Goal: Task Accomplishment & Management: Use online tool/utility

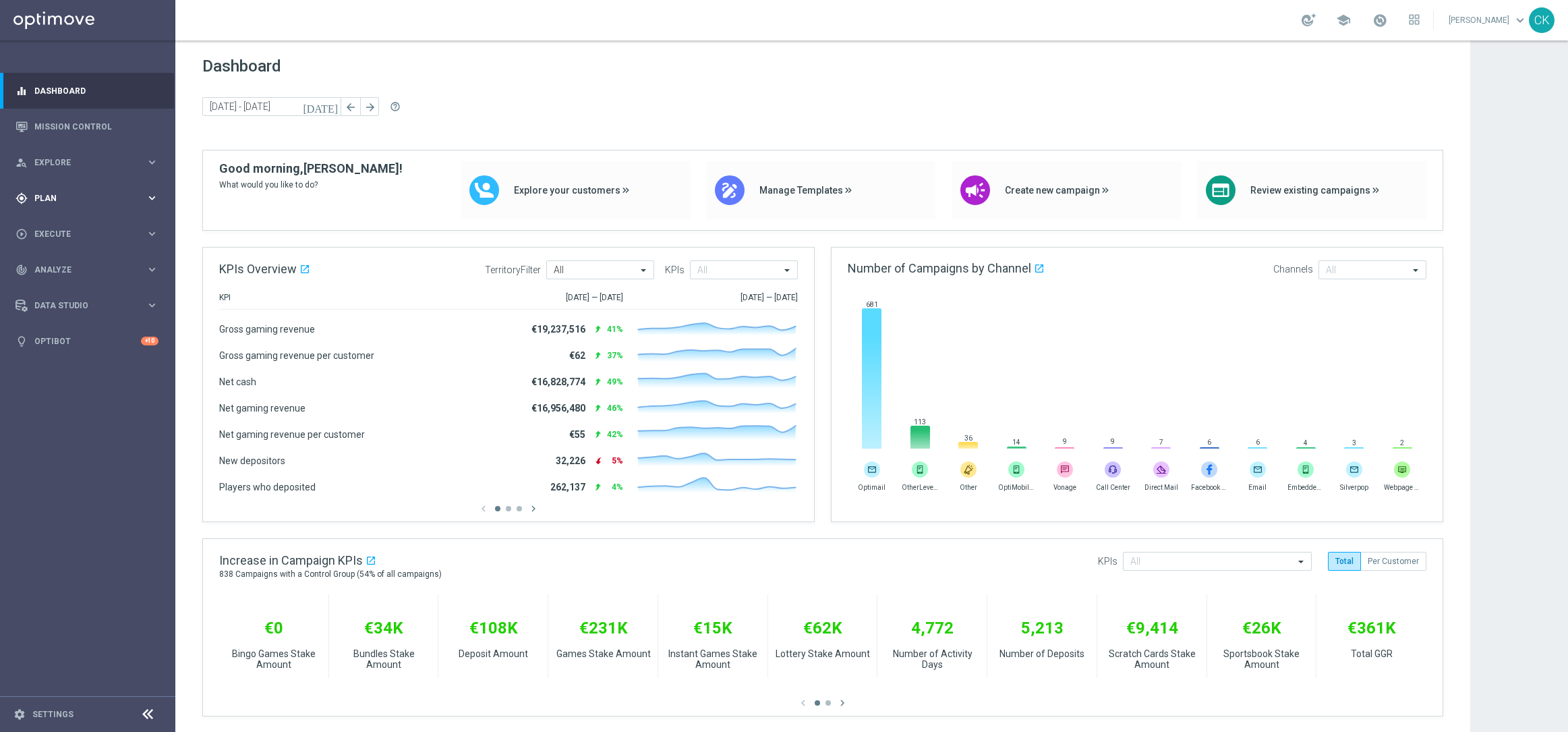
click at [47, 196] on span "Plan" at bounding box center [90, 198] width 112 height 8
click at [56, 265] on span "Templates" at bounding box center [84, 266] width 97 height 8
click at [59, 286] on link "Optimail" at bounding box center [91, 286] width 98 height 11
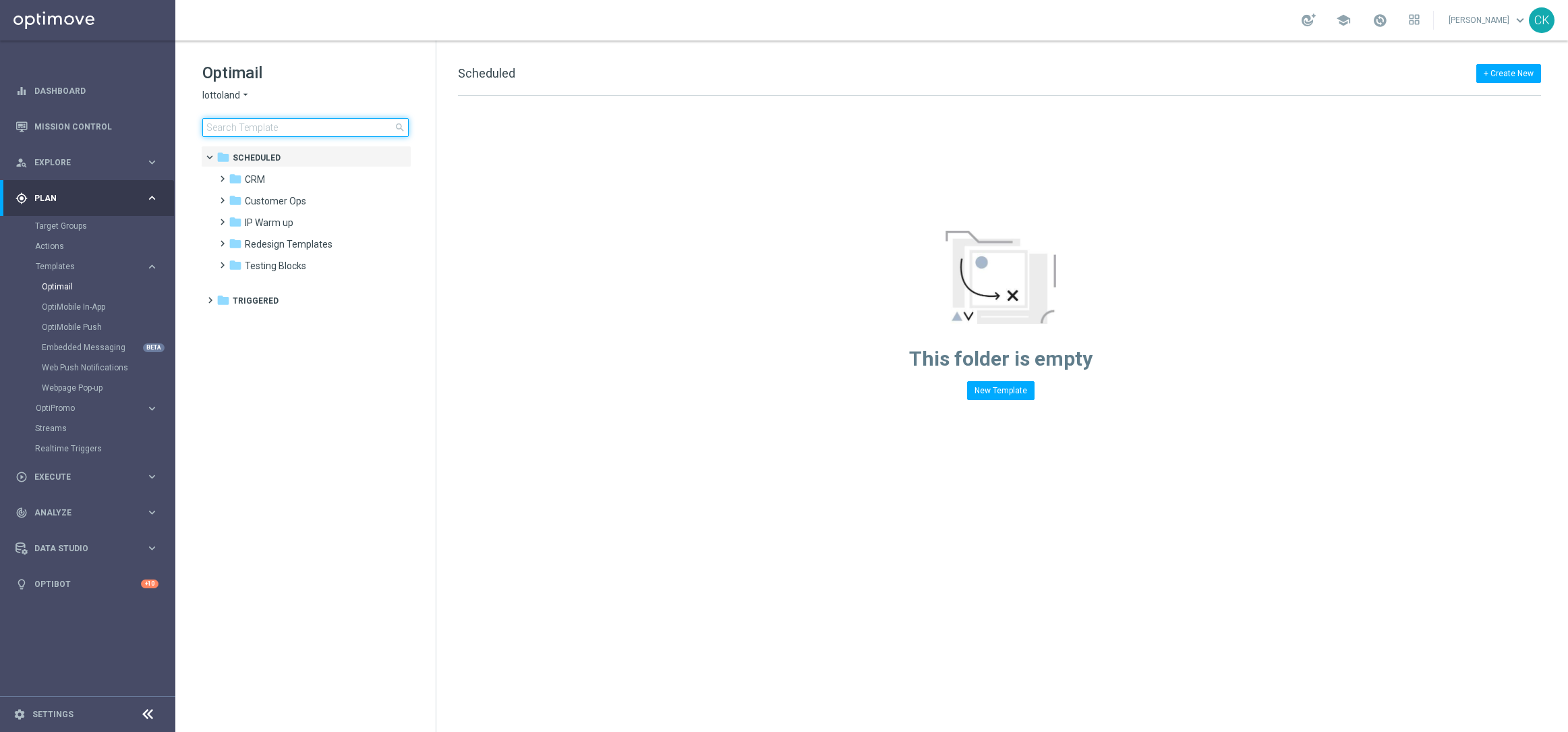
click at [328, 127] on input at bounding box center [305, 127] width 206 height 18
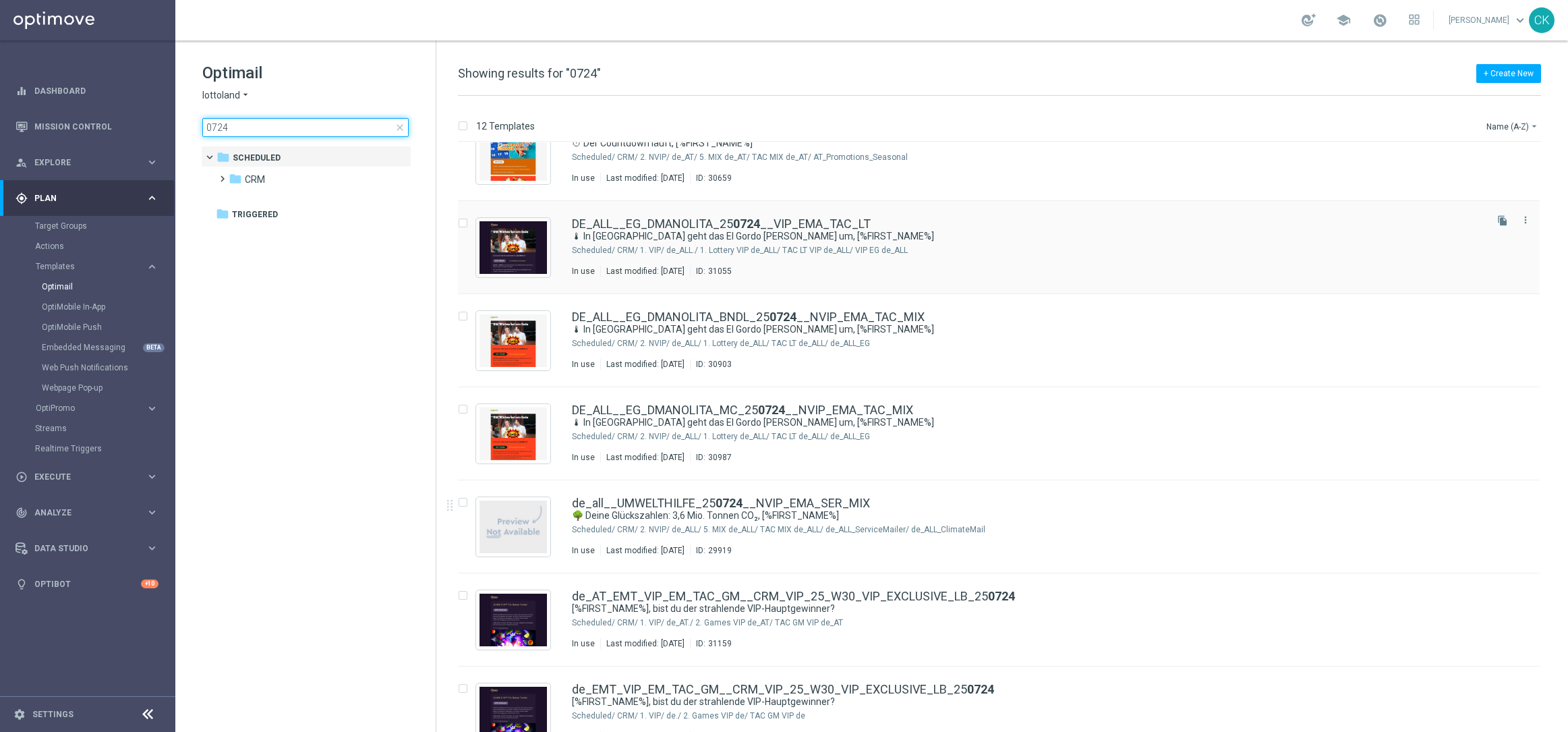
scroll to position [317, 0]
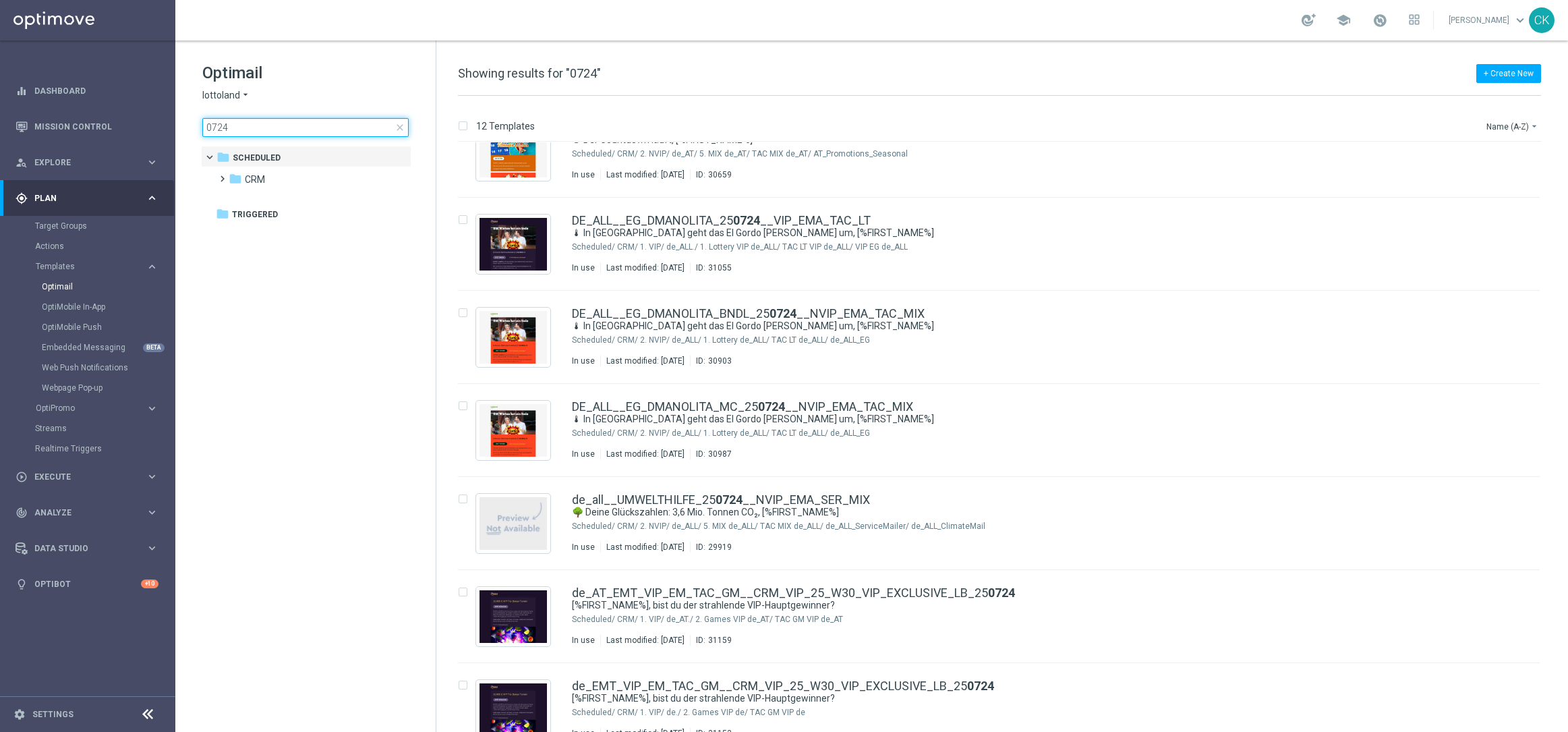
type input "0724"
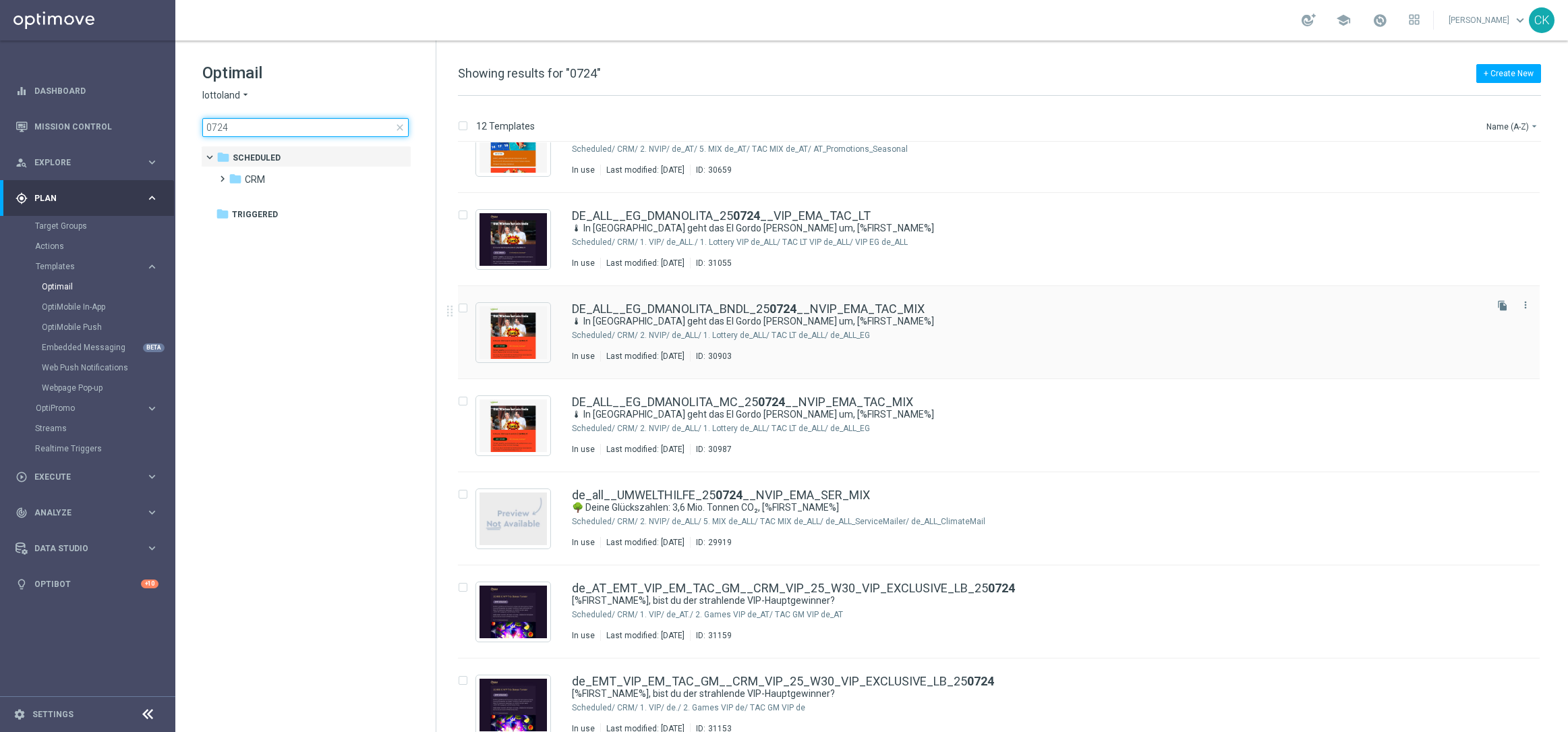
scroll to position [330, 0]
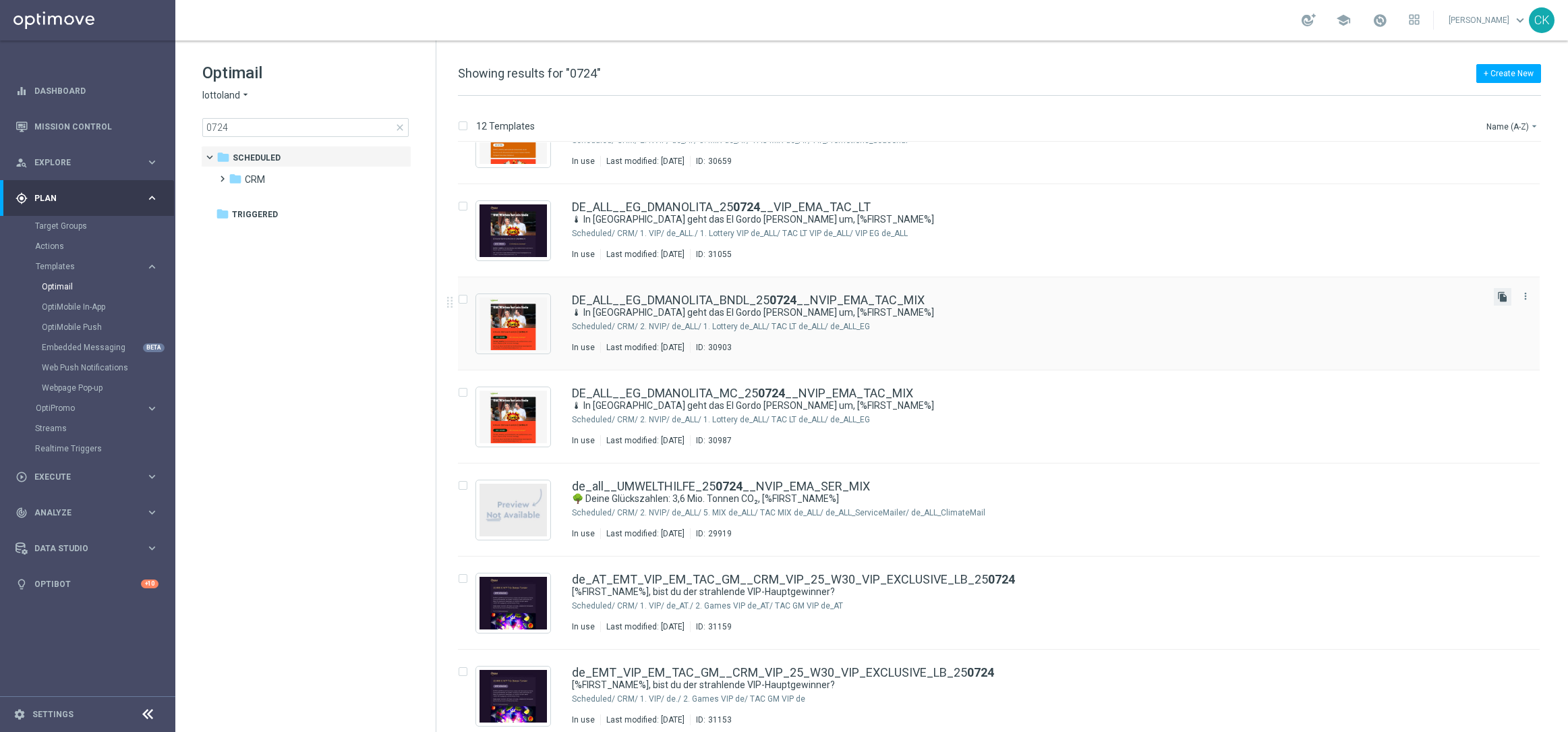
click at [1500, 300] on icon "file_copy" at bounding box center [1502, 297] width 11 height 11
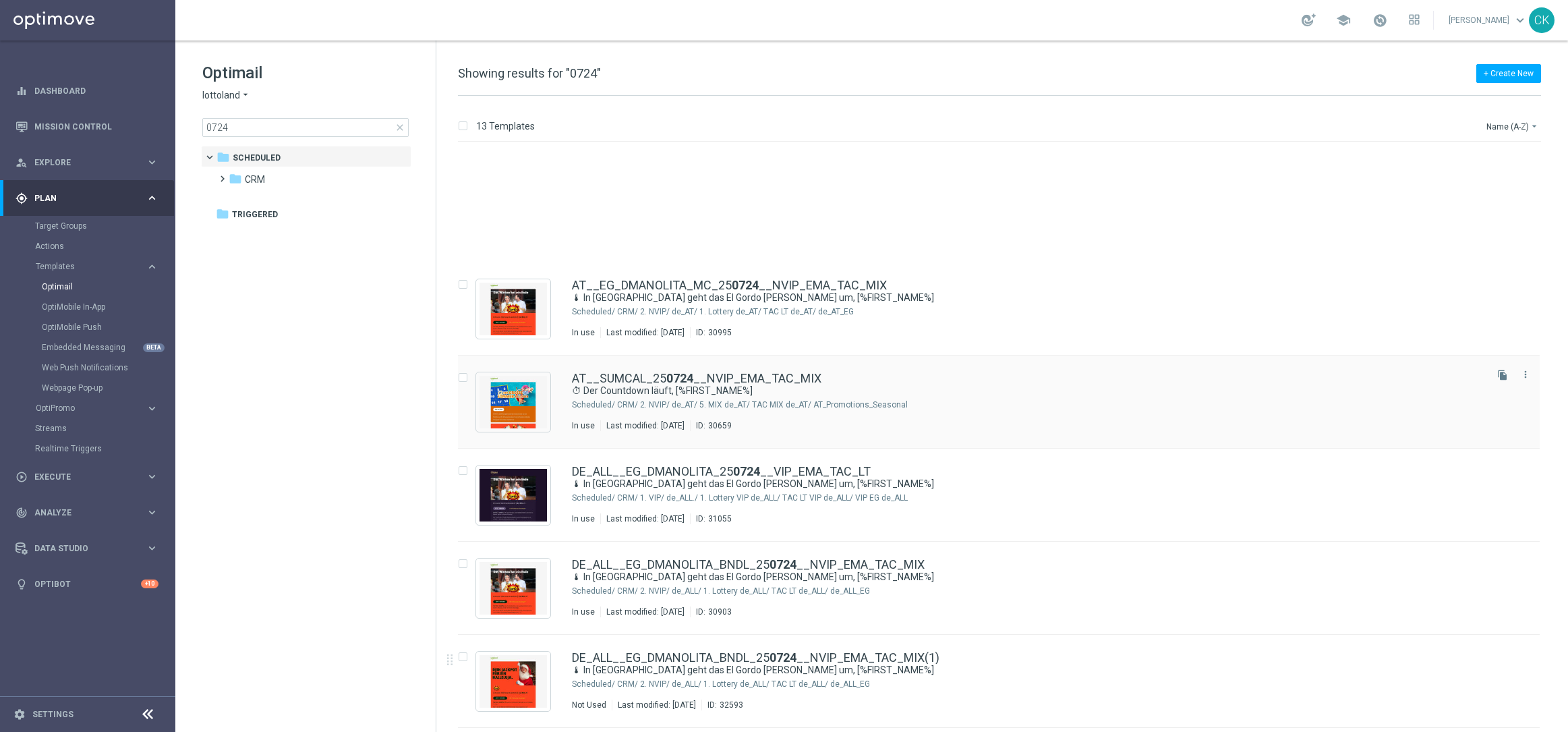
scroll to position [277, 0]
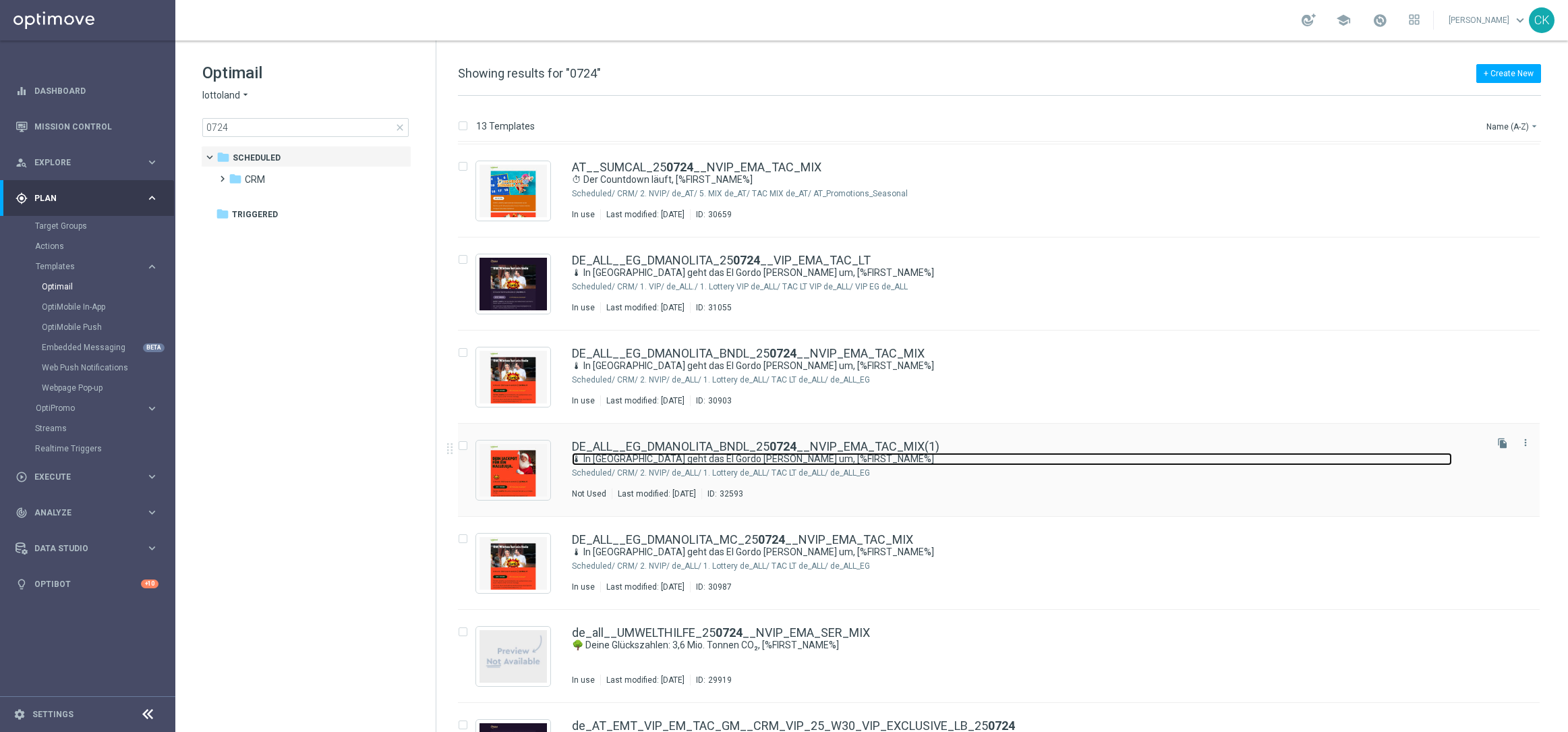
click at [715, 454] on link "🌡 In [GEOGRAPHIC_DATA] geht das El Gordo [PERSON_NAME] um, [%FIRST_NAME%]" at bounding box center [1012, 459] width 880 height 13
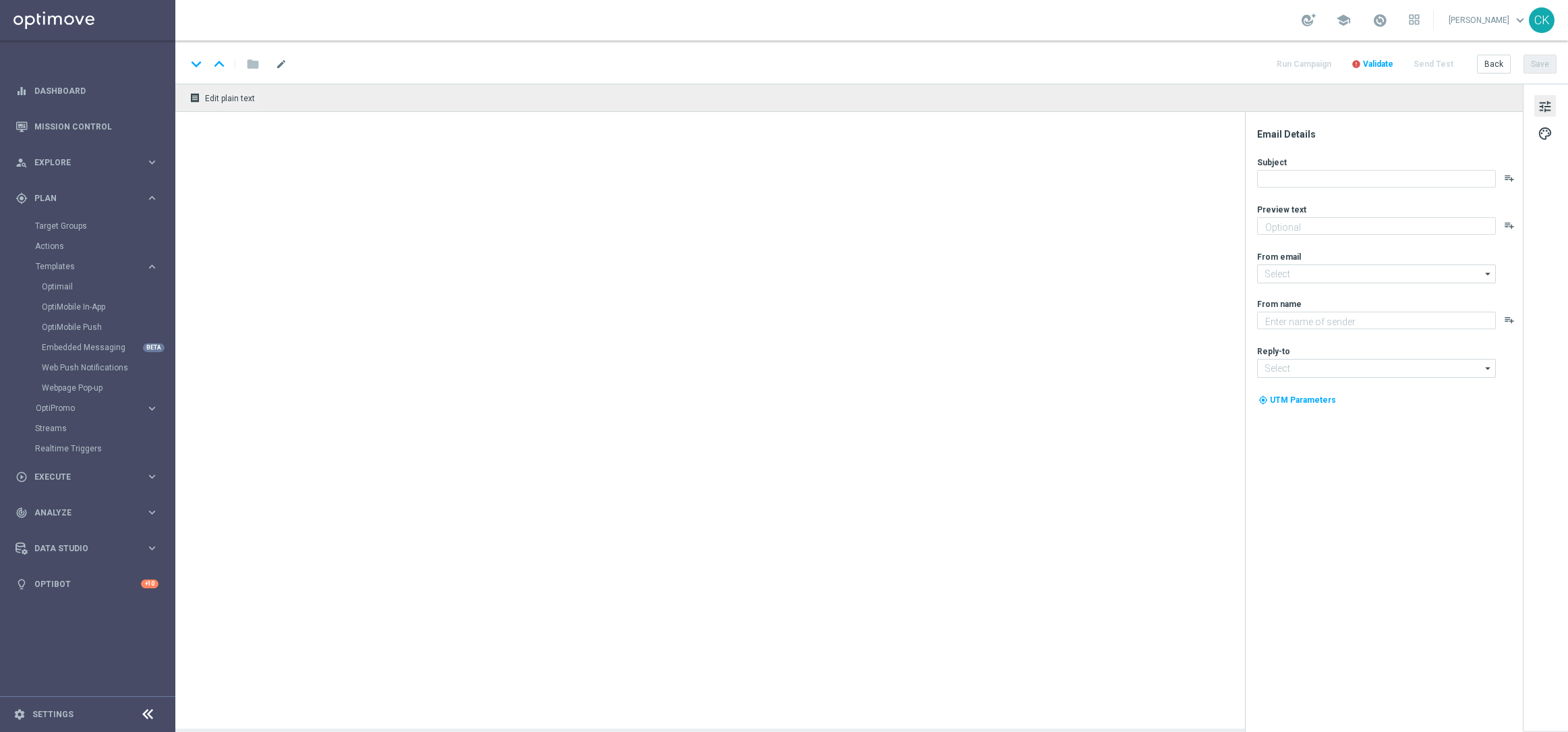
type textarea "Hol dir jetzt deinen Frühbucher-Gutschein für El Gordo!"
type textarea "Lottoland"
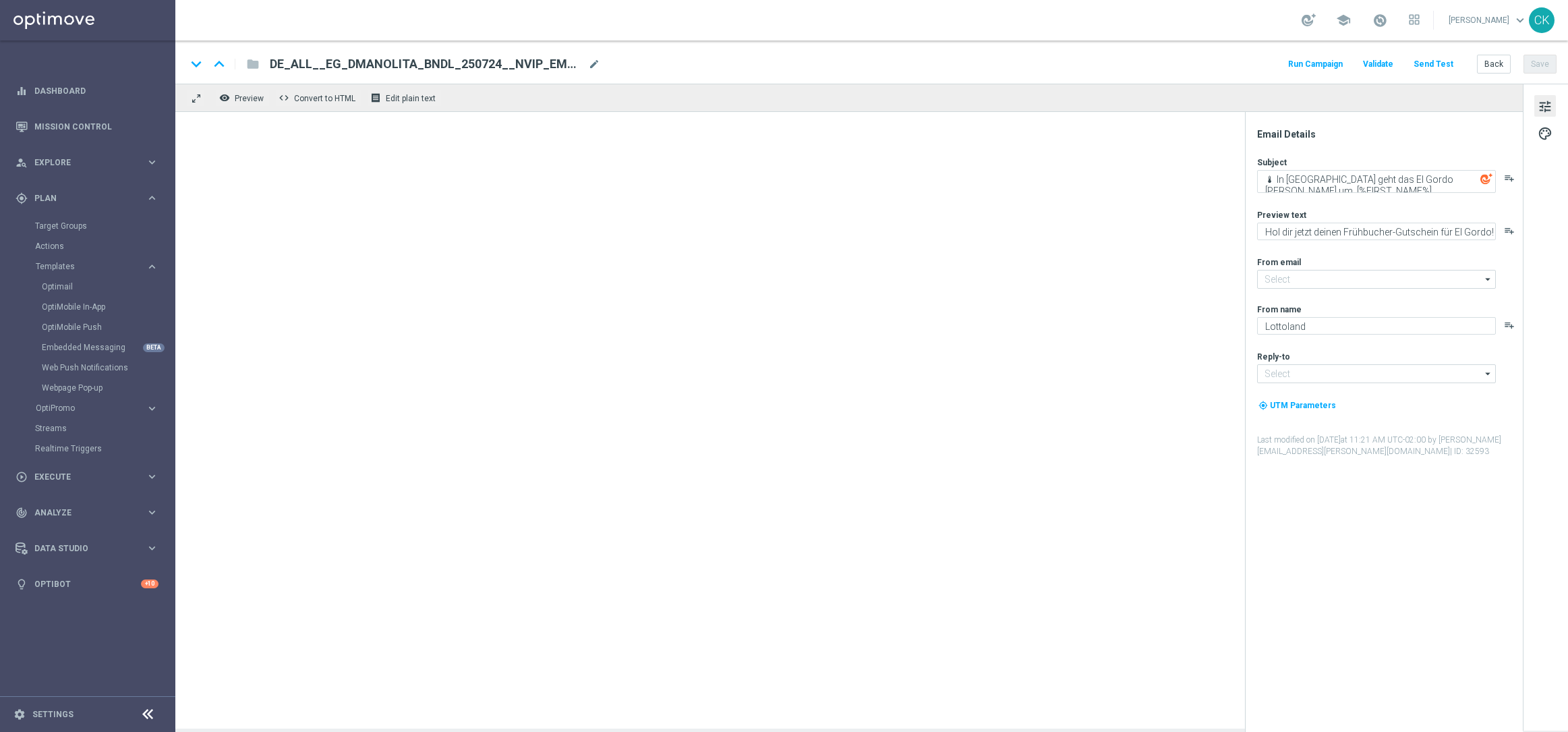
type input "[EMAIL_ADDRESS][DOMAIN_NAME]"
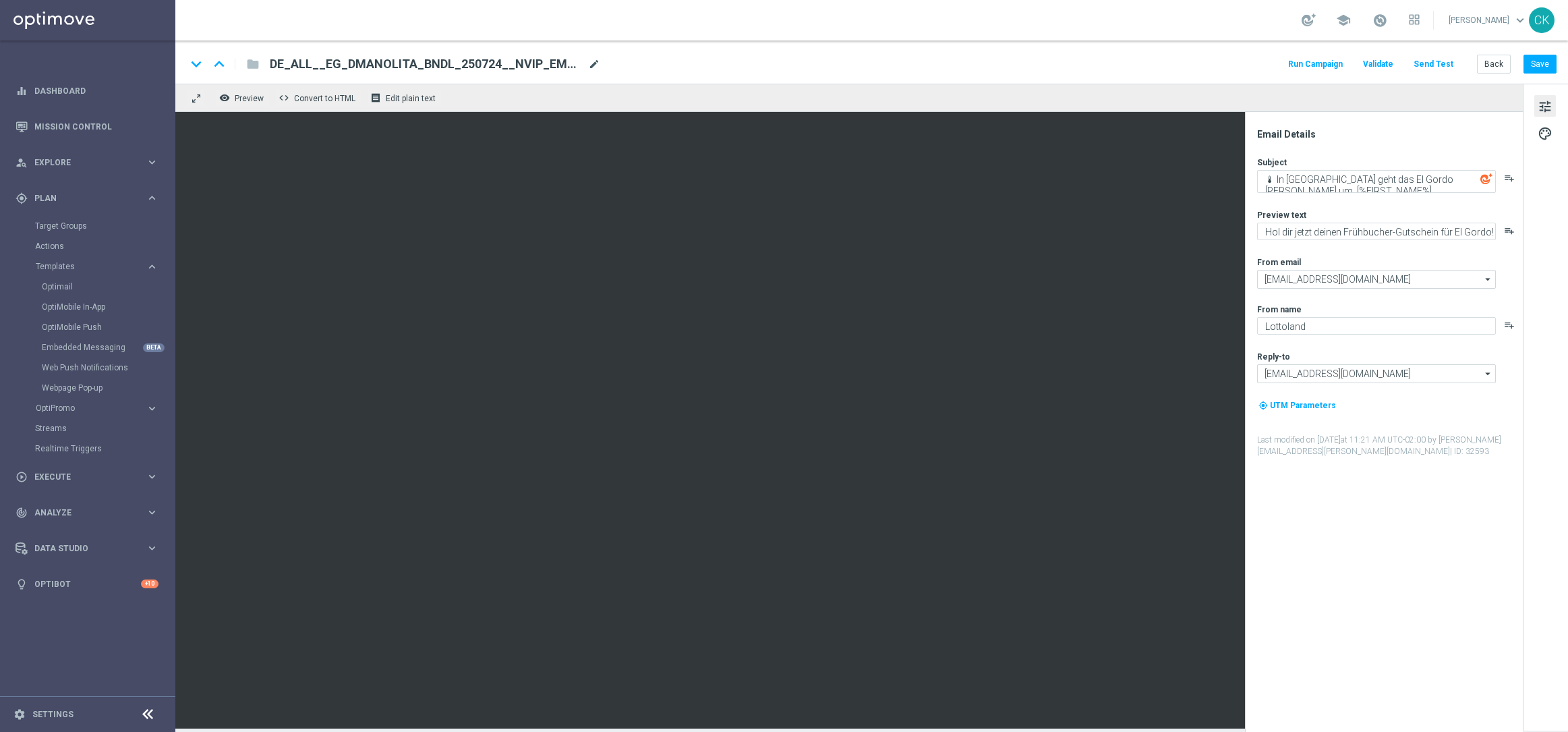
click at [592, 62] on span "mode_edit" at bounding box center [594, 64] width 12 height 12
click at [559, 61] on input "DE_ALL__EG_DMANOLITA_BNDL_250724__NVIP_EMA_TAC_MIX(1)" at bounding box center [437, 64] width 335 height 18
paste input "BNDL_250814__NVIP_EMA_TAC_MIX"
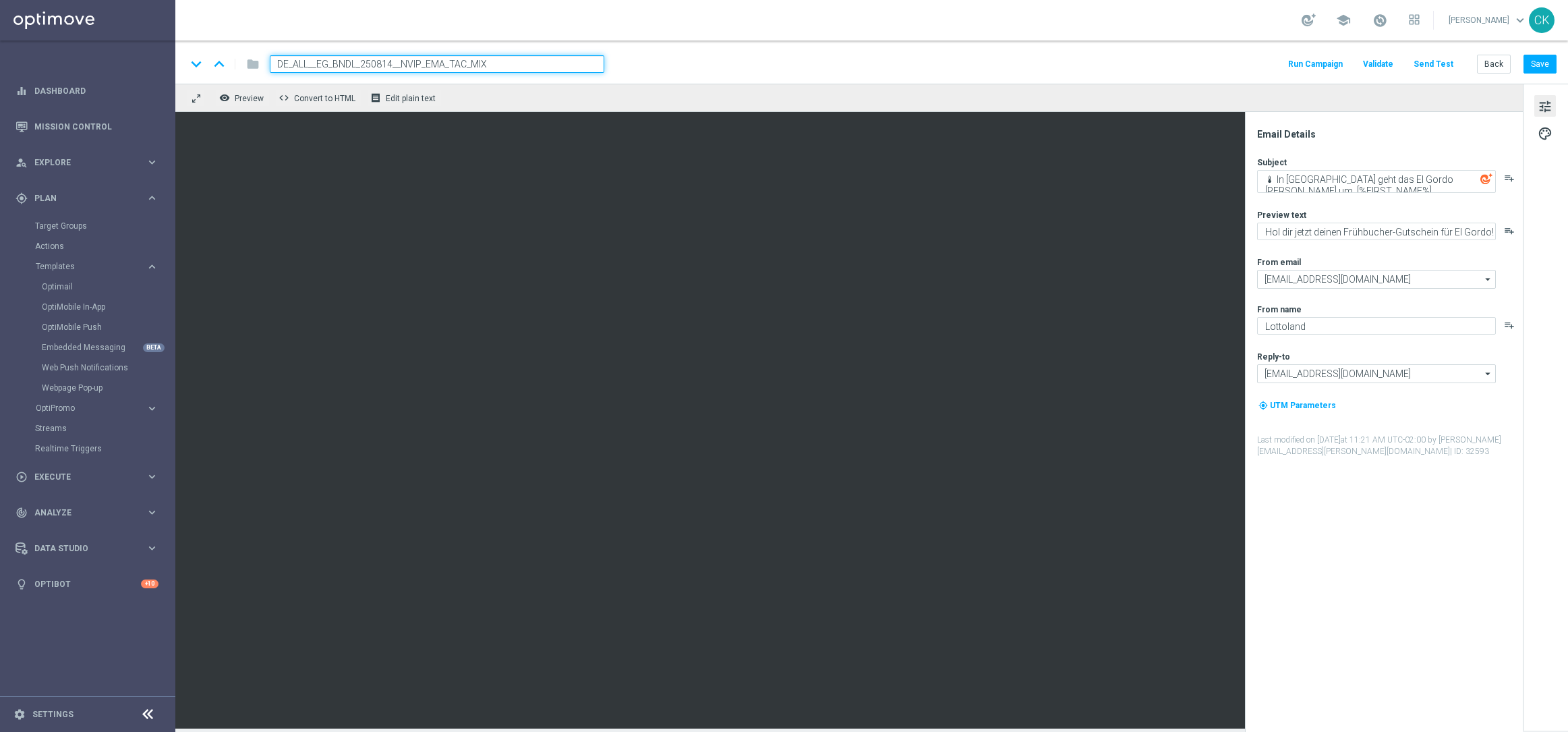
type input "DE_ALL__EG_BNDL_250814__NVIP_EMA_TAC_MIX"
click at [664, 68] on div "keyboard_arrow_down keyboard_arrow_up folder DE_ALL__EG_BNDL_250814__NVIP_EMA_T…" at bounding box center [871, 64] width 1370 height 18
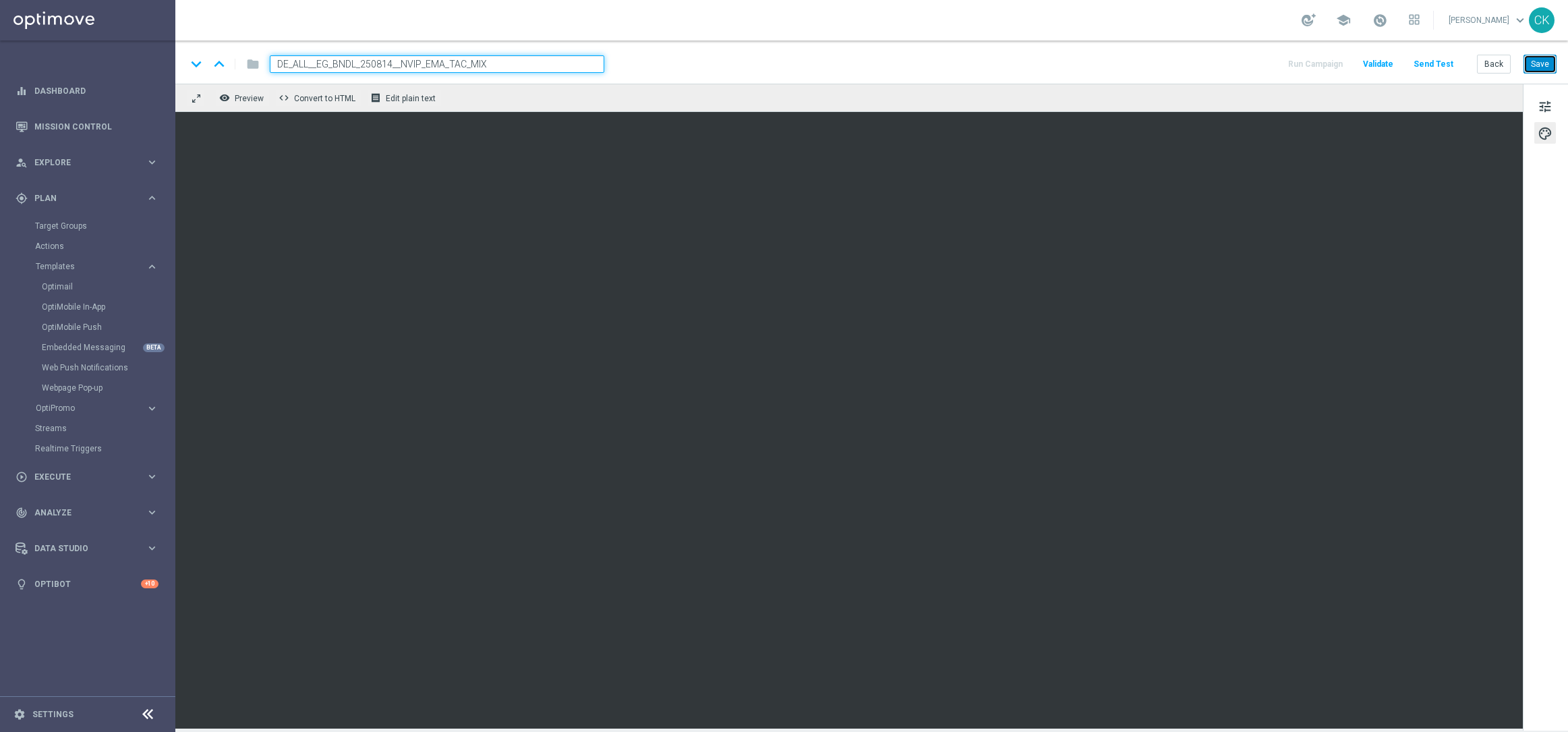
click at [1543, 64] on button "Save" at bounding box center [1540, 63] width 33 height 18
click at [1560, 66] on div "keyboard_arrow_down keyboard_arrow_up folder DE_ALL__EG_BNDL_250814__NVIP_EMA_T…" at bounding box center [871, 62] width 1392 height 43
click at [1538, 62] on button "Save" at bounding box center [1540, 63] width 33 height 18
click at [1499, 62] on button "Back" at bounding box center [1493, 63] width 33 height 18
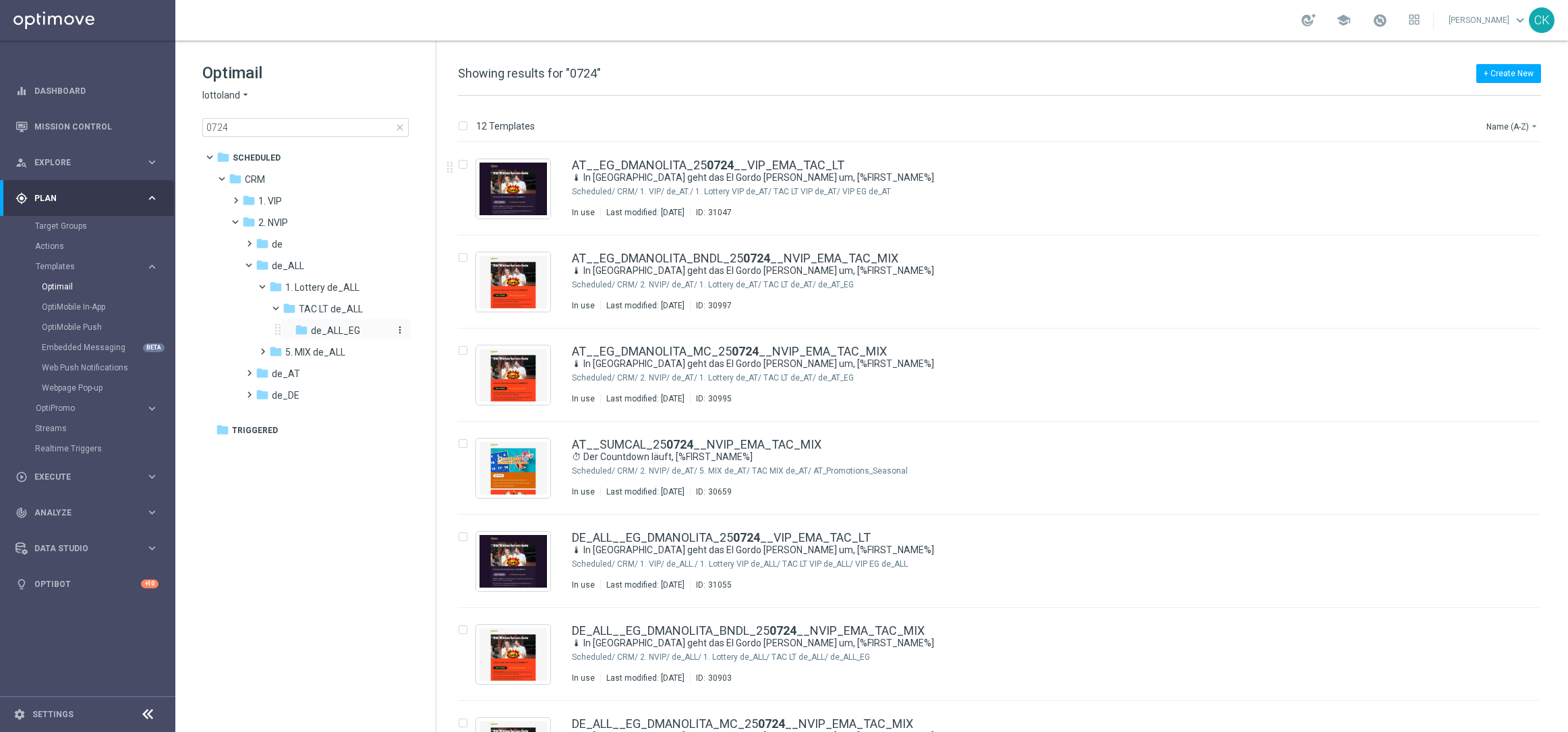
click at [321, 326] on span "de_ALL_EG" at bounding box center [336, 330] width 49 height 12
click at [397, 126] on span "close" at bounding box center [400, 127] width 11 height 11
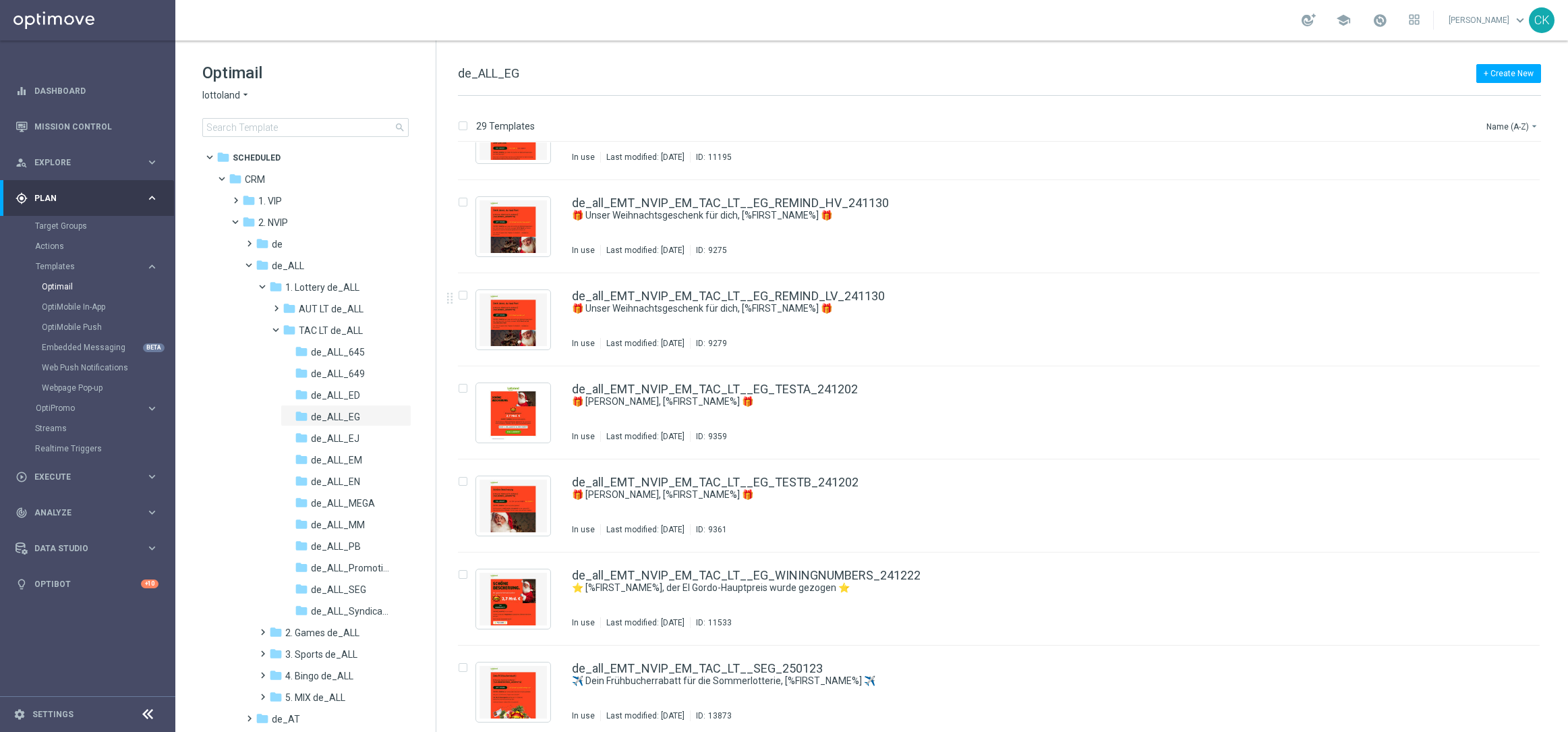
scroll to position [2110, 0]
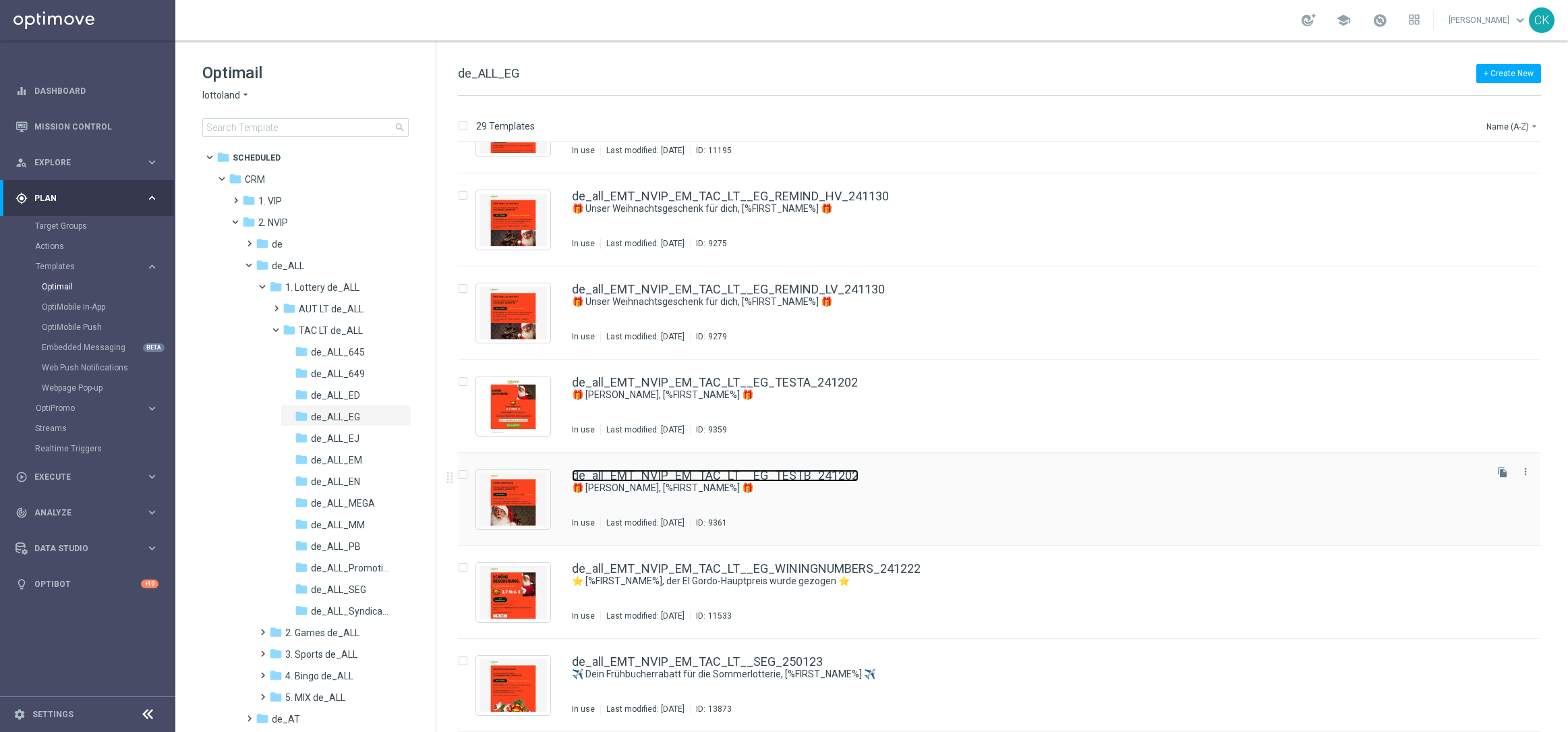
click at [625, 477] on link "de_all_EMT_NVIP_EM_TAC_LT__EG_TESTB_241202" at bounding box center [715, 475] width 286 height 12
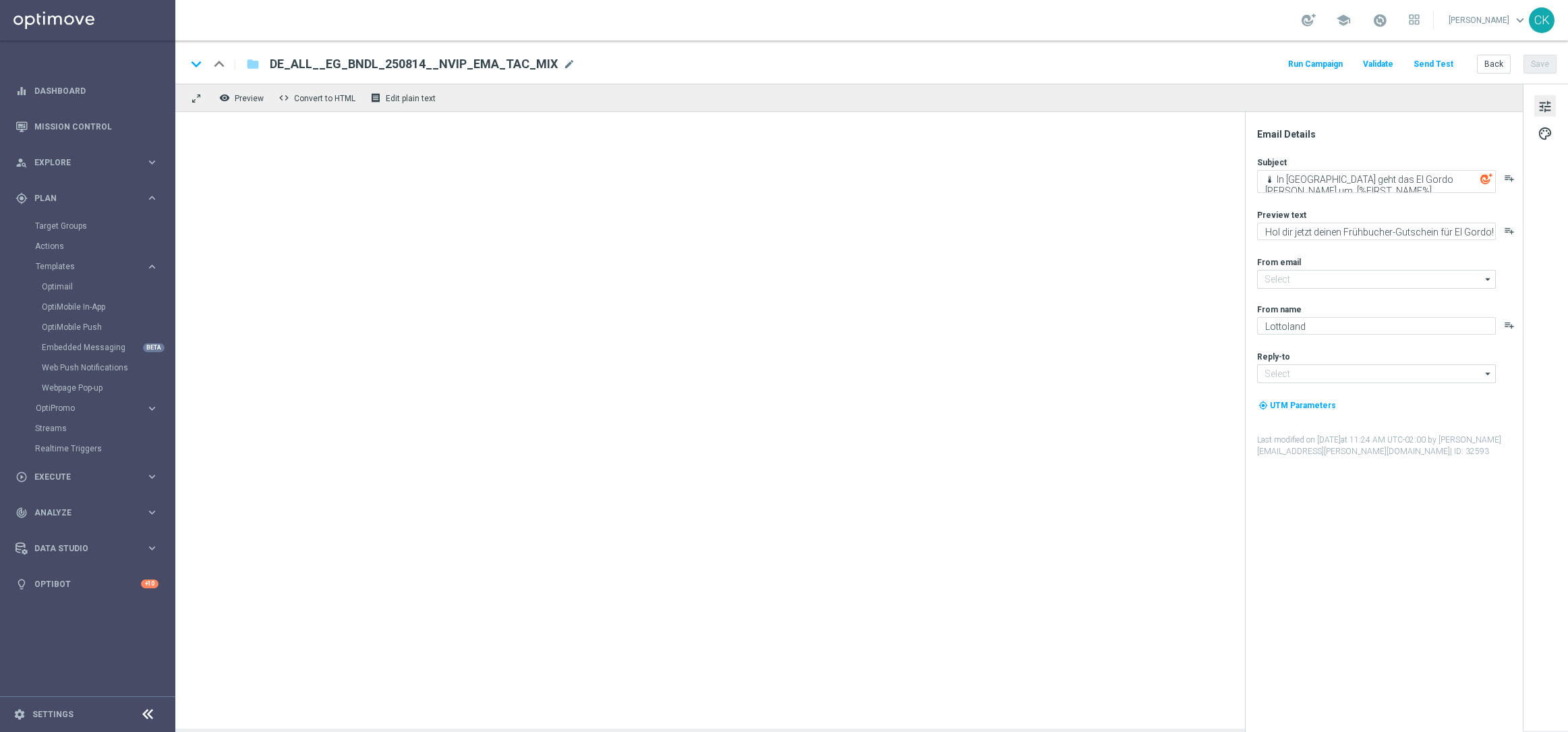
type input "[EMAIL_ADDRESS][DOMAIN_NAME]"
type textarea "🎁 [PERSON_NAME], [%FIRST_NAME%] 🎁"
type textarea "Spiele 6 x El Gordo für nur 39,99 €!"
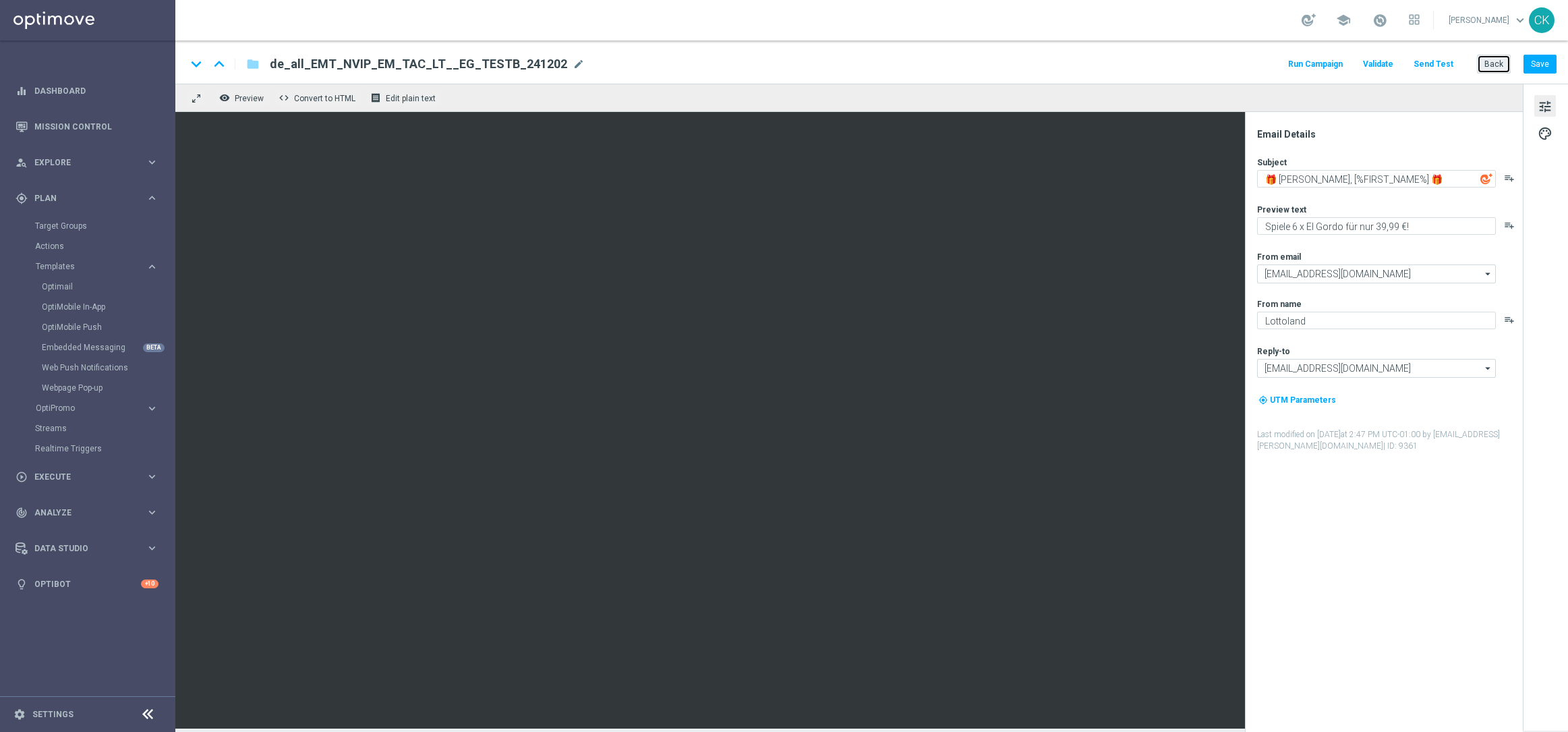
click at [1491, 62] on button "Back" at bounding box center [1493, 63] width 33 height 18
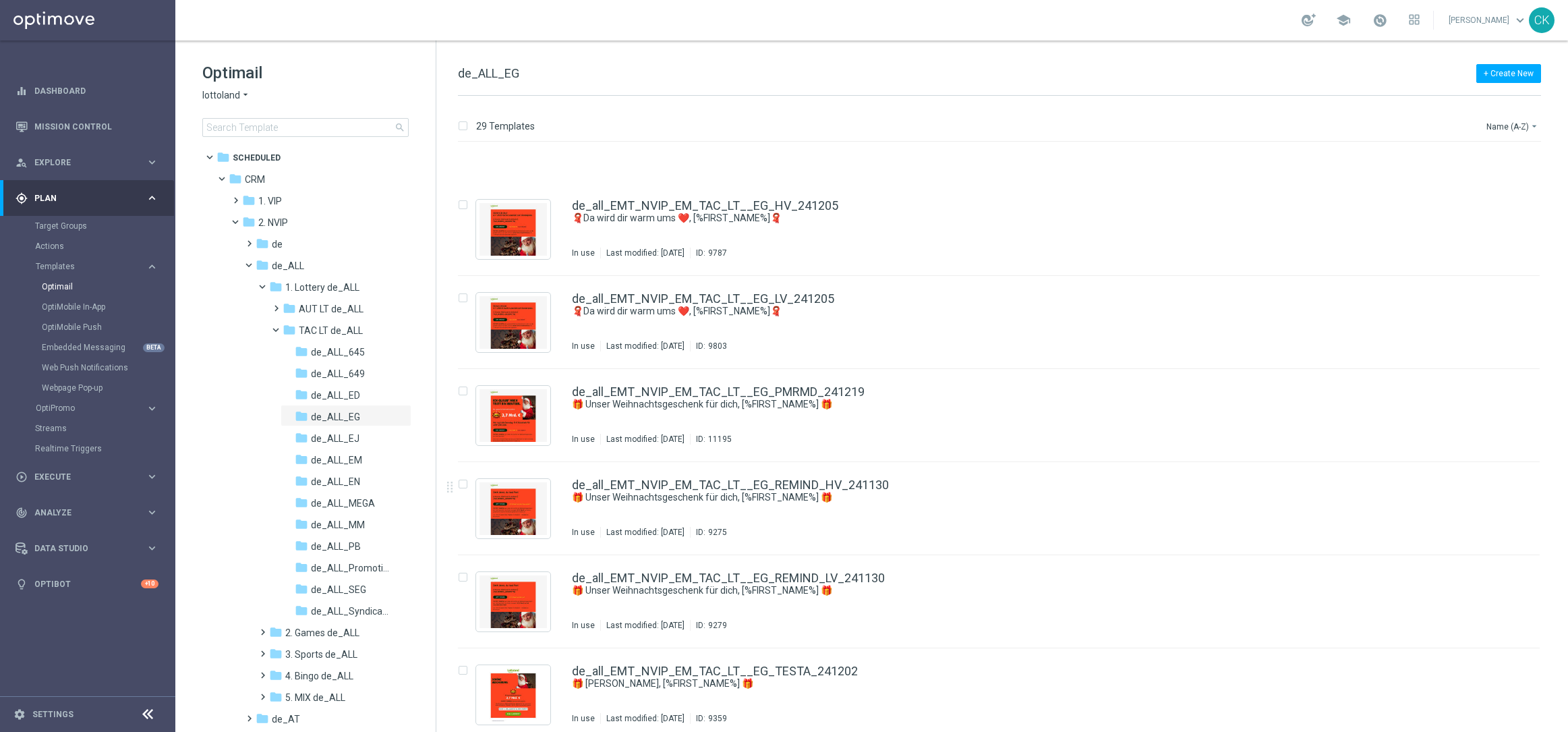
scroll to position [2110, 0]
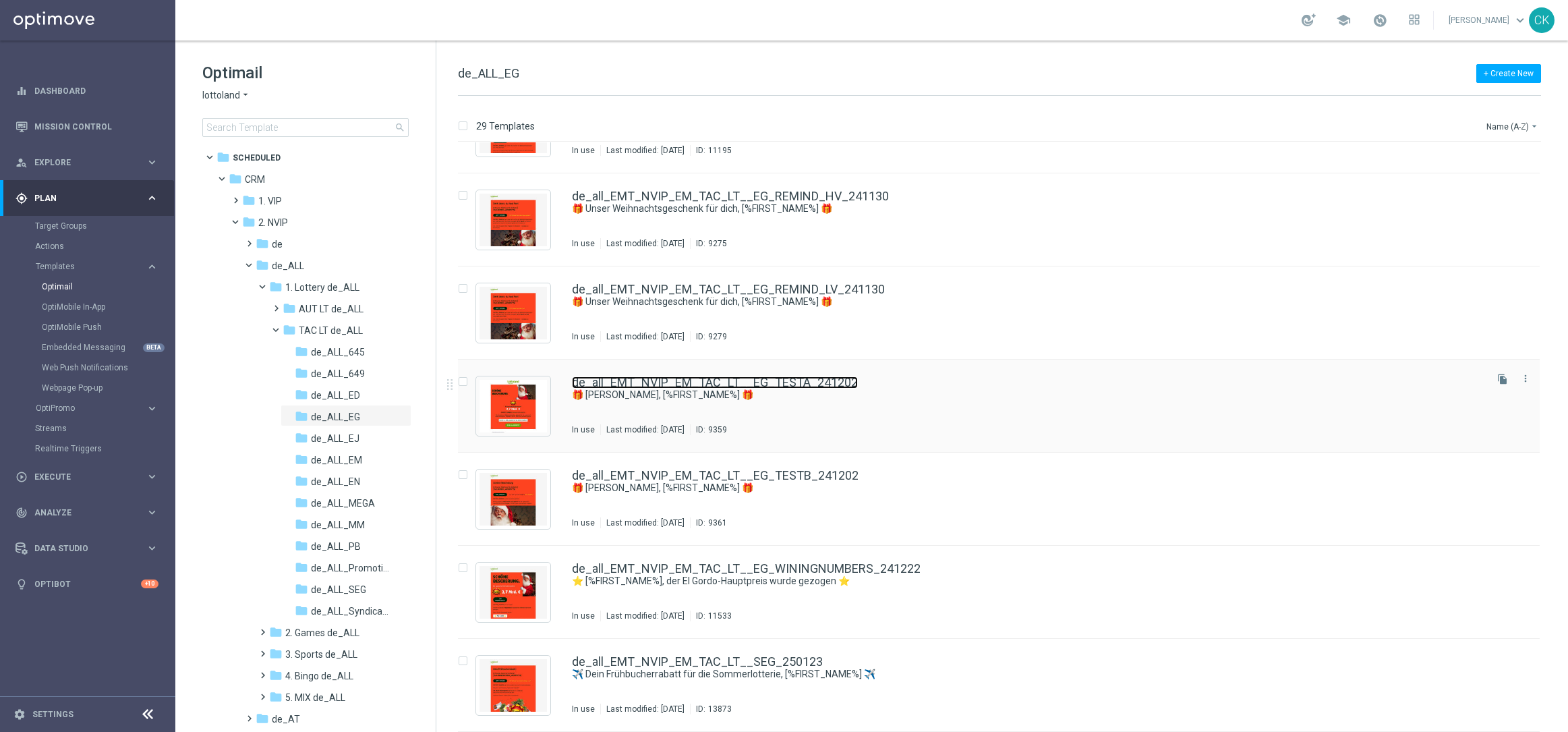
click at [642, 379] on link "de_all_EMT_NVIP_EM_TAC_LT__EG_TESTA_241202" at bounding box center [714, 382] width 285 height 12
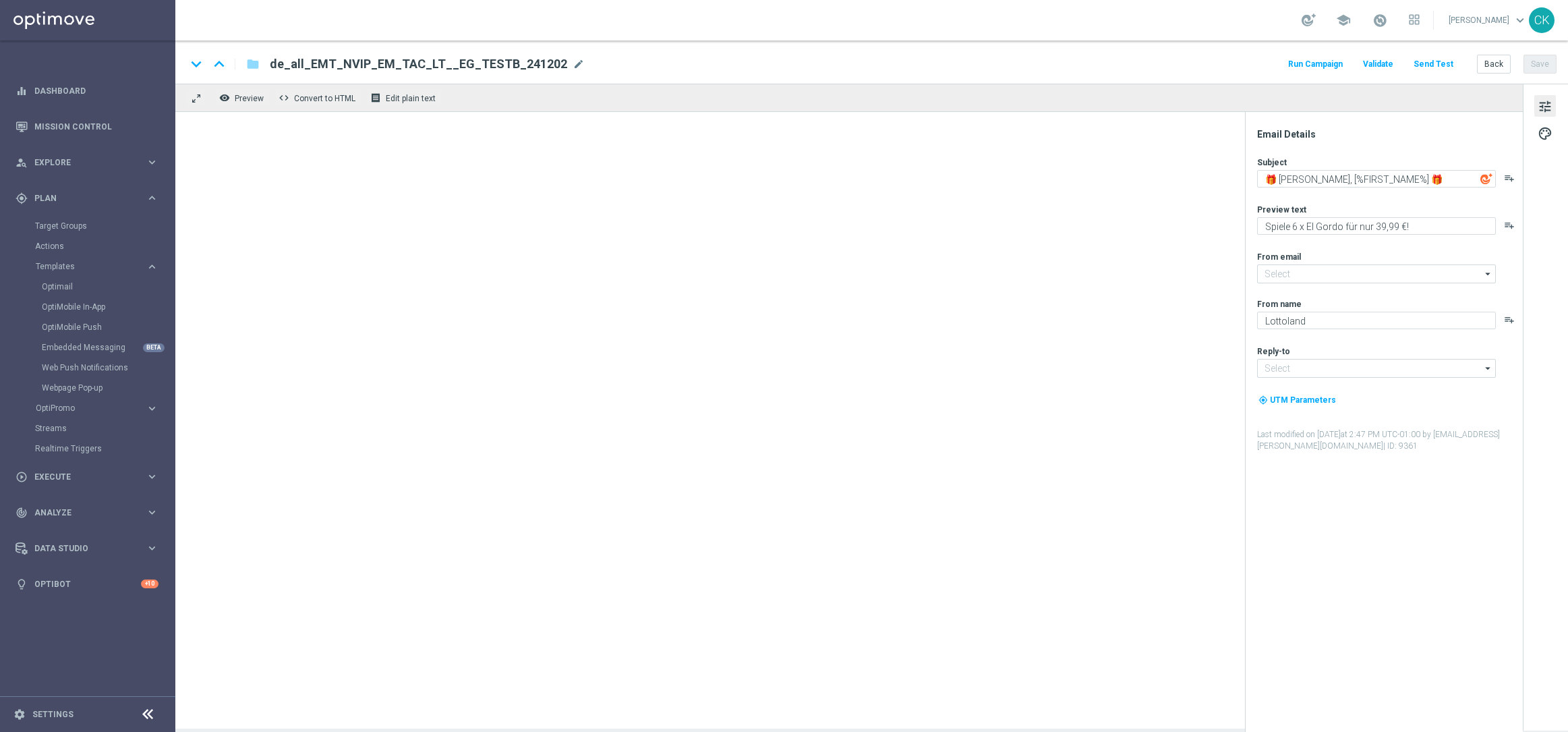
type input "[EMAIL_ADDRESS][DOMAIN_NAME]"
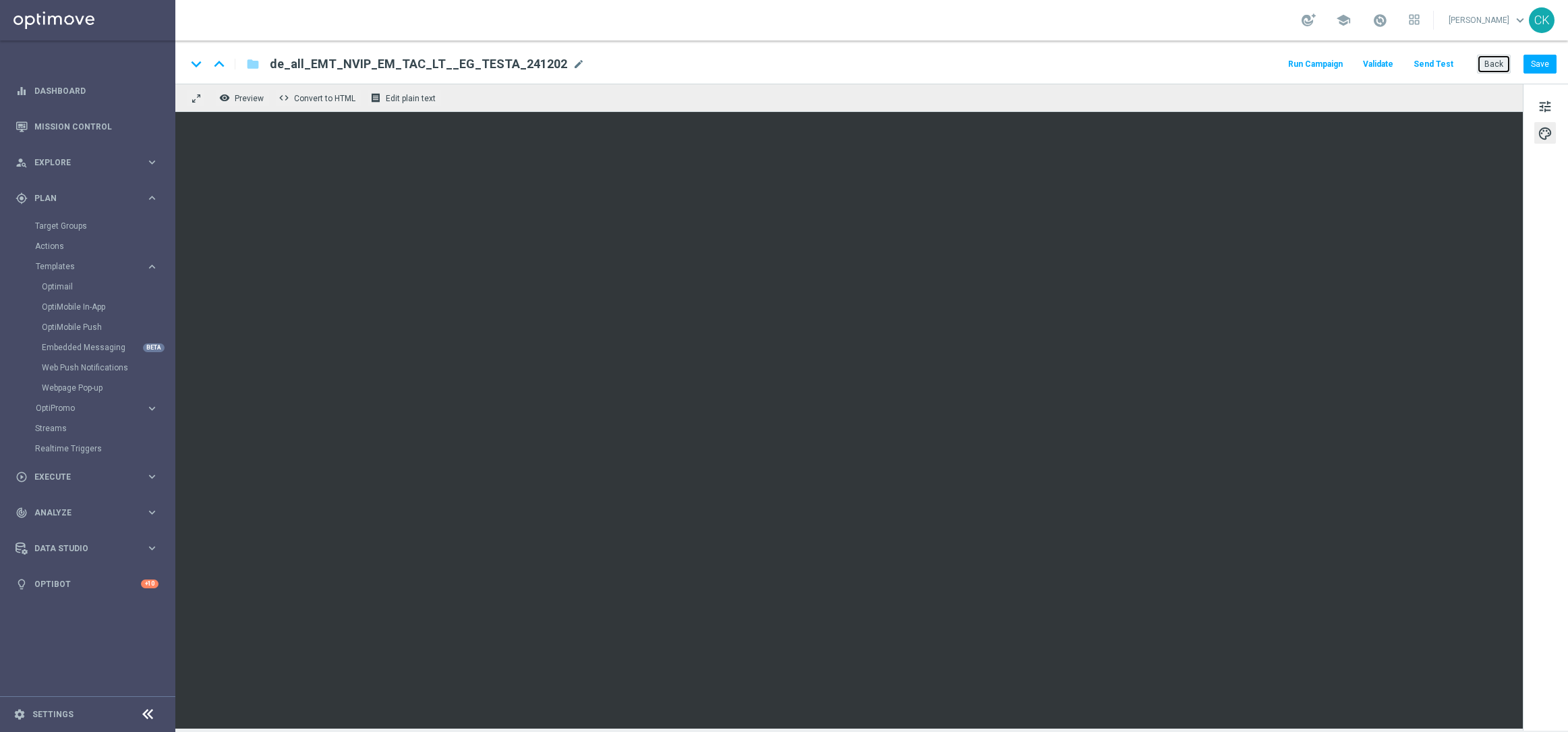
click at [1493, 58] on button "Back" at bounding box center [1493, 63] width 33 height 18
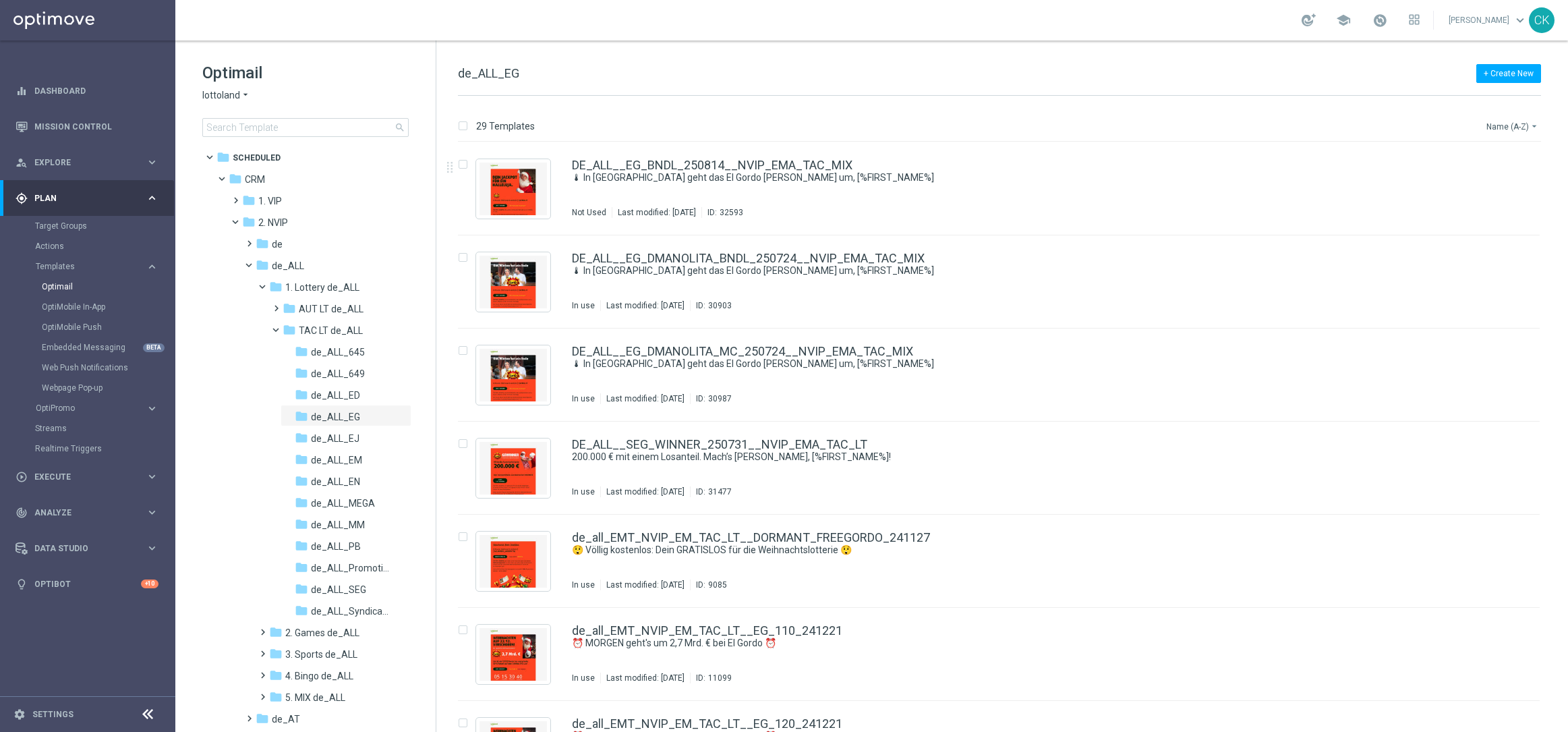
click at [1515, 127] on button "Name (A-Z) arrow_drop_down" at bounding box center [1513, 126] width 56 height 16
click at [1491, 182] on span "Date Modified (Newest)" at bounding box center [1488, 186] width 90 height 10
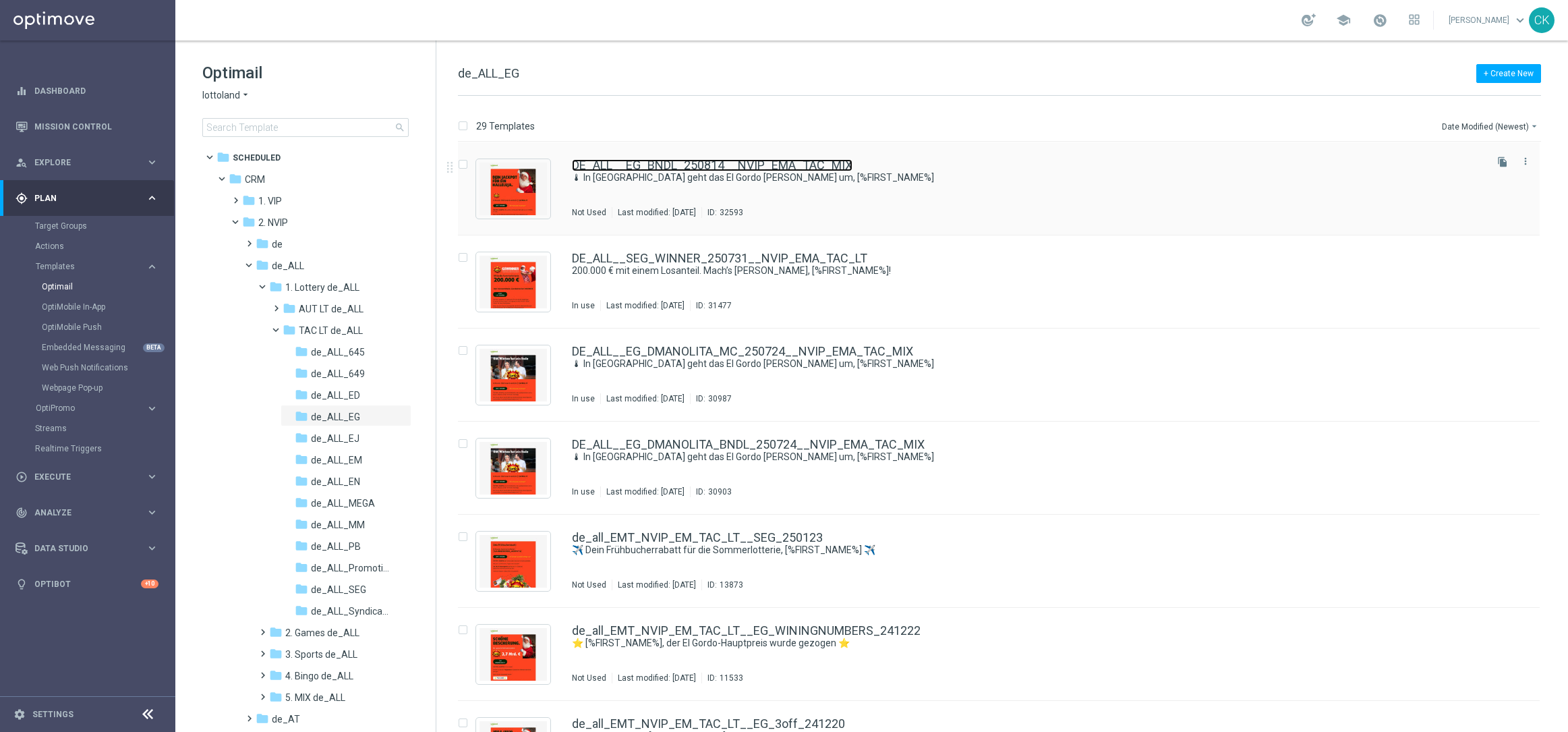
click at [634, 159] on link "DE_ALL__EG_BNDL_250814__NVIP_EMA_TAC_MIX" at bounding box center [712, 165] width 280 height 12
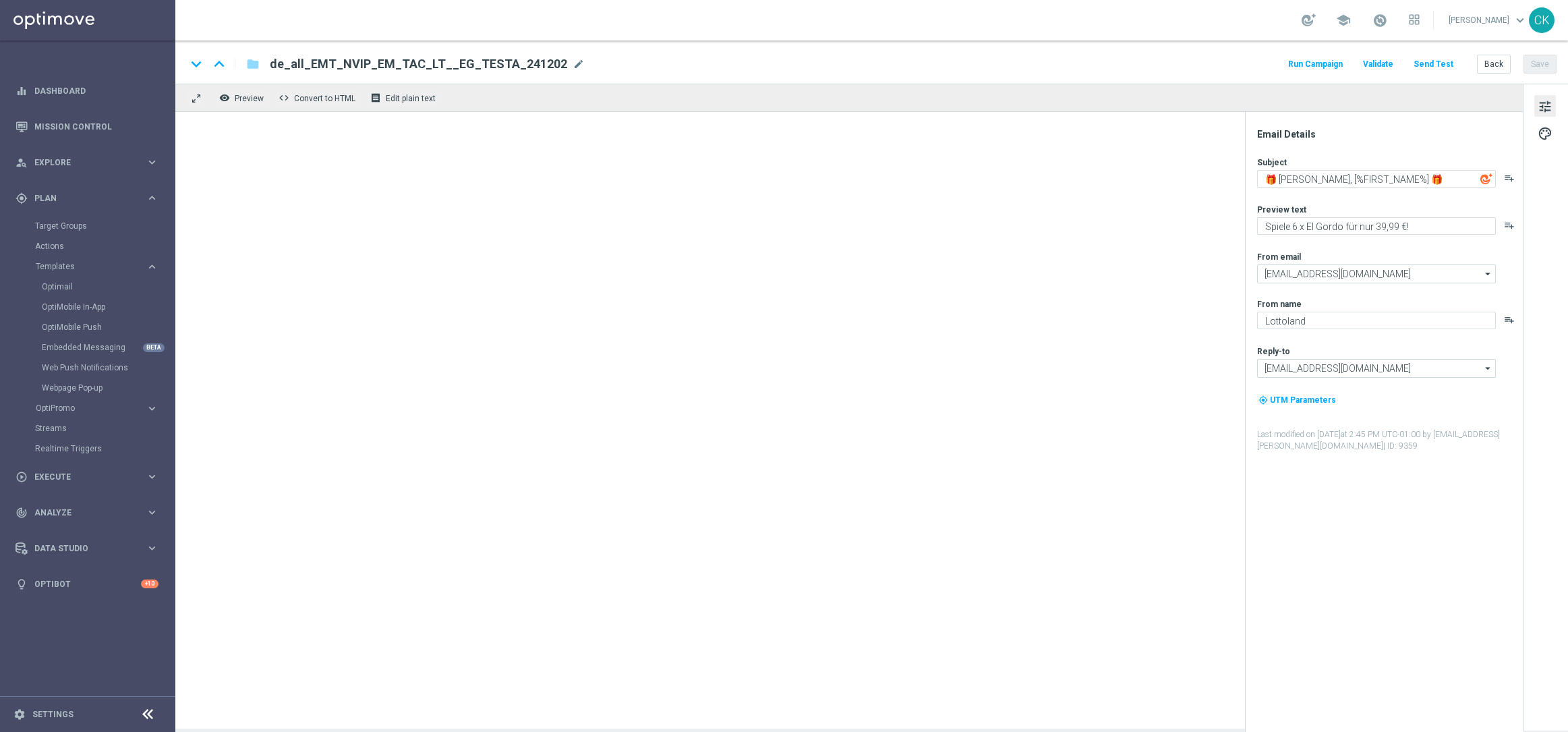
type textarea "🌡 In [GEOGRAPHIC_DATA] geht das El Gordo [PERSON_NAME] um, [%FIRST_NAME%]"
type textarea "Hol dir jetzt deinen Frühbucher-Gutschein für El Gordo!"
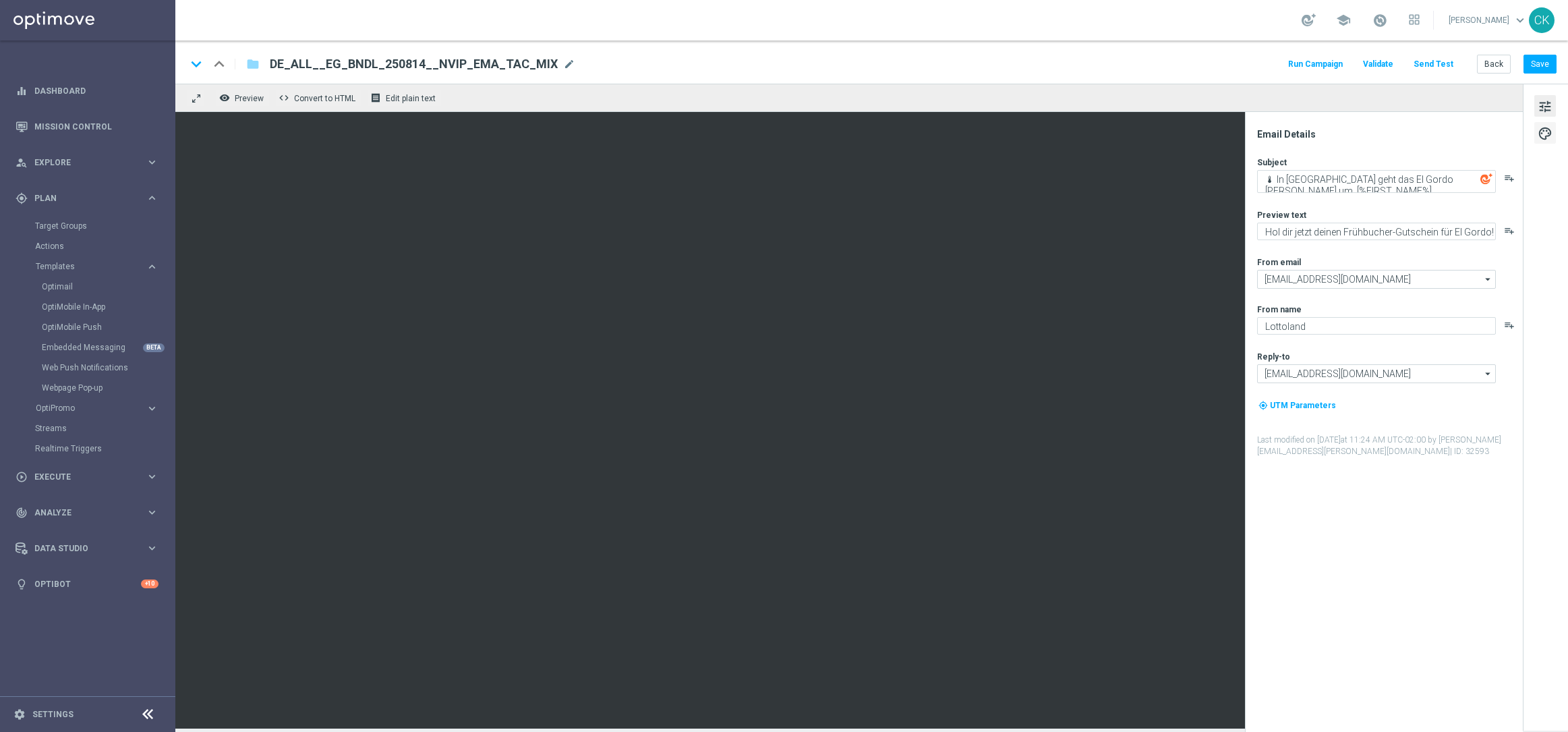
click at [1545, 134] on span "palette" at bounding box center [1544, 134] width 15 height 18
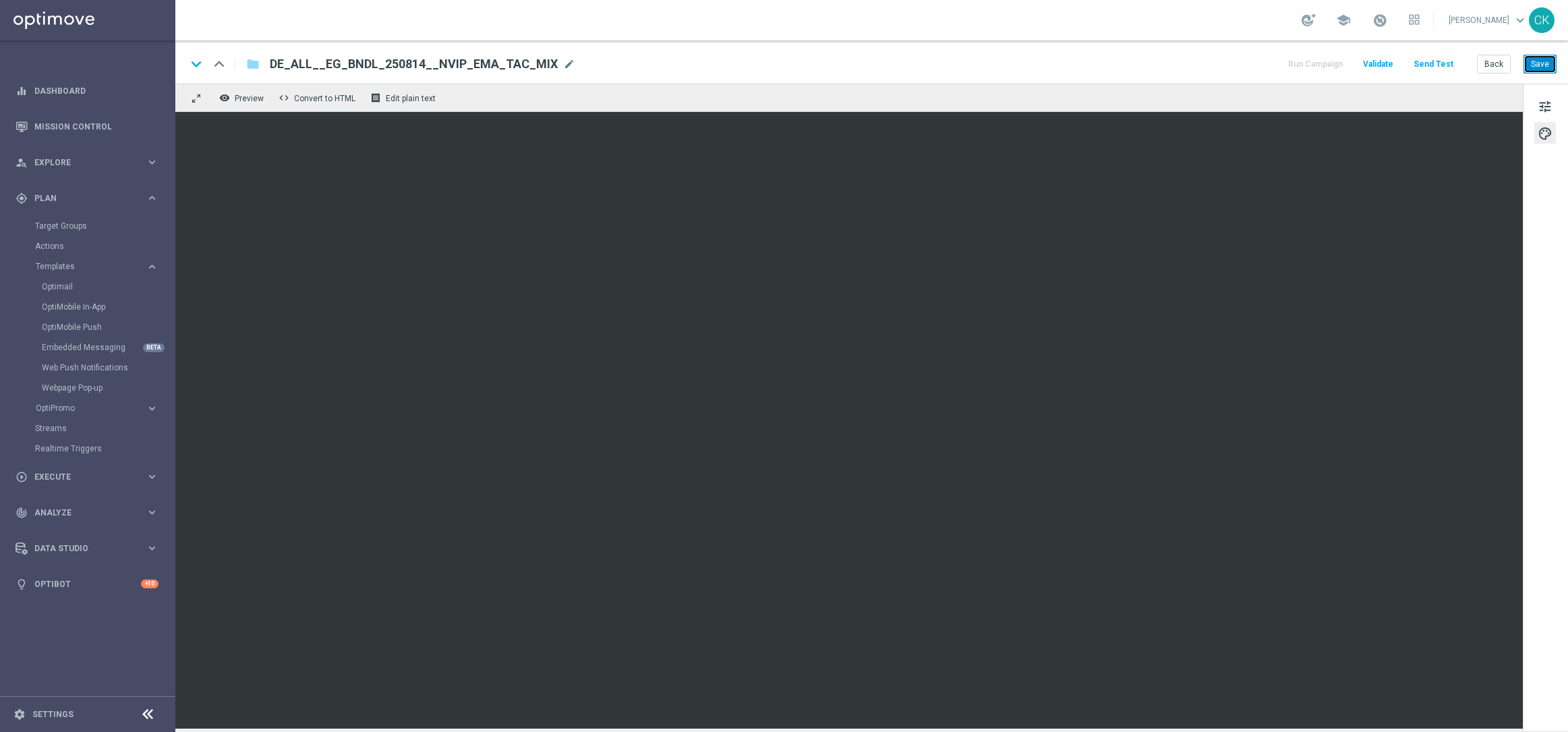
click at [1541, 60] on button "Save" at bounding box center [1540, 63] width 33 height 18
click at [1541, 59] on button "Save" at bounding box center [1540, 63] width 33 height 18
click at [1543, 62] on button "Save" at bounding box center [1540, 63] width 33 height 18
click at [1538, 62] on button "Save" at bounding box center [1540, 63] width 33 height 18
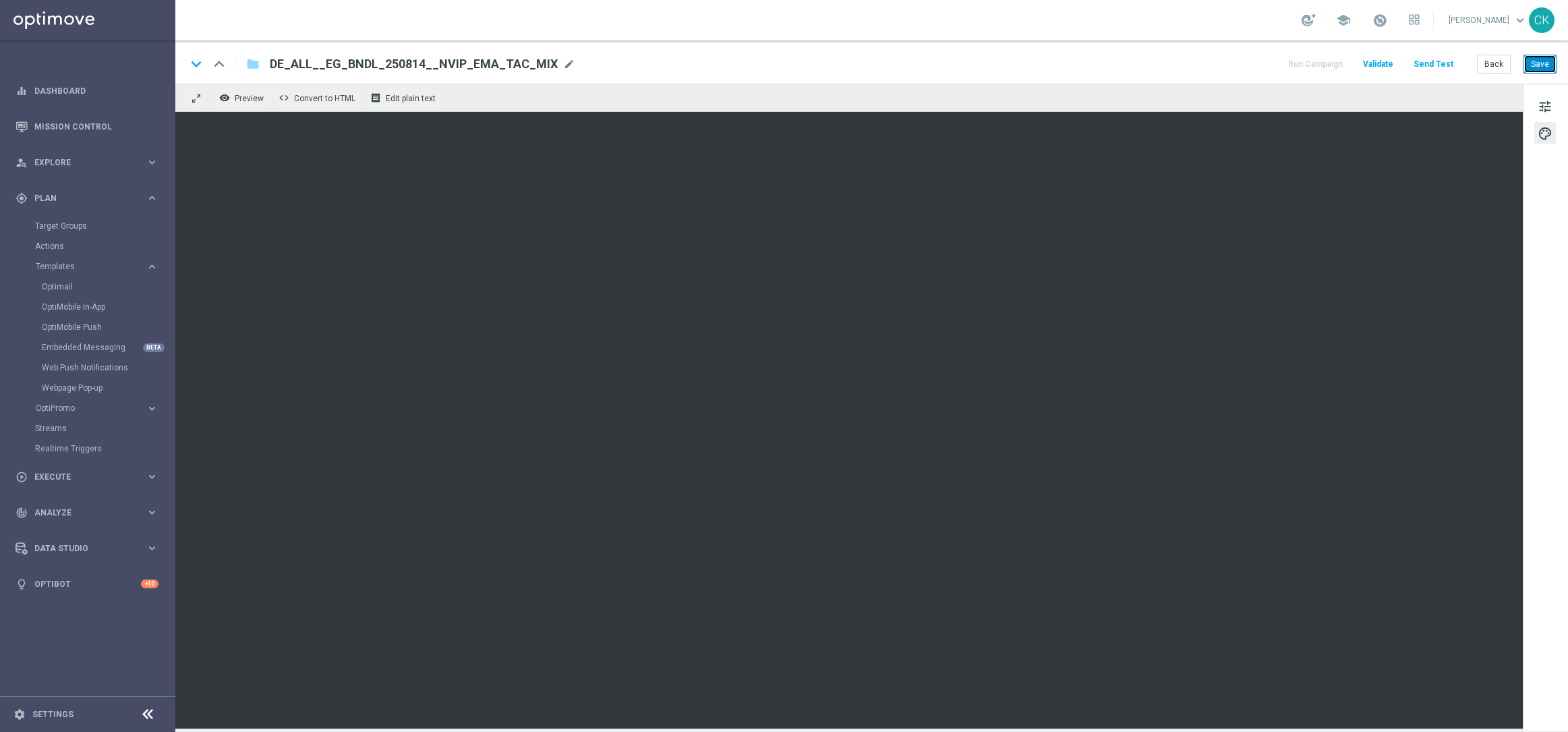
click at [1547, 61] on button "Save" at bounding box center [1540, 63] width 33 height 18
click at [1549, 95] on button "tune" at bounding box center [1544, 105] width 22 height 22
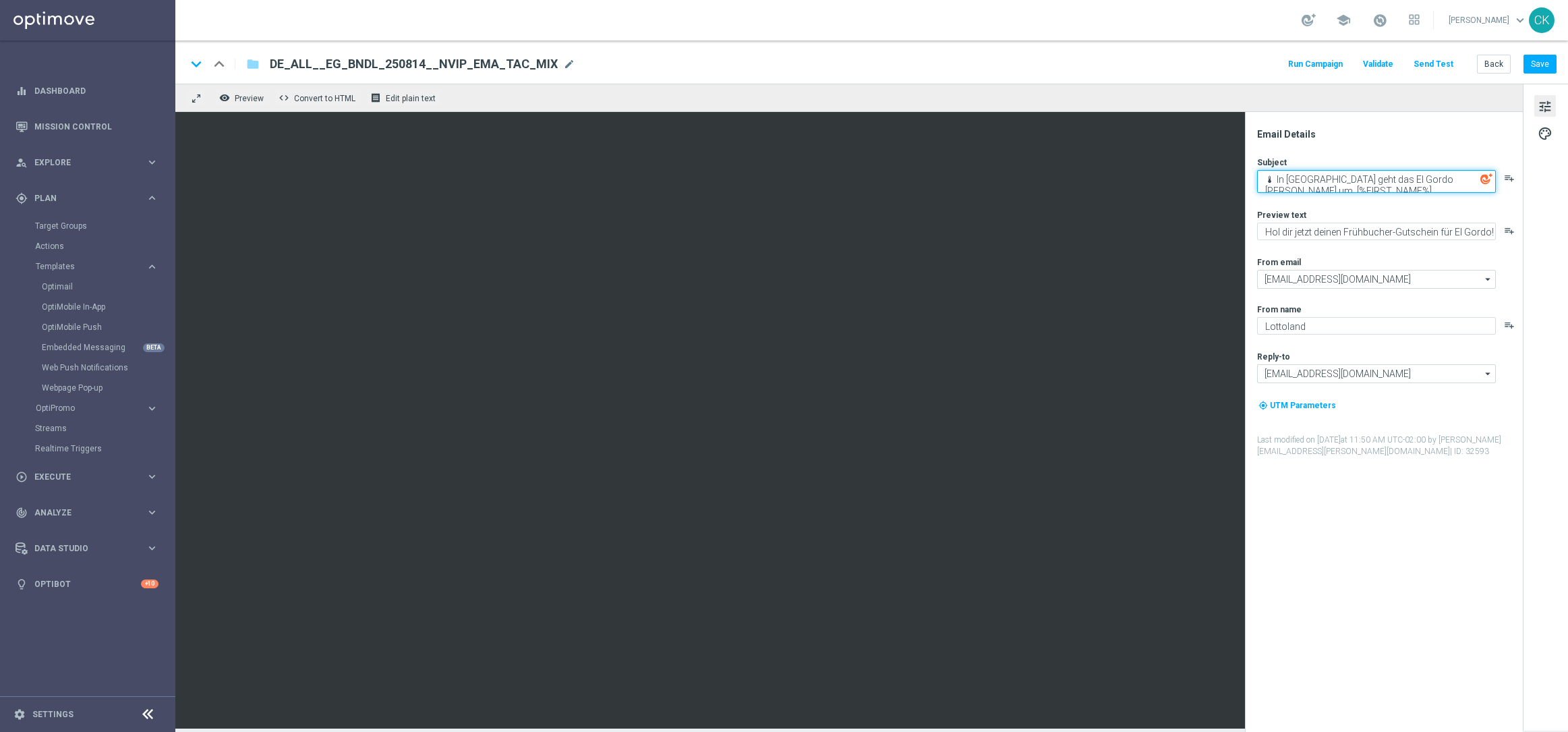
drag, startPoint x: 1442, startPoint y: 178, endPoint x: 1264, endPoint y: 176, distance: 178.0
click at [1264, 176] on textarea "🌡 In [GEOGRAPHIC_DATA] geht das El Gordo [PERSON_NAME] um, [%FIRST_NAME%]" at bounding box center [1377, 181] width 239 height 23
click at [1287, 176] on textarea "[PERSON_NAME] wartet, [%FIRST_NAME%]" at bounding box center [1377, 178] width 239 height 18
type textarea "Dein Frühbucher-Gutschein wartet, [%FIRST_NAME%]"
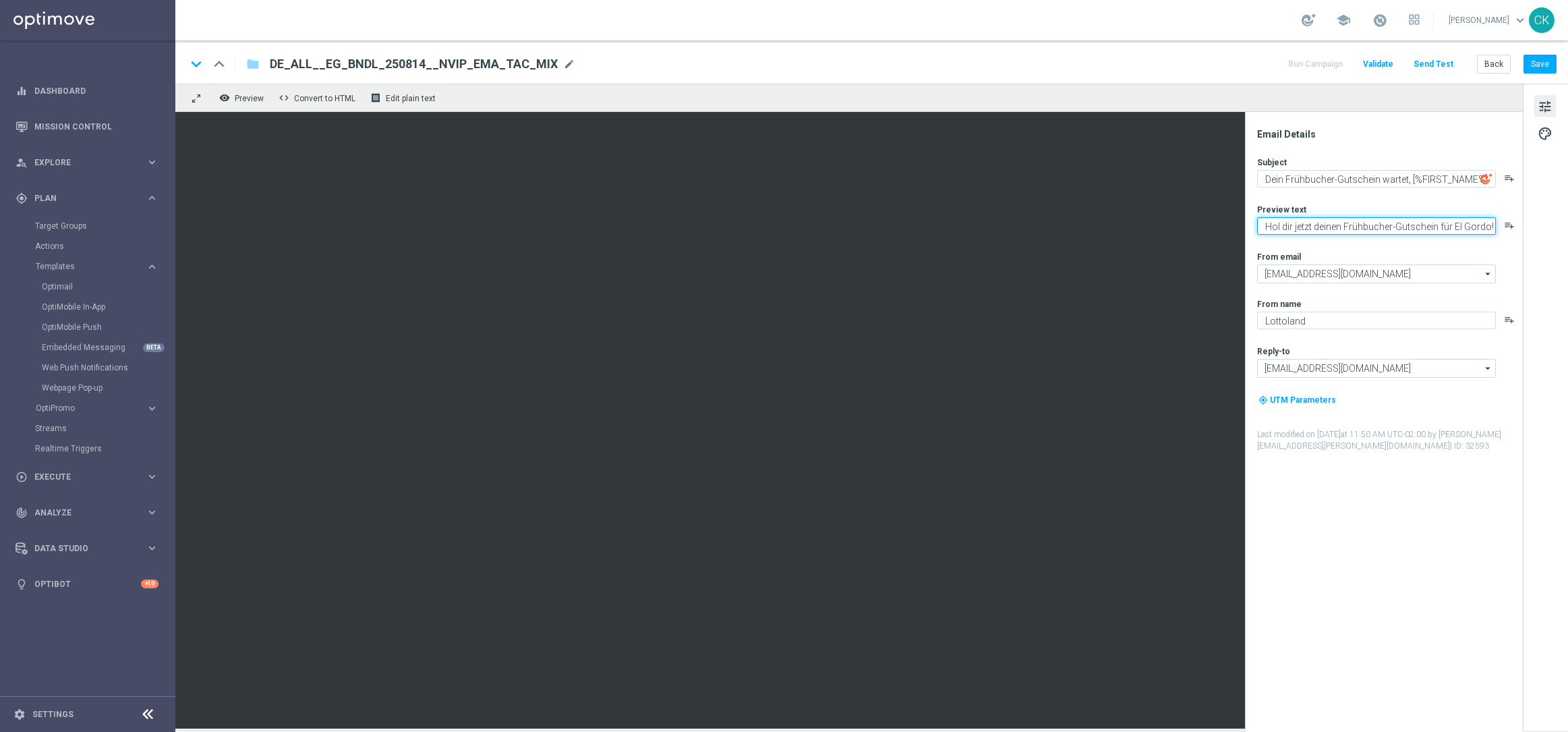
drag, startPoint x: 1293, startPoint y: 225, endPoint x: 1246, endPoint y: 225, distance: 47.0
click at [1246, 225] on div "Email Details Subject Dein Frühbucher-Gutschein wartet, [%FIRST_NAME%] playlist…" at bounding box center [1384, 421] width 278 height 620
drag, startPoint x: 1450, startPoint y: 225, endPoint x: 1331, endPoint y: 228, distance: 119.0
click at [1331, 228] on textarea "Schon jetzt deinen Frühbucher-Gutschein für El Gordo!" at bounding box center [1377, 226] width 239 height 18
click at [1356, 227] on textarea "Schon jetzt El Gordo!" at bounding box center [1377, 226] width 239 height 18
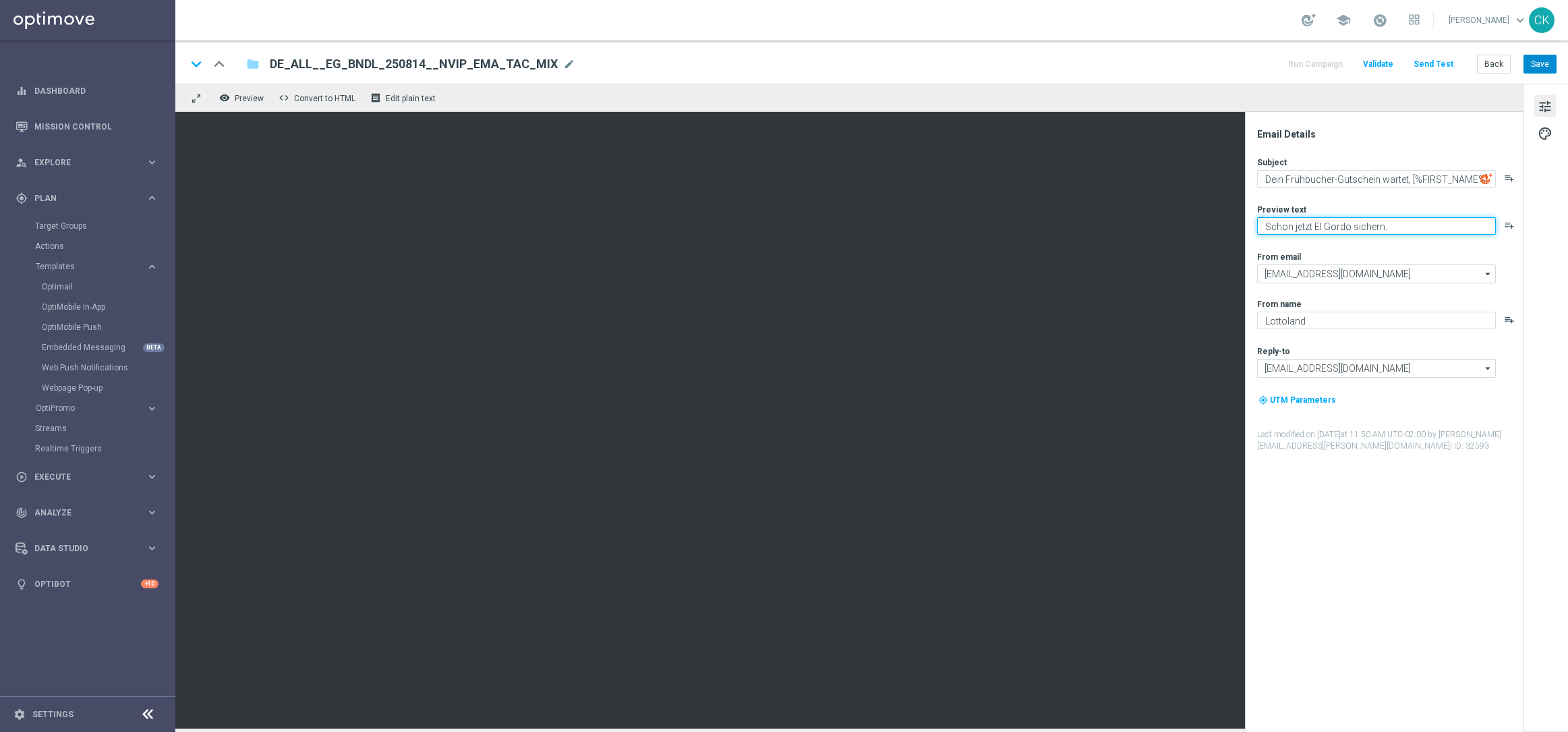
type textarea "Schon jetzt El Gordo sichern."
click at [1536, 58] on button "Save" at bounding box center [1540, 63] width 33 height 18
click at [1442, 61] on button "Send Test" at bounding box center [1434, 64] width 44 height 18
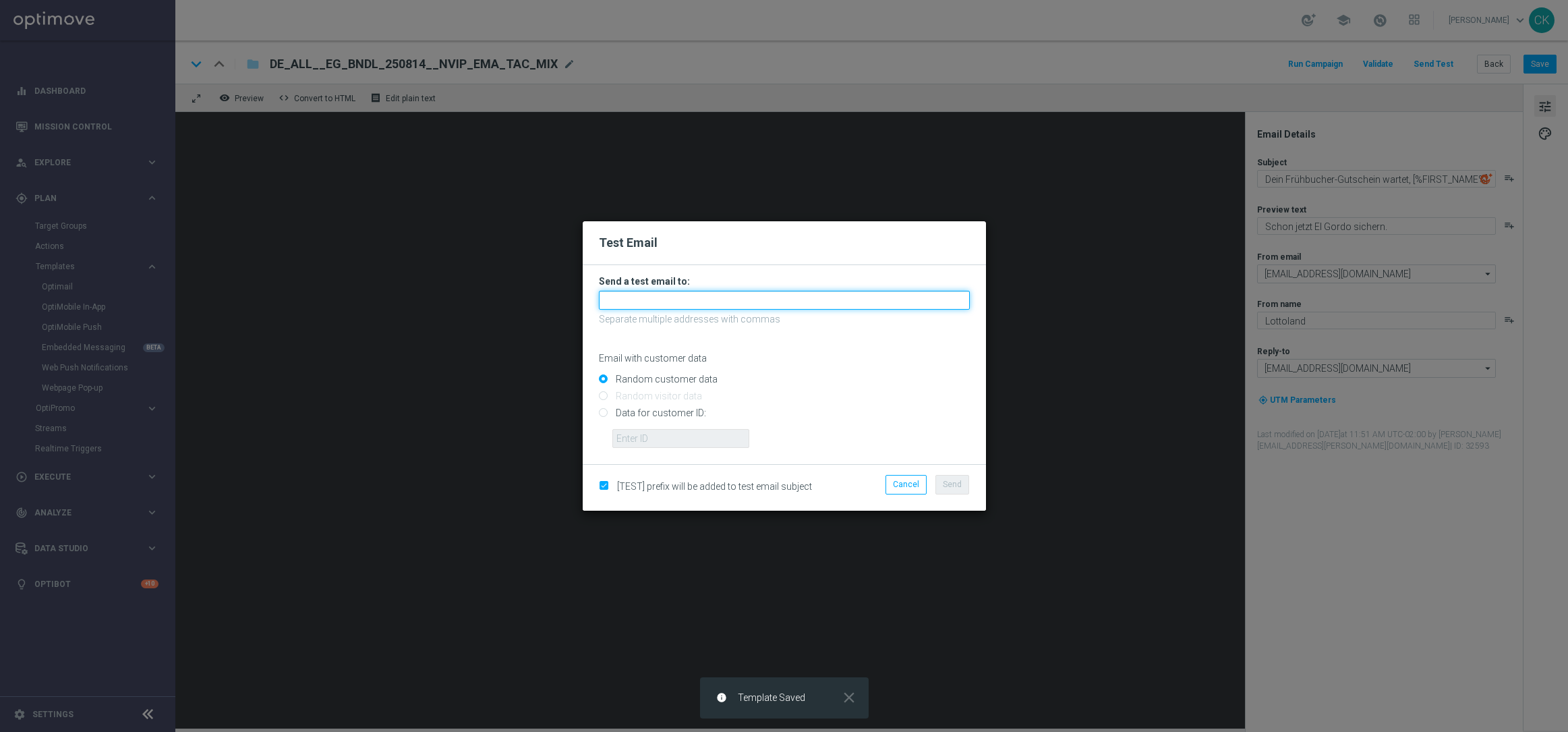
click at [733, 294] on input "text" at bounding box center [784, 300] width 371 height 18
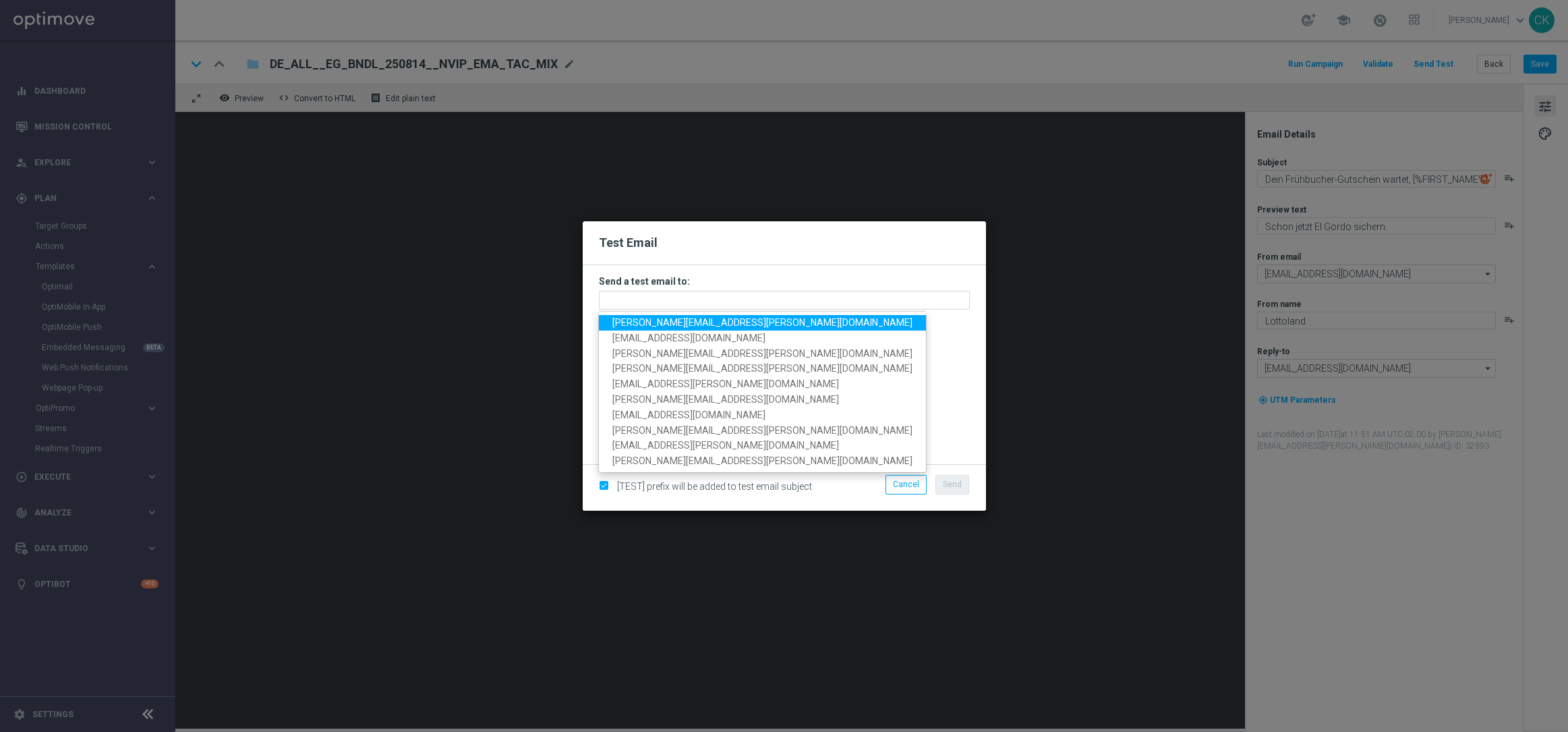
click at [695, 318] on span "[PERSON_NAME][EMAIL_ADDRESS][PERSON_NAME][DOMAIN_NAME]" at bounding box center [762, 323] width 300 height 11
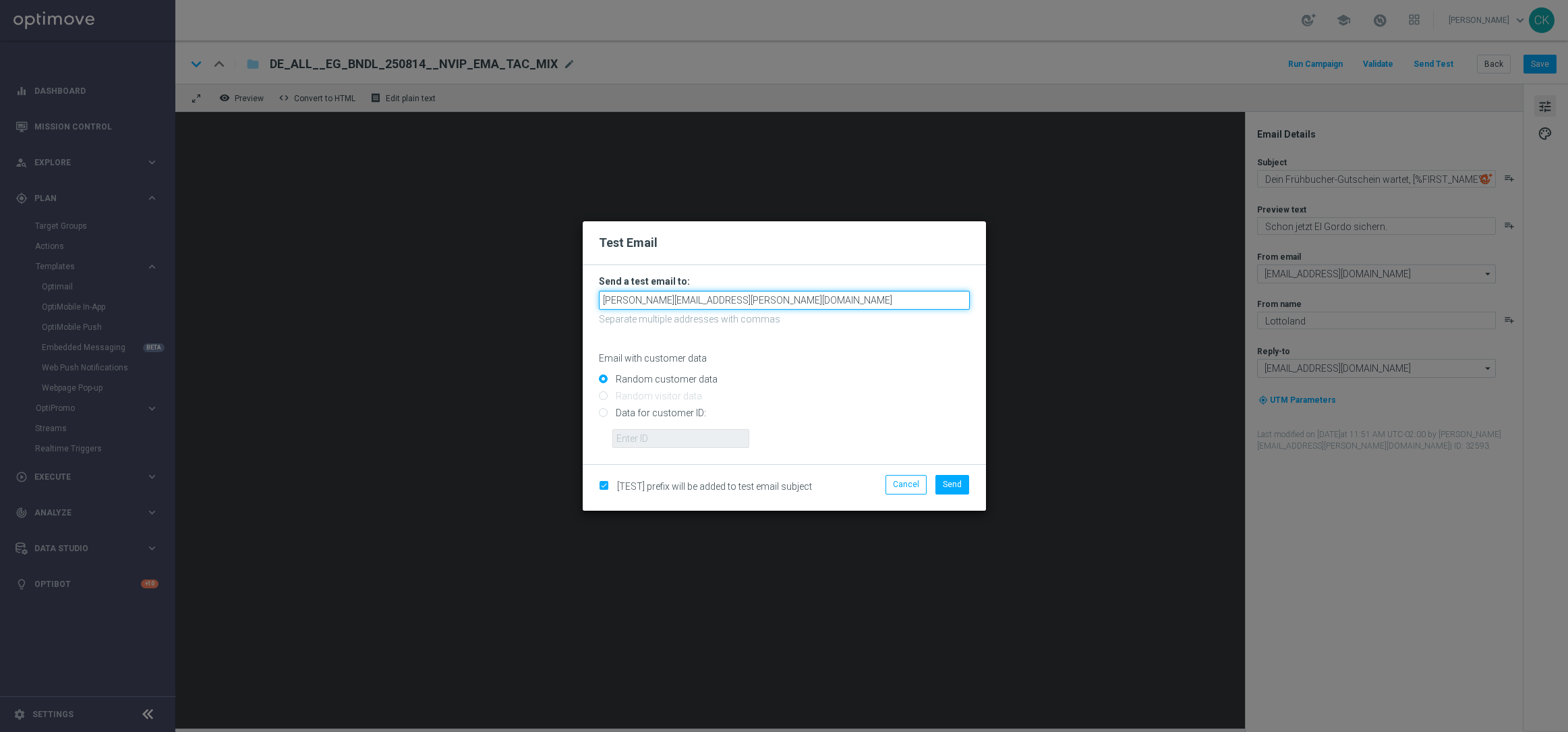
click at [782, 298] on input "[PERSON_NAME][EMAIL_ADDRESS][PERSON_NAME][DOMAIN_NAME]" at bounding box center [784, 300] width 371 height 18
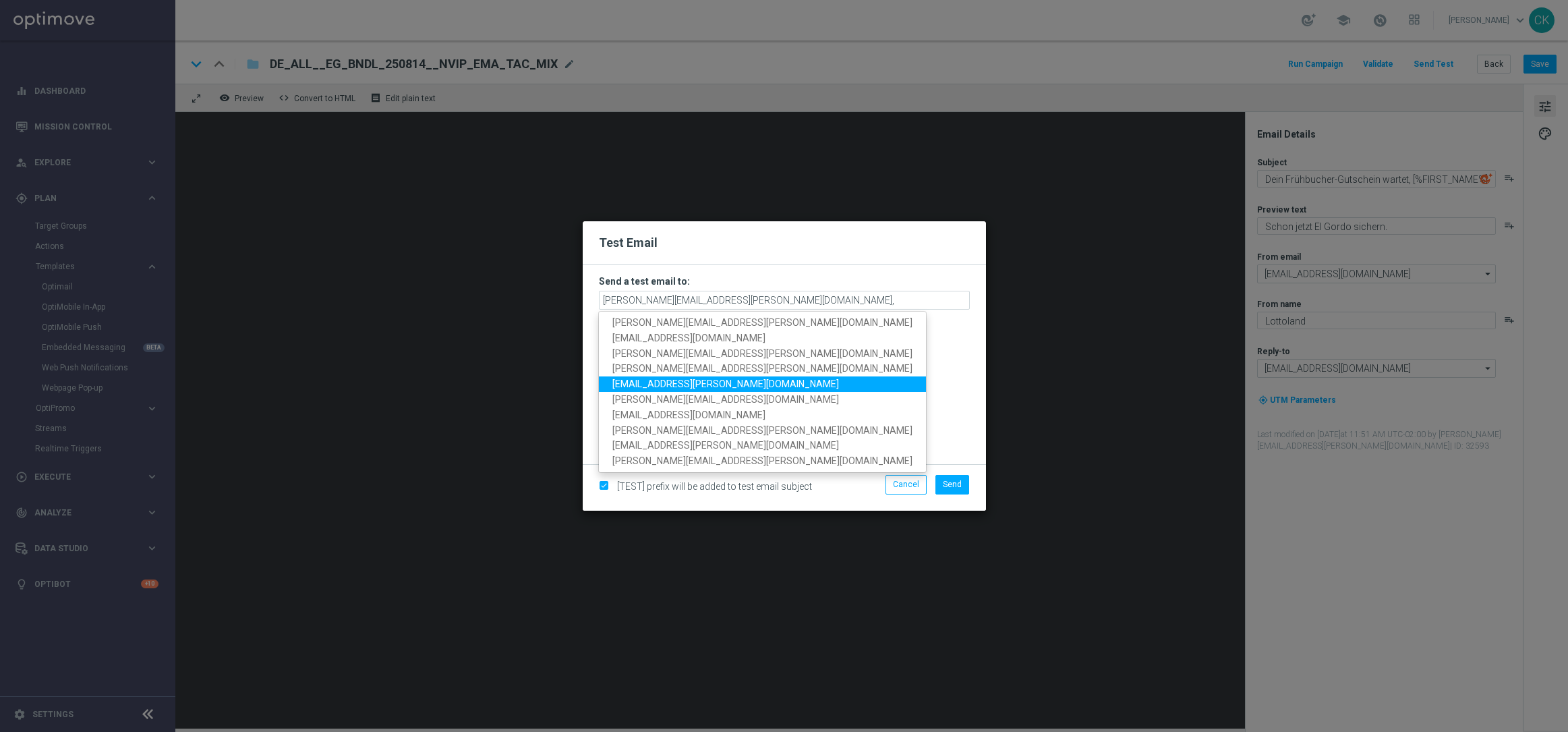
click at [712, 386] on span "[EMAIL_ADDRESS][PERSON_NAME][DOMAIN_NAME]" at bounding box center [726, 384] width 227 height 11
type input "[PERSON_NAME][EMAIL_ADDRESS][PERSON_NAME][DOMAIN_NAME],[DOMAIN_NAME][EMAIL_ADDR…"
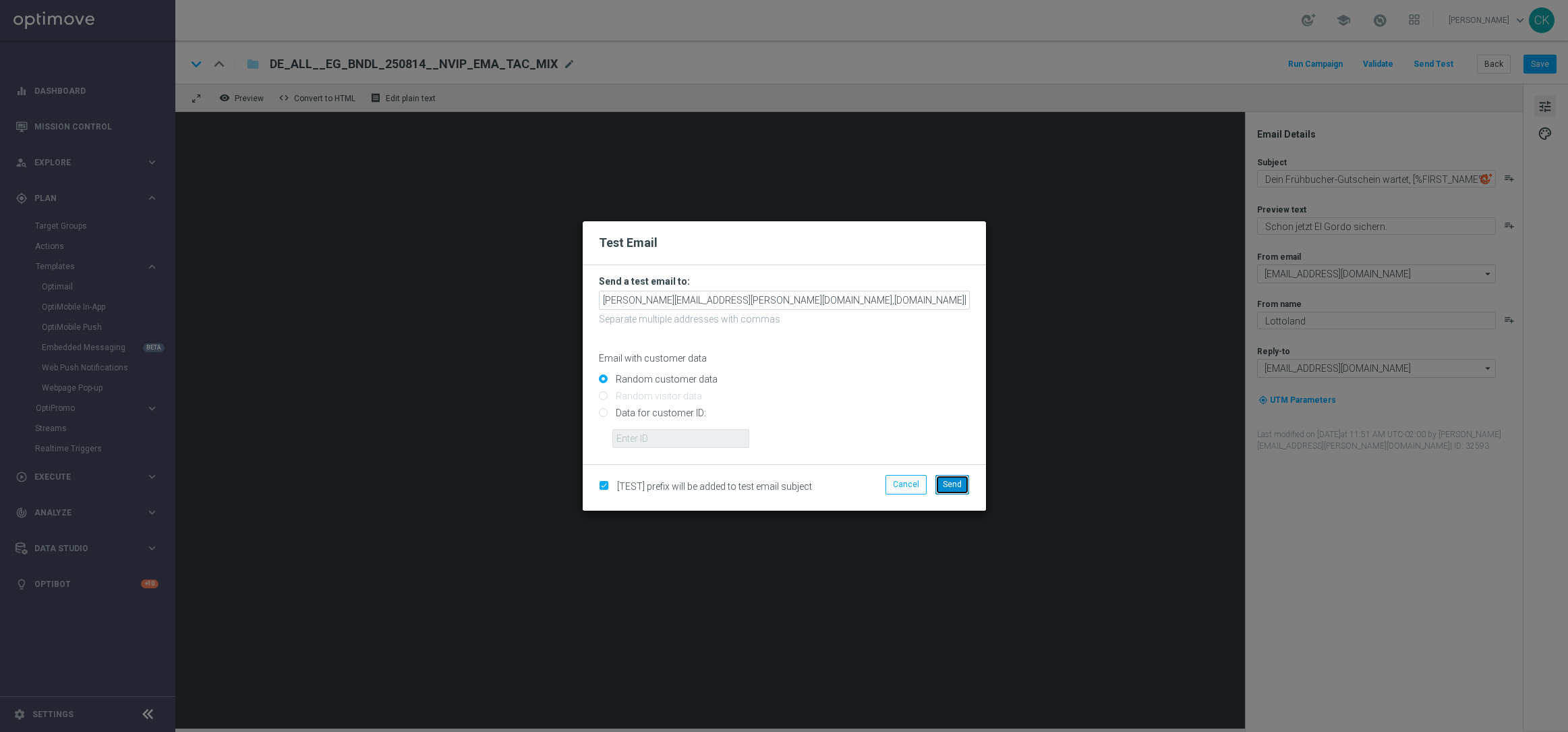
click at [949, 481] on span "Send" at bounding box center [951, 484] width 18 height 10
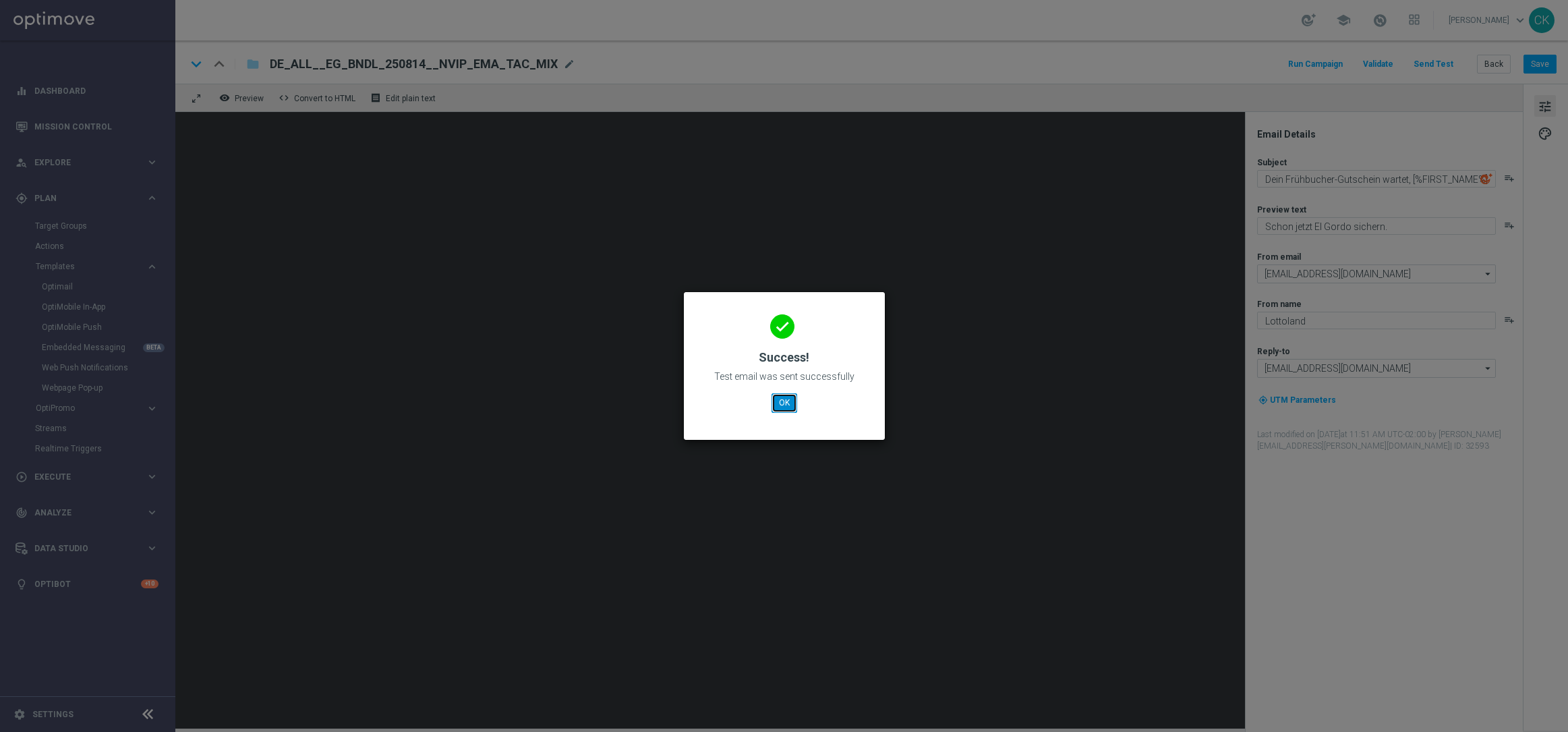
click at [782, 403] on button "OK" at bounding box center [784, 402] width 25 height 18
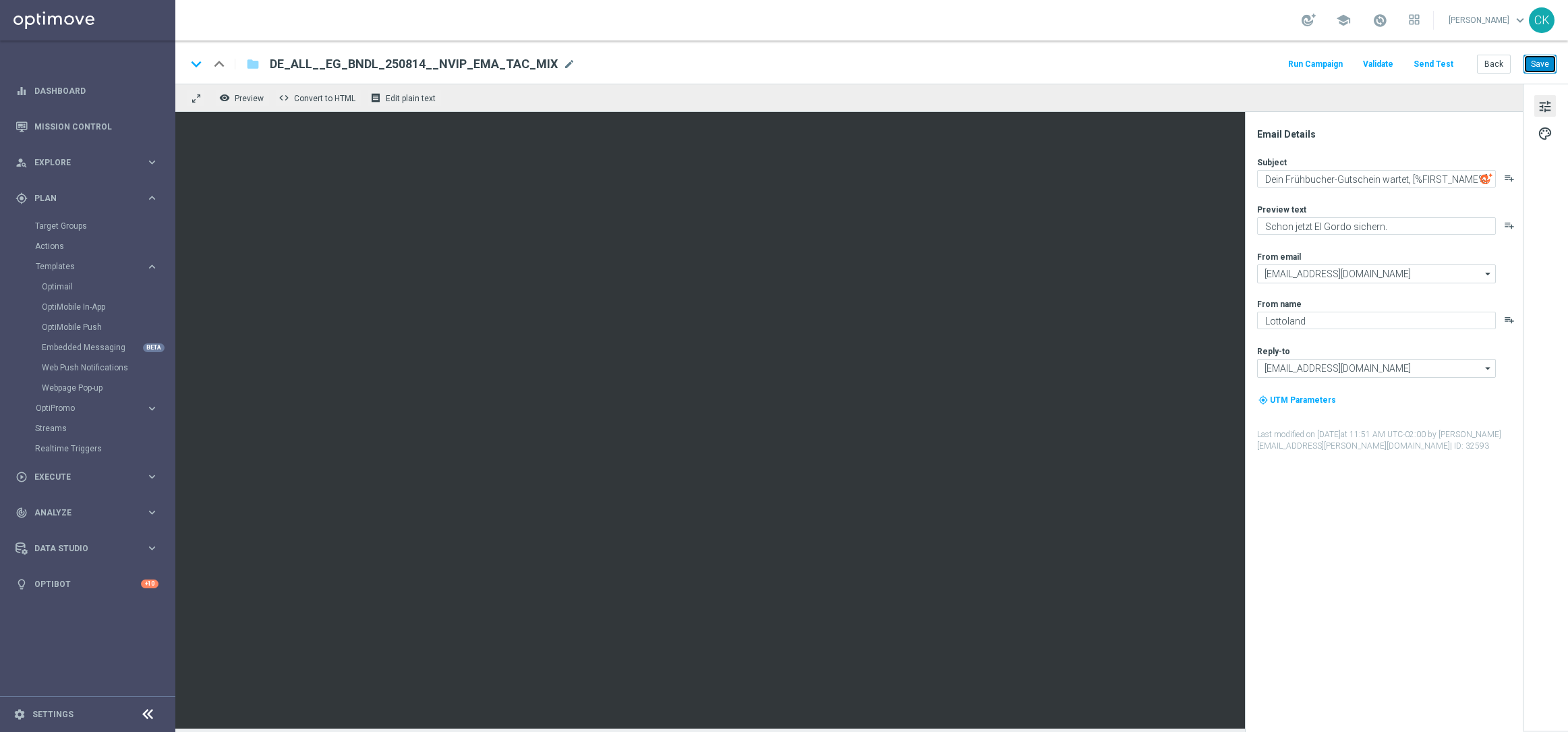
click at [1540, 64] on button "Save" at bounding box center [1540, 63] width 33 height 18
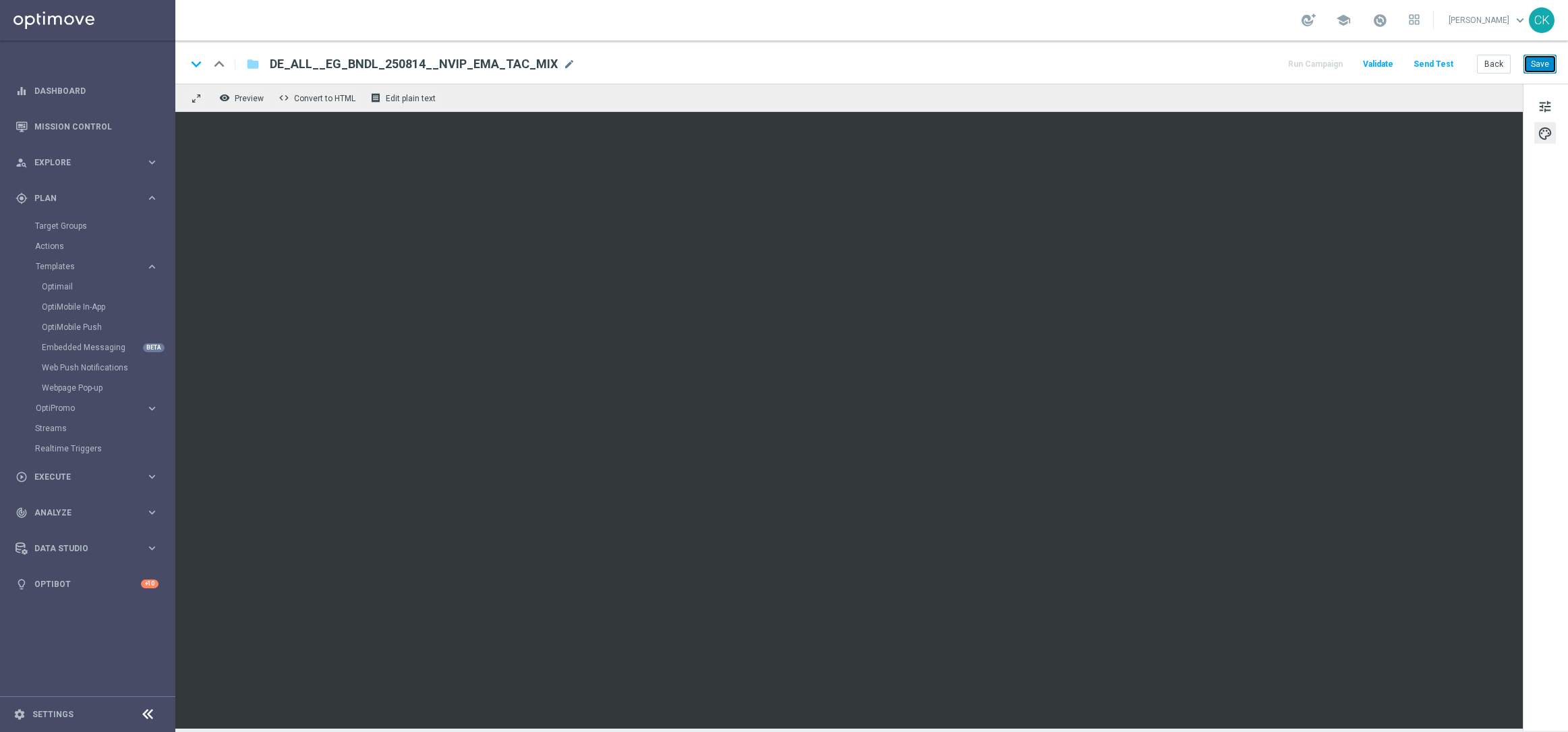
click at [1542, 65] on button "Save" at bounding box center [1540, 63] width 33 height 18
click at [1423, 62] on button "Send Test" at bounding box center [1434, 64] width 44 height 18
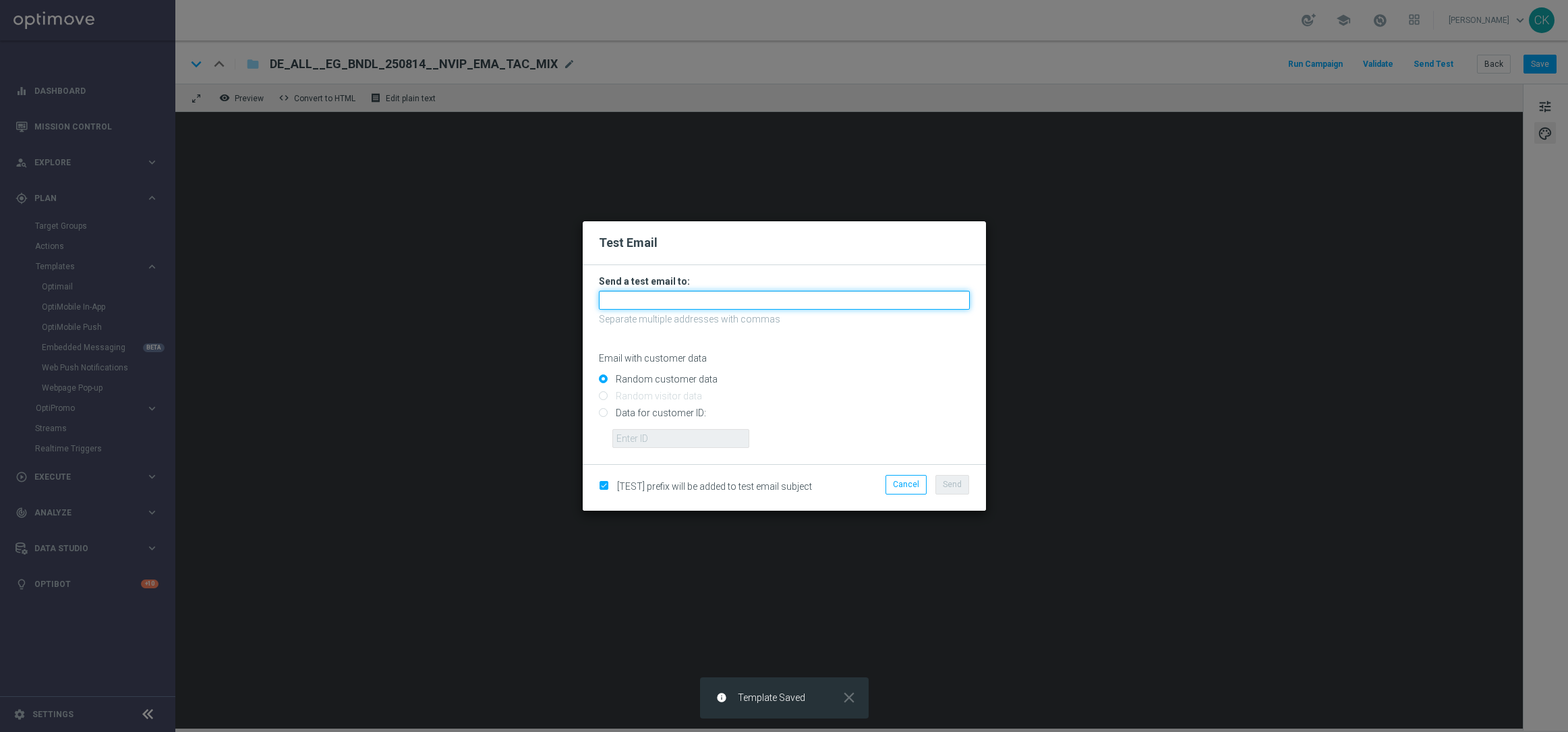
click at [811, 301] on input "text" at bounding box center [784, 300] width 371 height 18
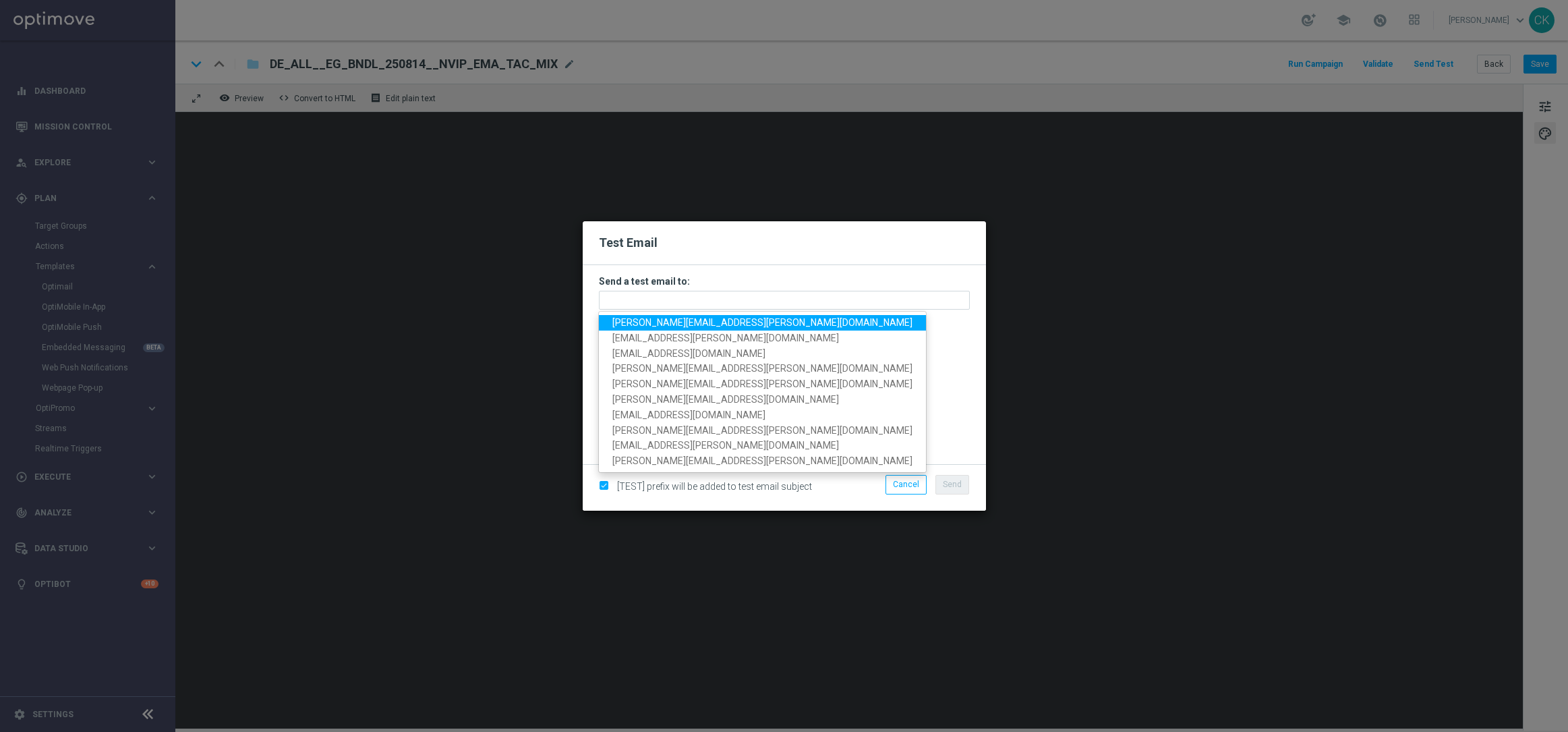
click at [684, 321] on span "[PERSON_NAME][EMAIL_ADDRESS][PERSON_NAME][DOMAIN_NAME]" at bounding box center [762, 323] width 300 height 11
type input "[PERSON_NAME][EMAIL_ADDRESS][PERSON_NAME][DOMAIN_NAME]"
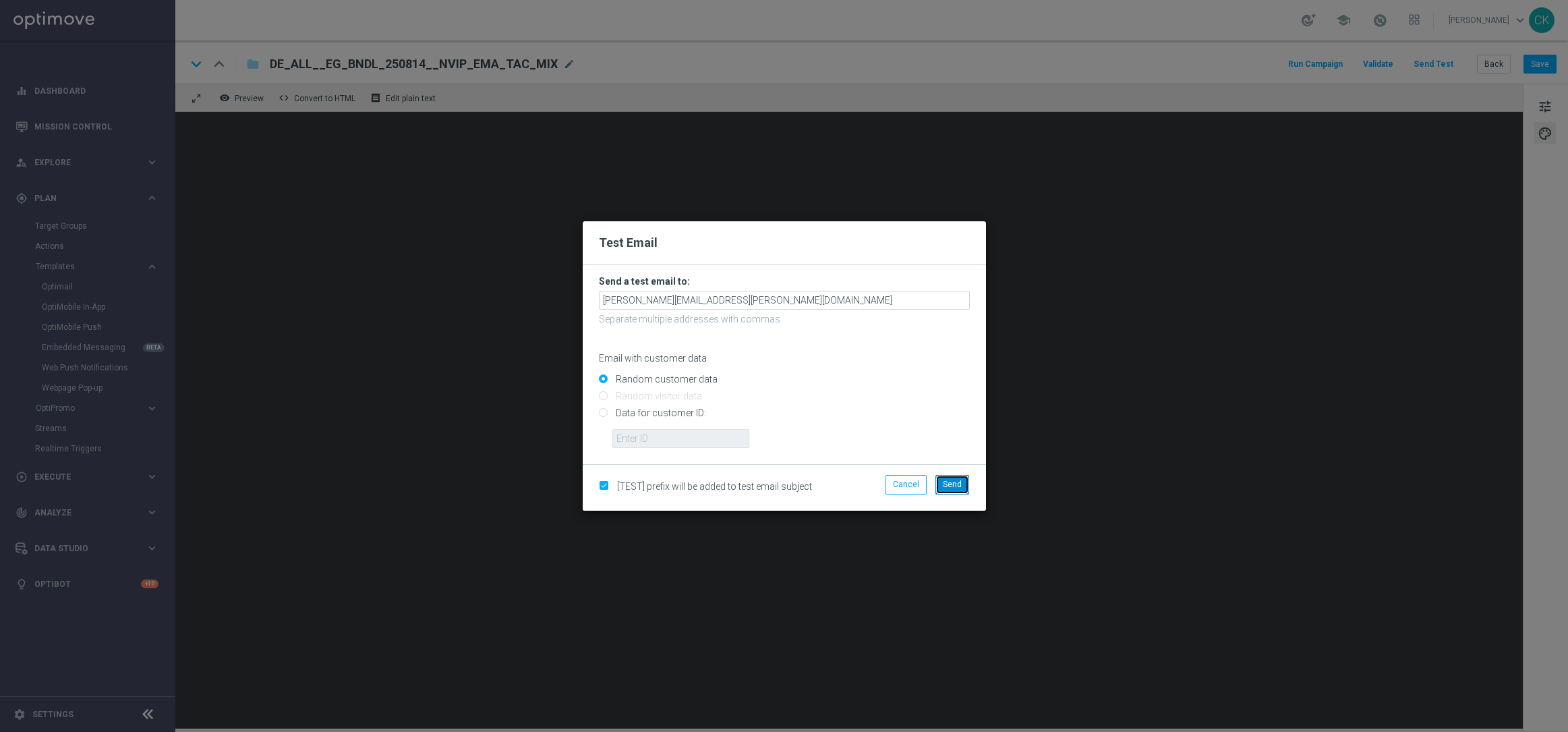
click at [954, 486] on span "Send" at bounding box center [951, 484] width 18 height 10
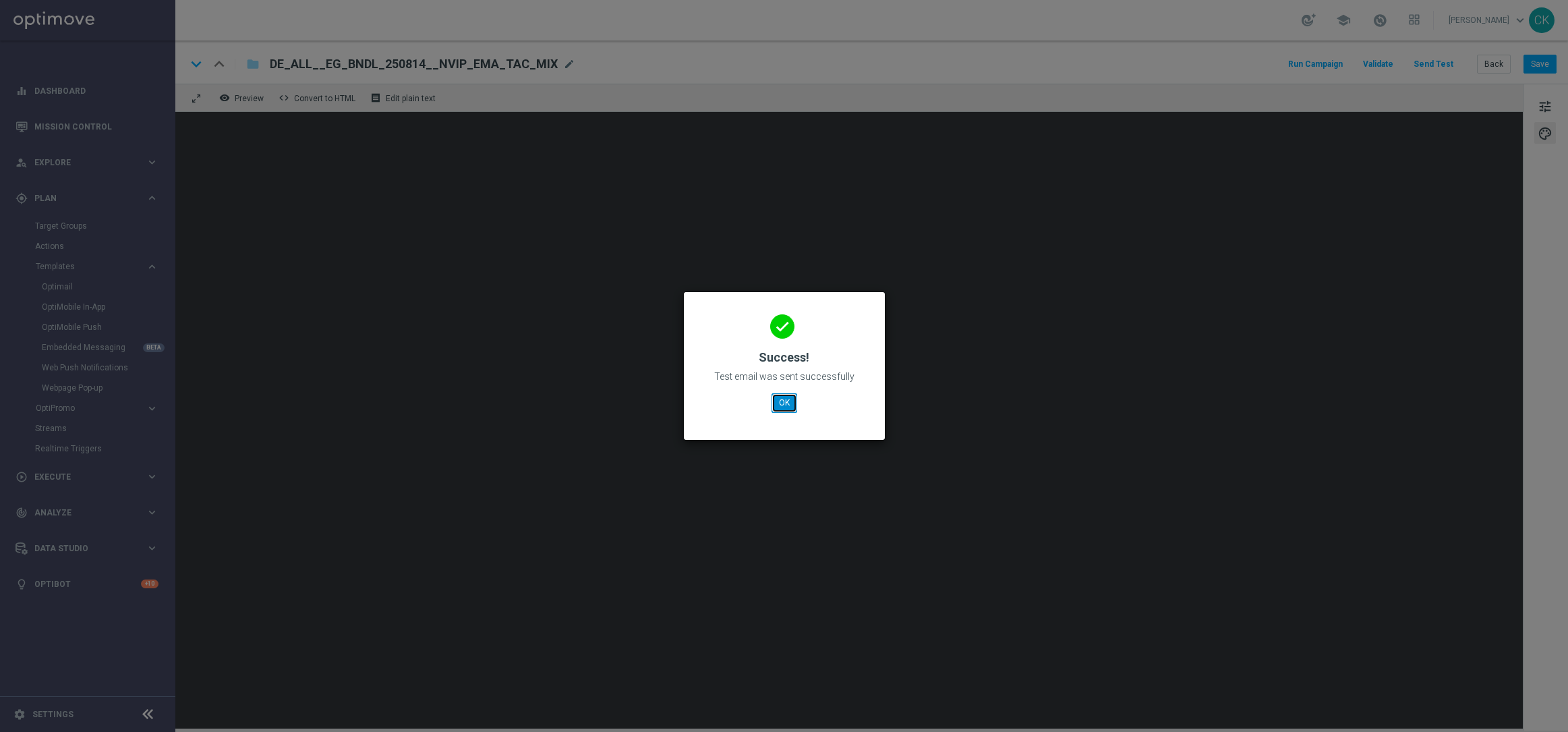
click at [783, 402] on button "OK" at bounding box center [784, 402] width 25 height 18
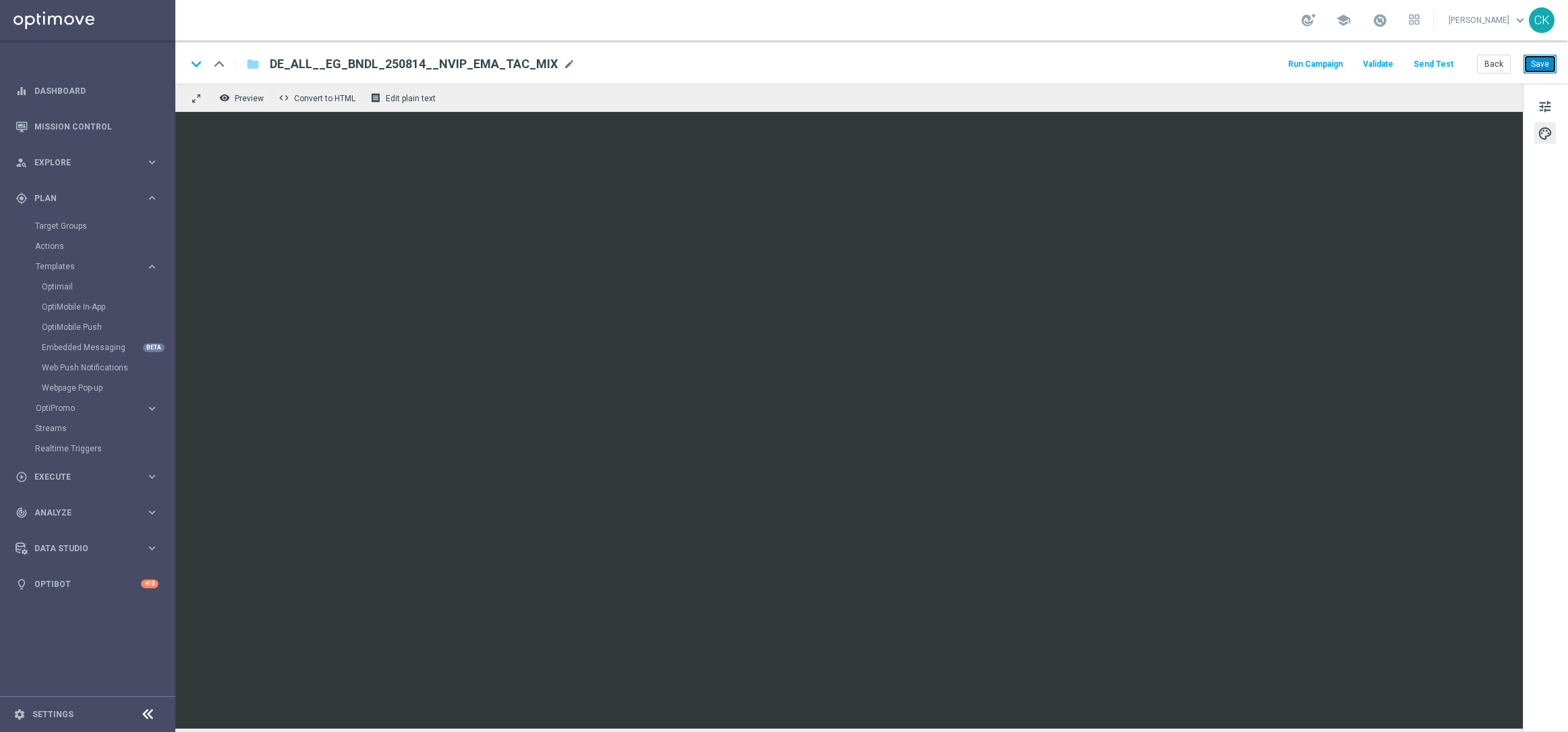
click at [1540, 57] on button "Save" at bounding box center [1540, 63] width 33 height 18
click at [1545, 105] on span "tune" at bounding box center [1544, 106] width 15 height 18
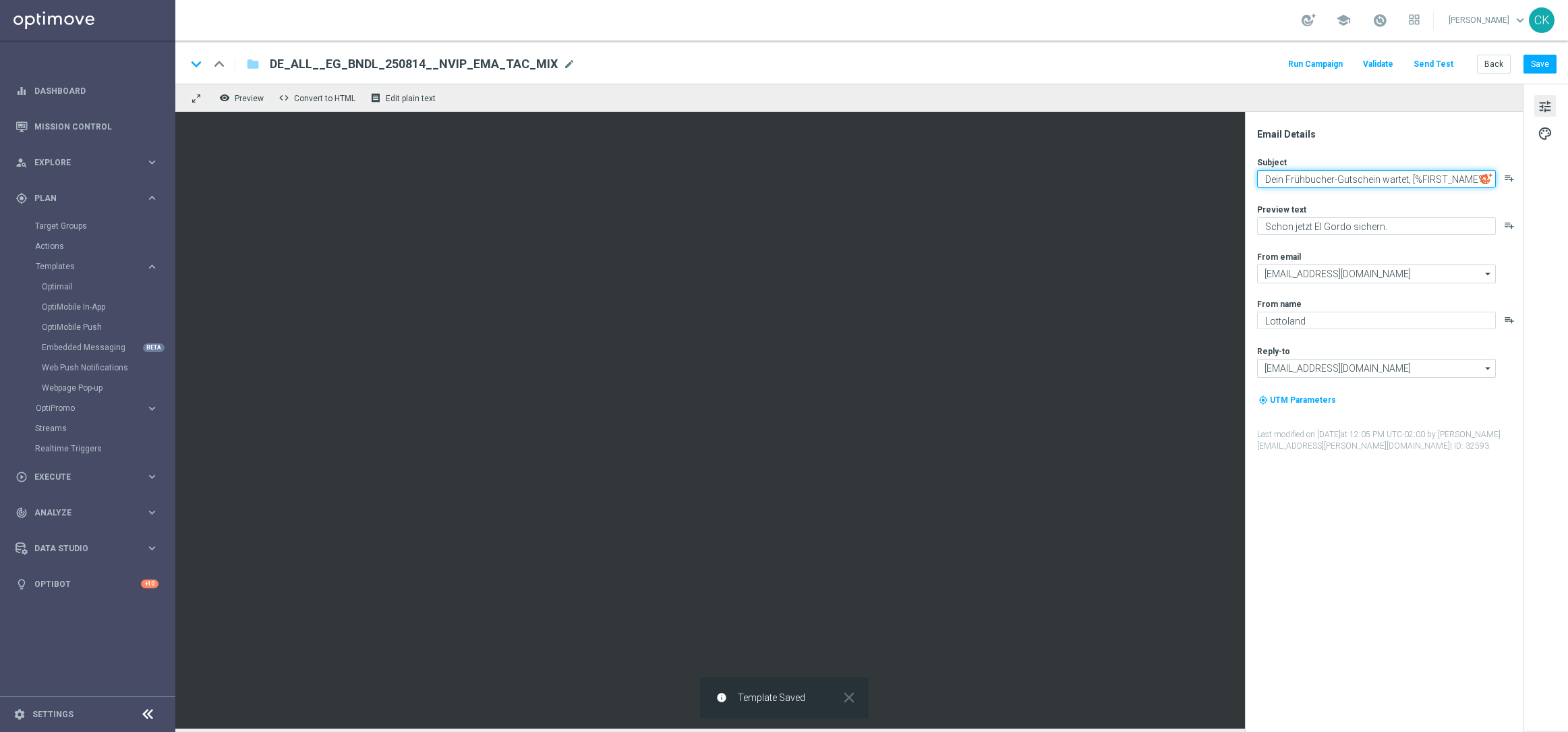
click at [1378, 177] on textarea "Dein Frühbucher-Gutschein wartet, [%FIRST_NAME%]" at bounding box center [1377, 178] width 239 height 18
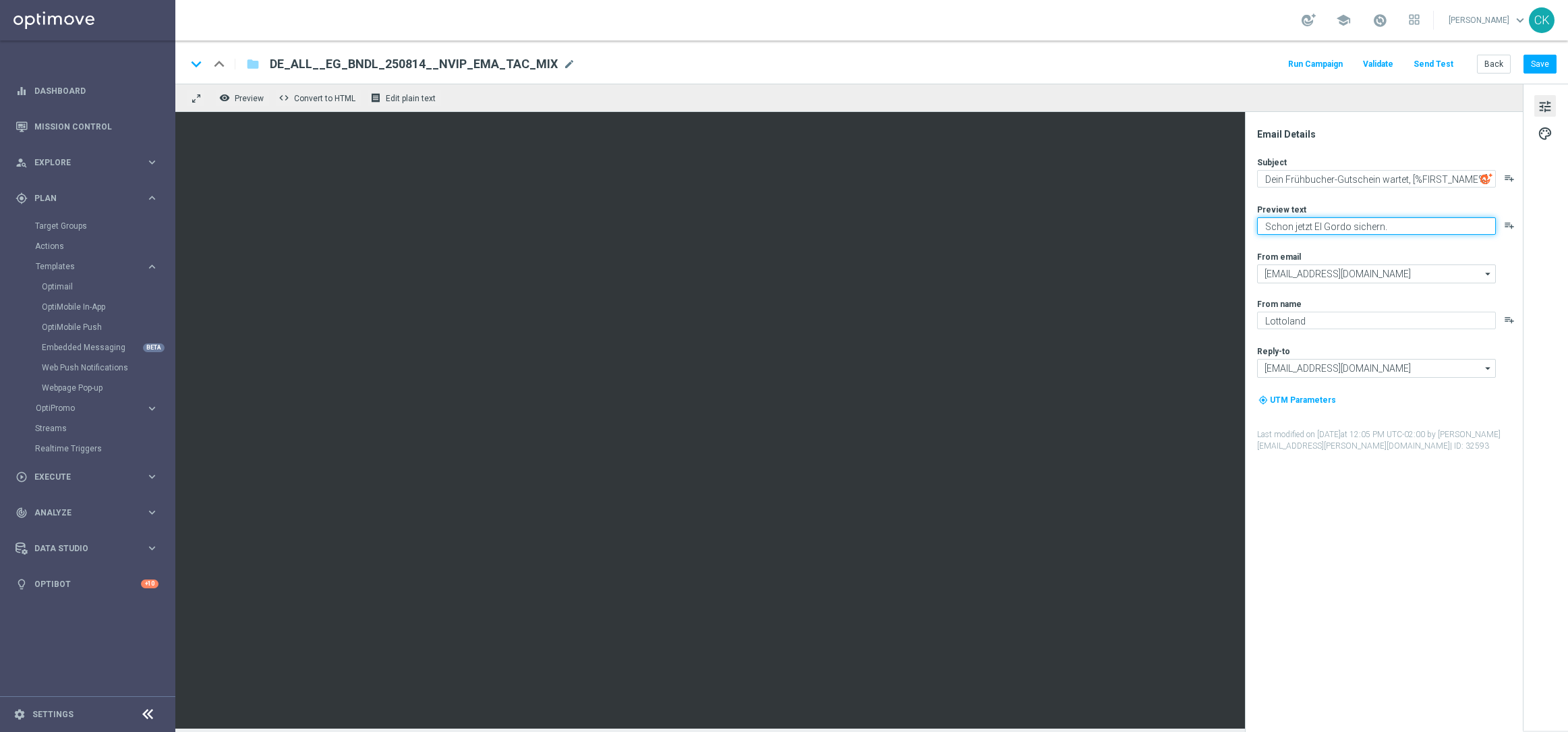
click at [1417, 222] on textarea "Schon jetzt El Gordo sichern." at bounding box center [1377, 226] width 239 height 18
click at [1543, 61] on button "Save" at bounding box center [1540, 63] width 33 height 18
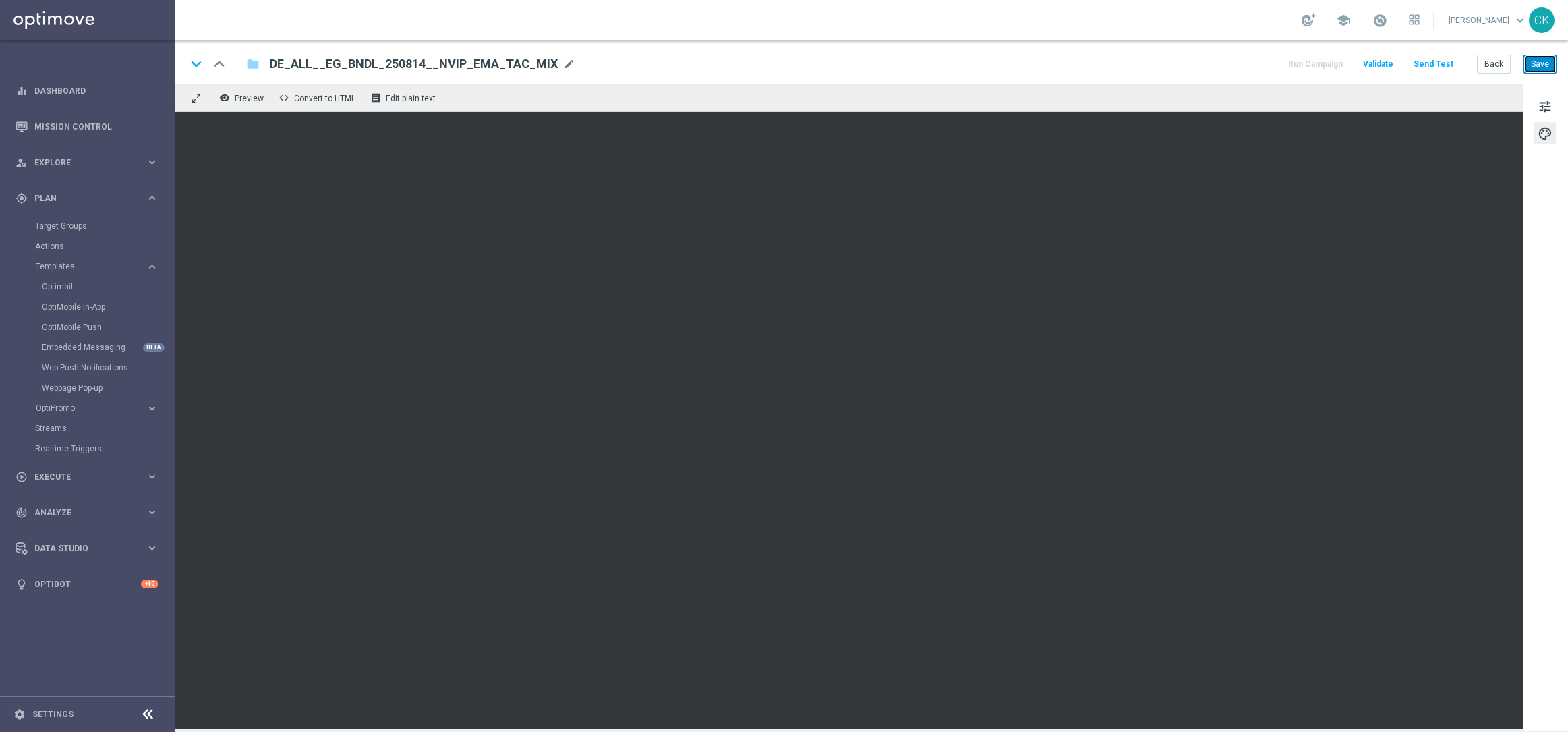
click at [1536, 65] on button "Save" at bounding box center [1540, 63] width 33 height 18
click at [1493, 62] on button "Back" at bounding box center [1493, 63] width 33 height 18
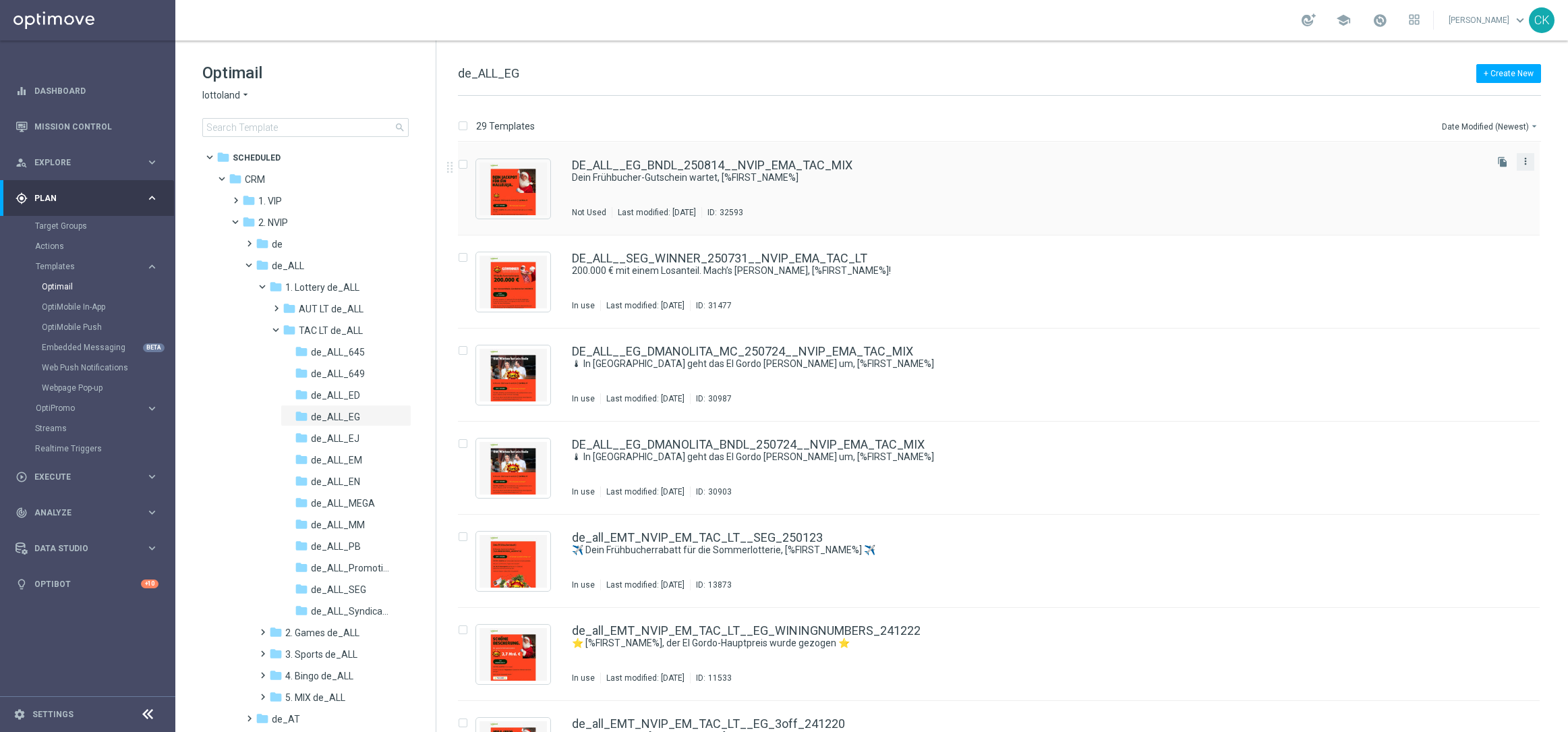
click at [1526, 161] on icon "more_vert" at bounding box center [1525, 161] width 11 height 11
click at [1452, 194] on span "Copy To" at bounding box center [1443, 194] width 30 height 10
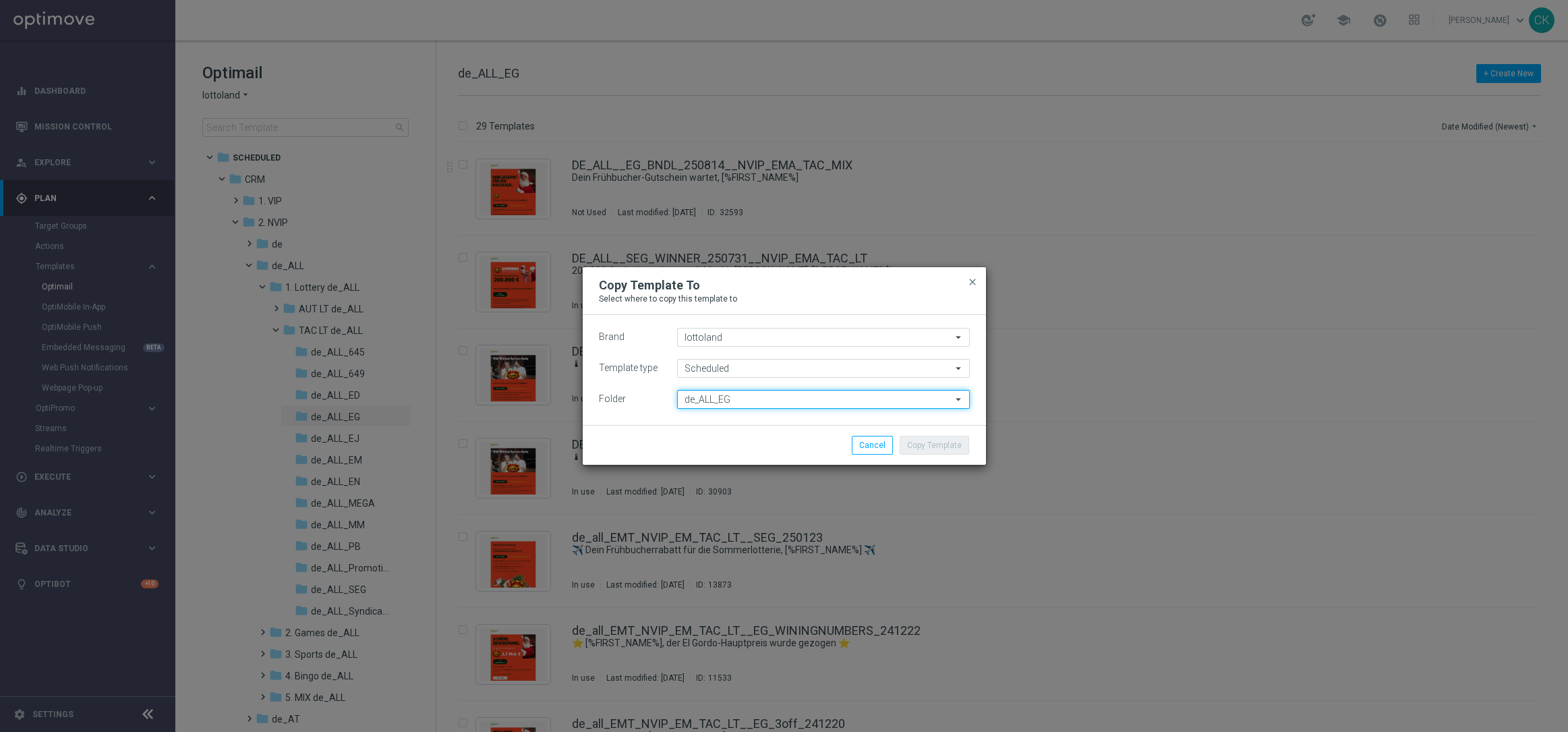
click at [764, 402] on input "de_ALL_EG" at bounding box center [823, 399] width 293 height 18
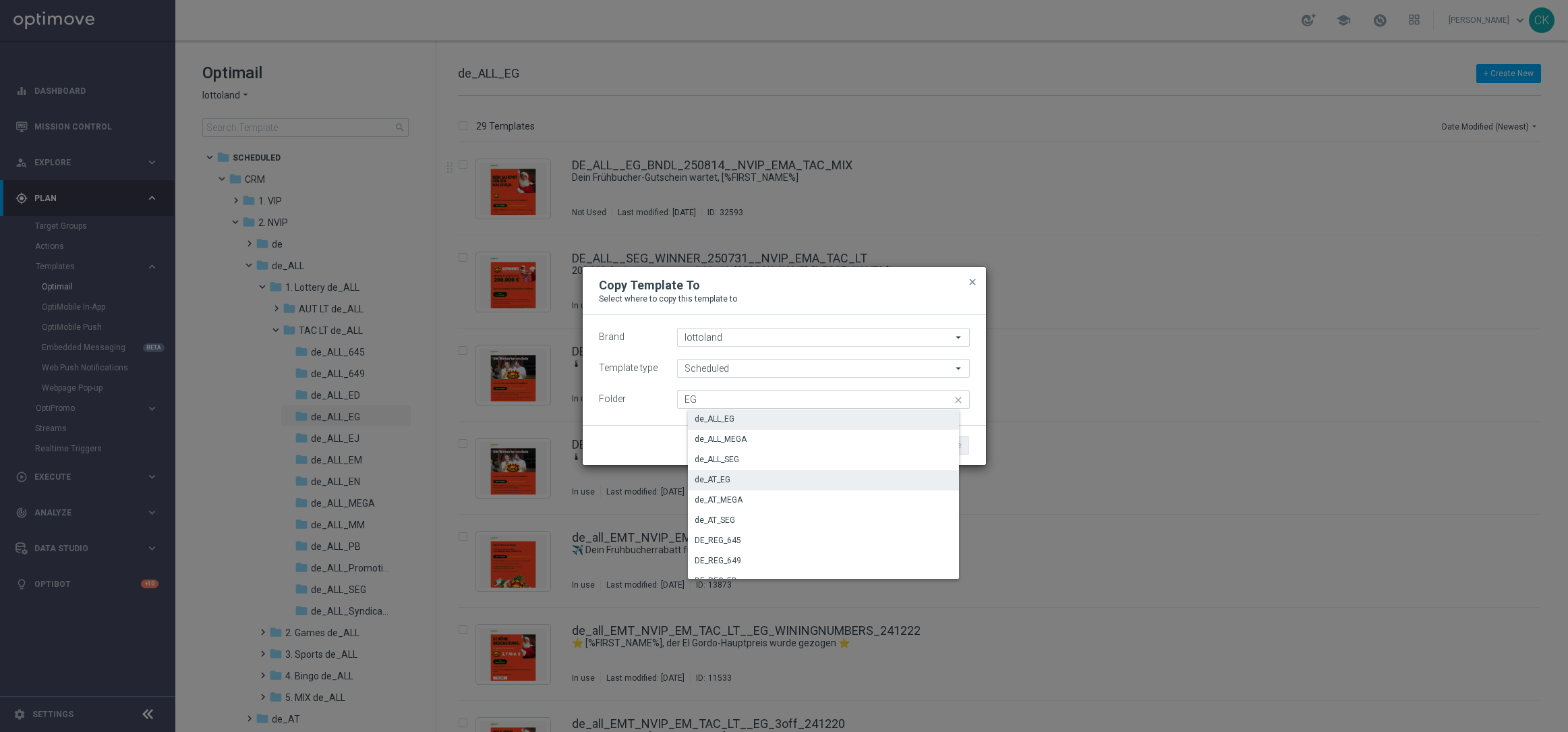
click at [735, 475] on div "de_AT_EG" at bounding box center [828, 479] width 281 height 18
type input "de_AT_EG"
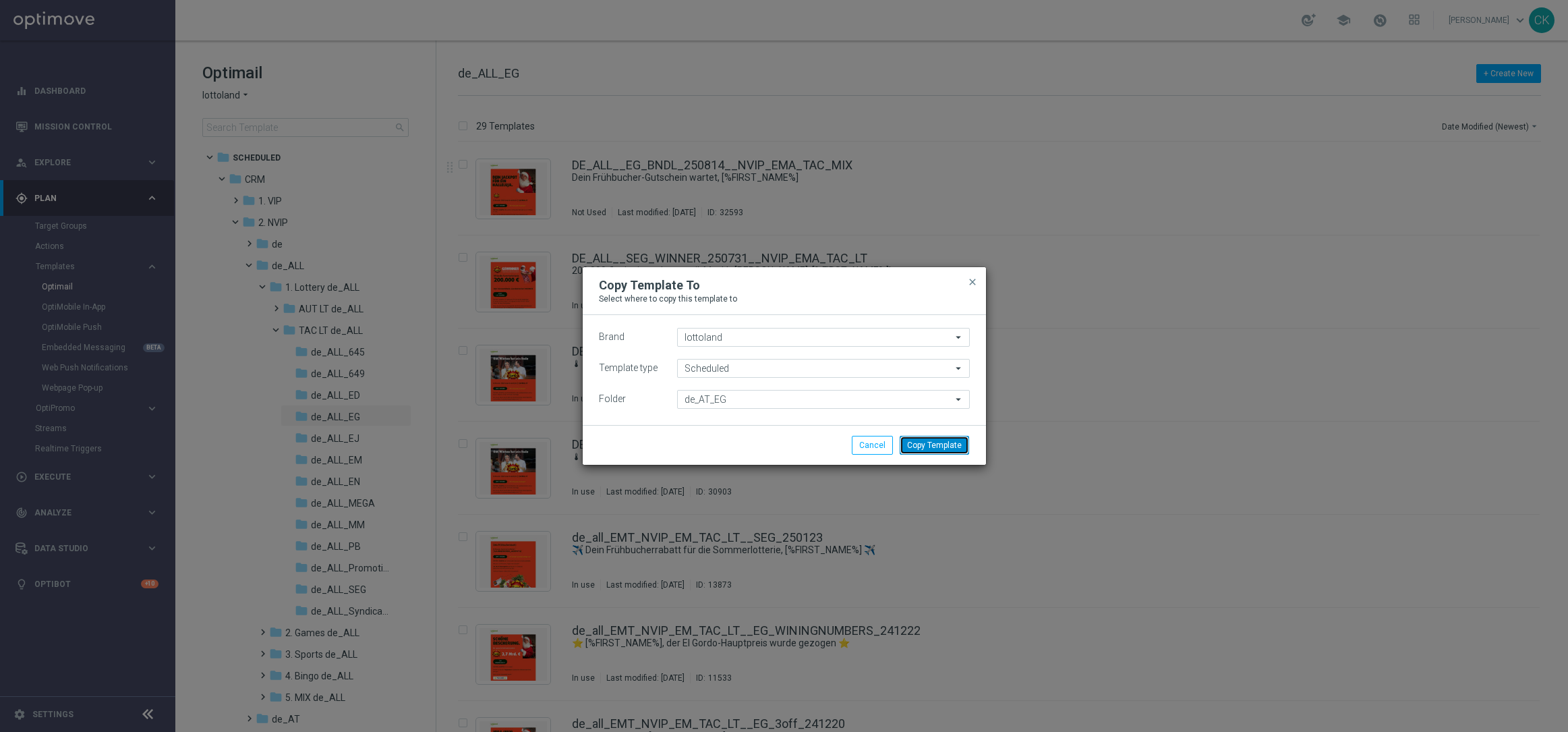
click at [949, 447] on button "Copy Template" at bounding box center [934, 445] width 69 height 18
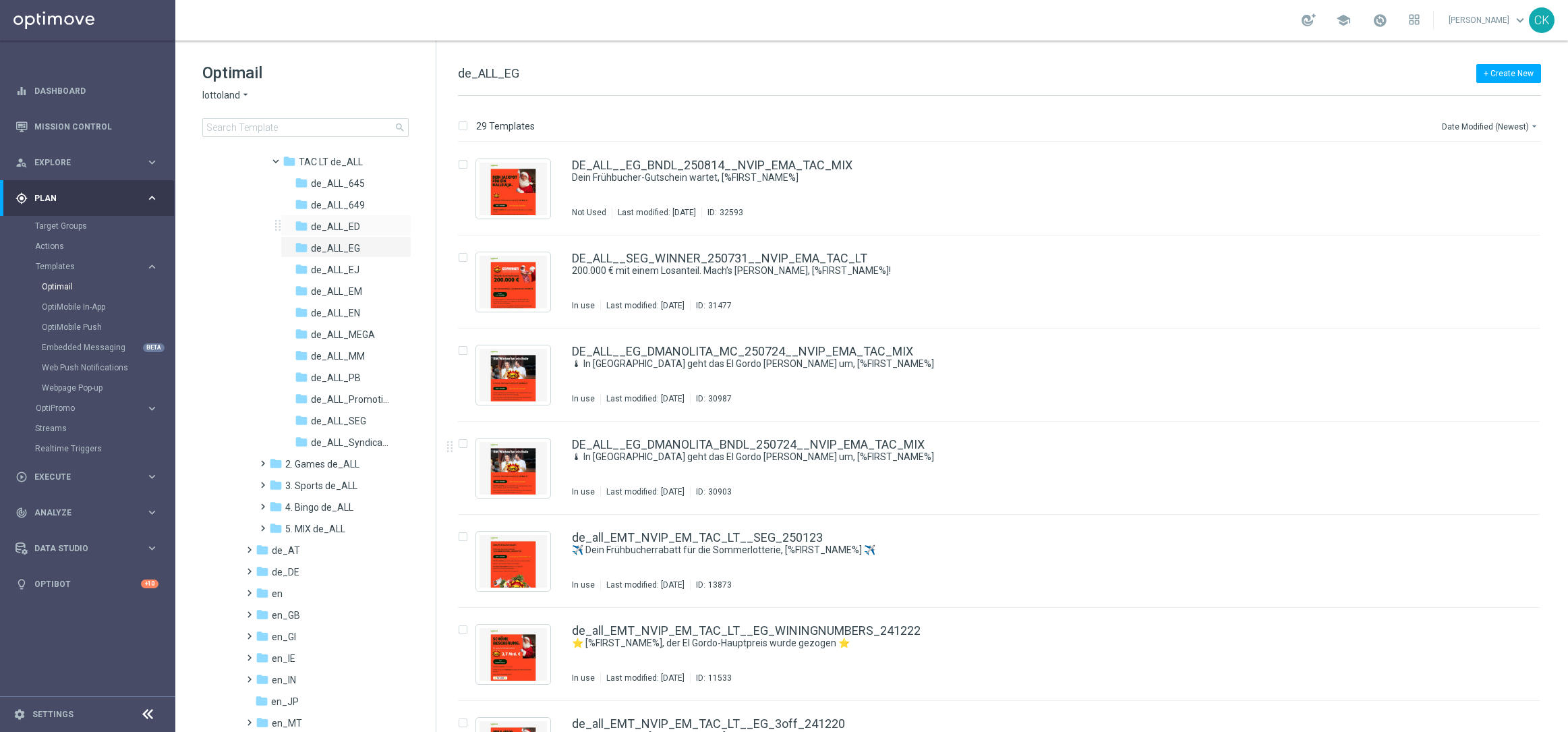
scroll to position [190, 0]
click at [248, 525] on span at bounding box center [246, 523] width 6 height 5
click at [263, 547] on span at bounding box center [259, 544] width 6 height 5
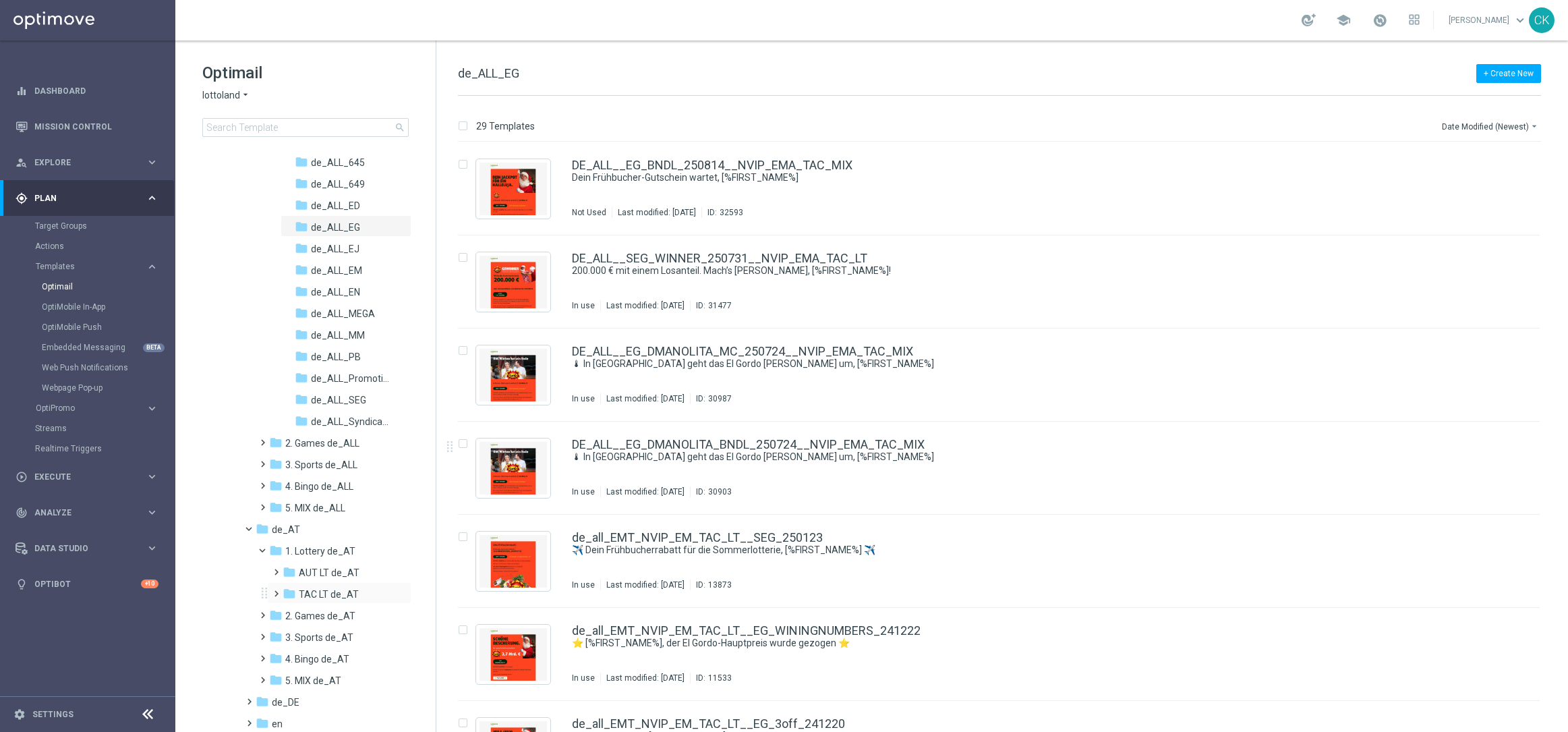
click at [275, 591] on span at bounding box center [273, 588] width 6 height 5
click at [328, 678] on span "de_AT_EG" at bounding box center [333, 681] width 45 height 12
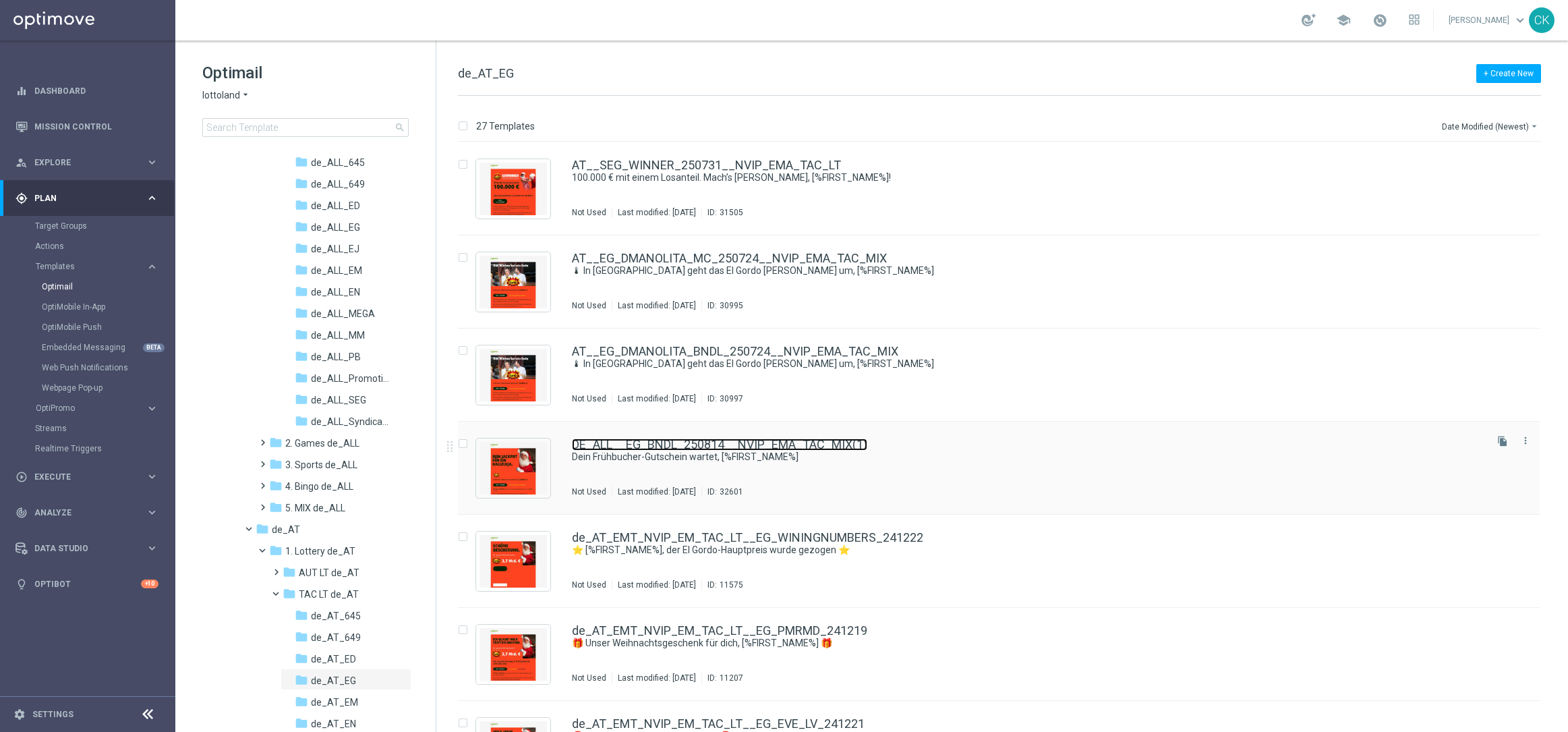
click at [695, 440] on link "DE_ALL__EG_BNDL_250814__NVIP_EMA_TAC_MIX(1)" at bounding box center [719, 445] width 295 height 12
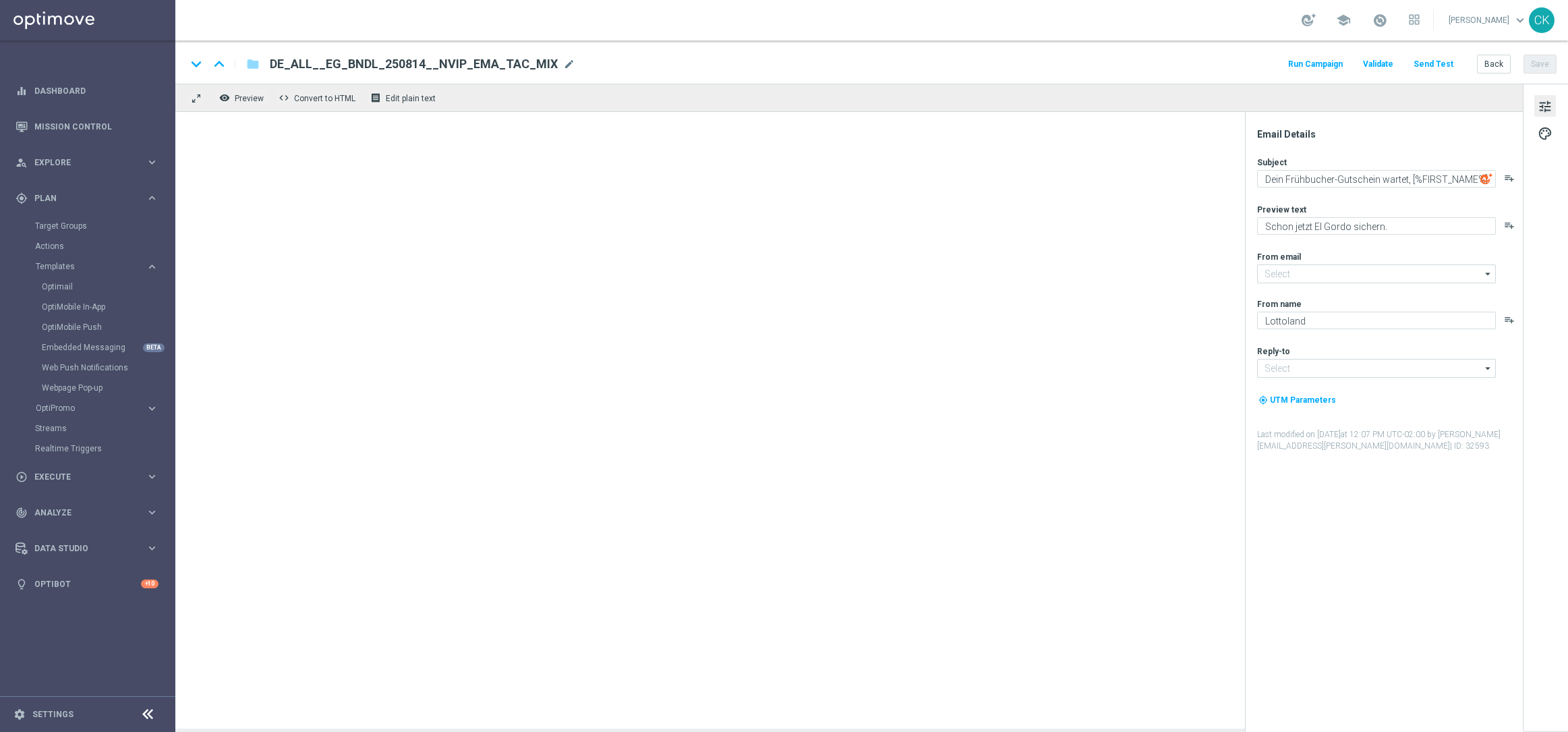
type input "[EMAIL_ADDRESS][DOMAIN_NAME]"
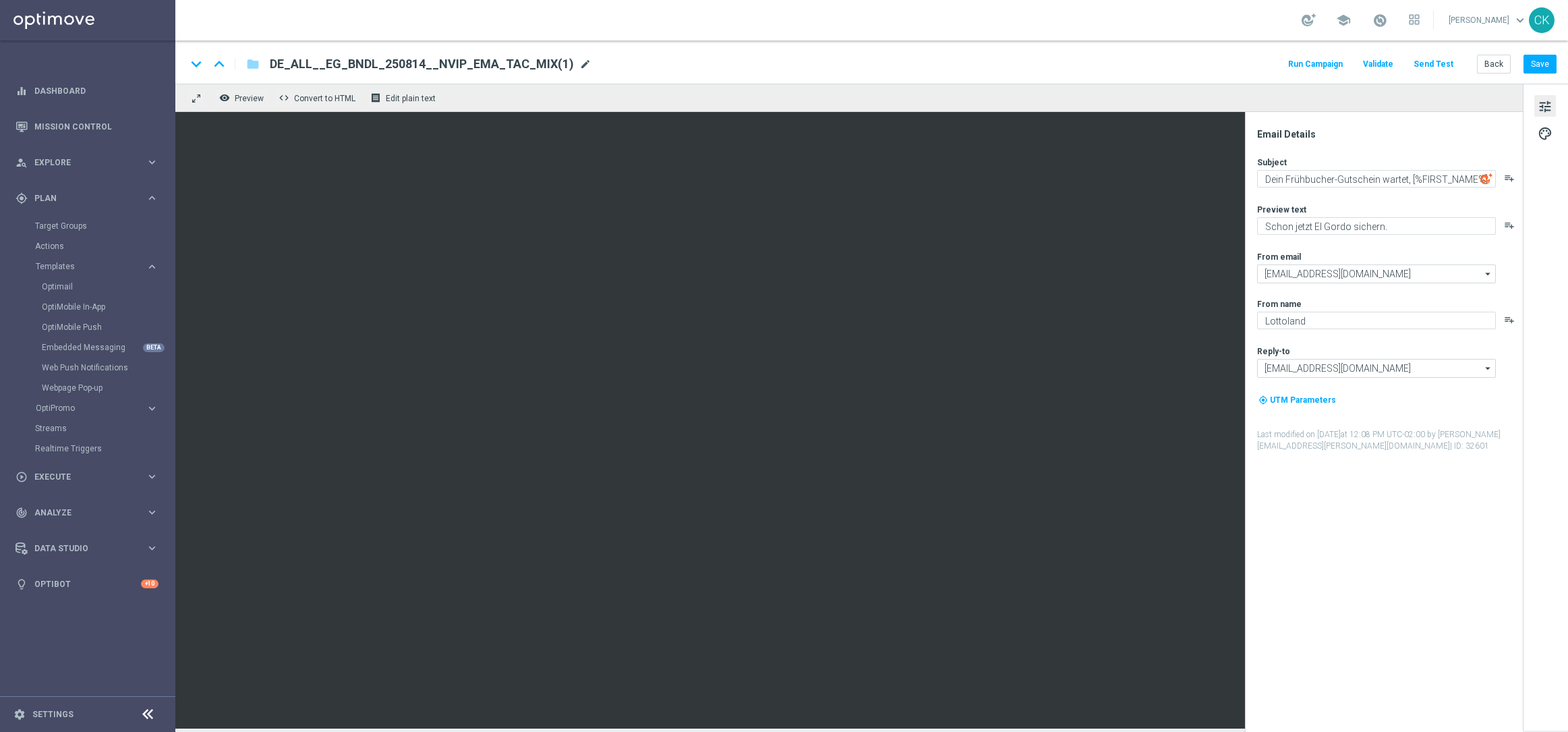
click at [579, 65] on span "mode_edit" at bounding box center [585, 64] width 12 height 12
click at [550, 65] on input "DE_ALL__EG_BNDL_250814__NVIP_EMA_TAC_MIX(1)" at bounding box center [437, 64] width 335 height 18
paste input "AT__EG_BNDL_250814__NVIP_EMA_TAC_MIX"
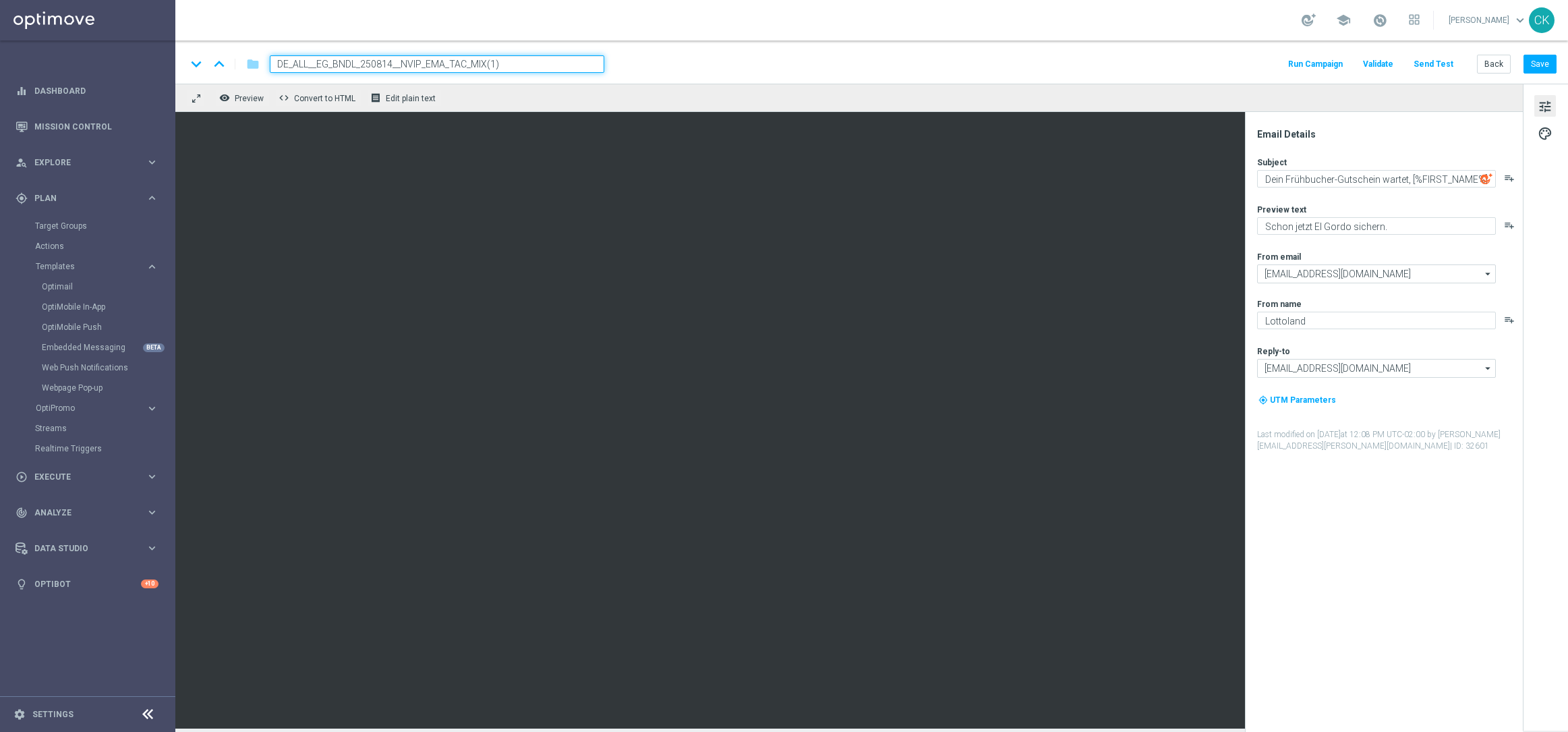
type input "AT__EG_BNDL_250814__NVIP_EMA_TAC_MIX"
click at [692, 68] on div "keyboard_arrow_down keyboard_arrow_up folder AT__EG_BNDL_250814__NVIP_EMA_TAC_M…" at bounding box center [871, 64] width 1370 height 18
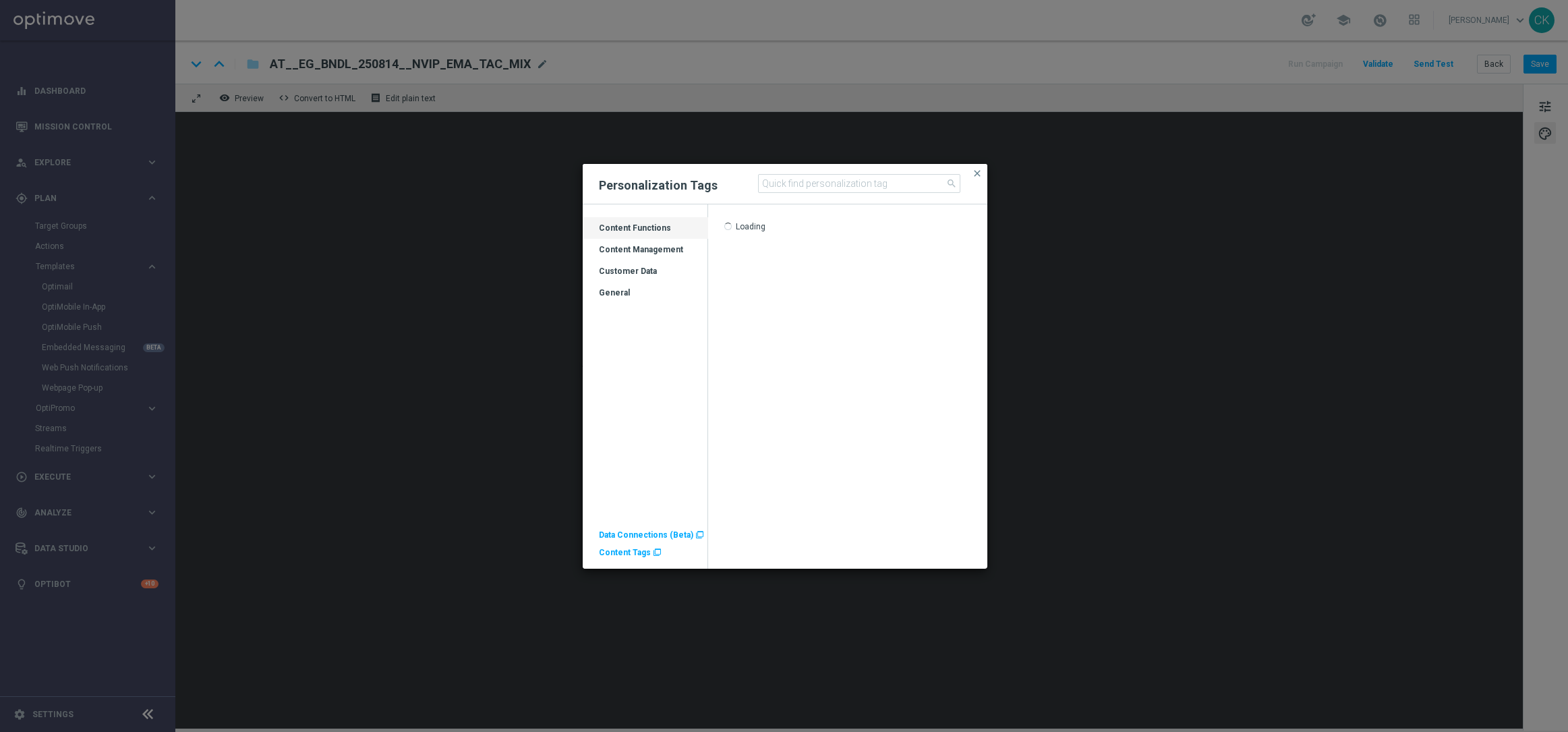
click at [625, 550] on span "Content Tags" at bounding box center [625, 552] width 52 height 10
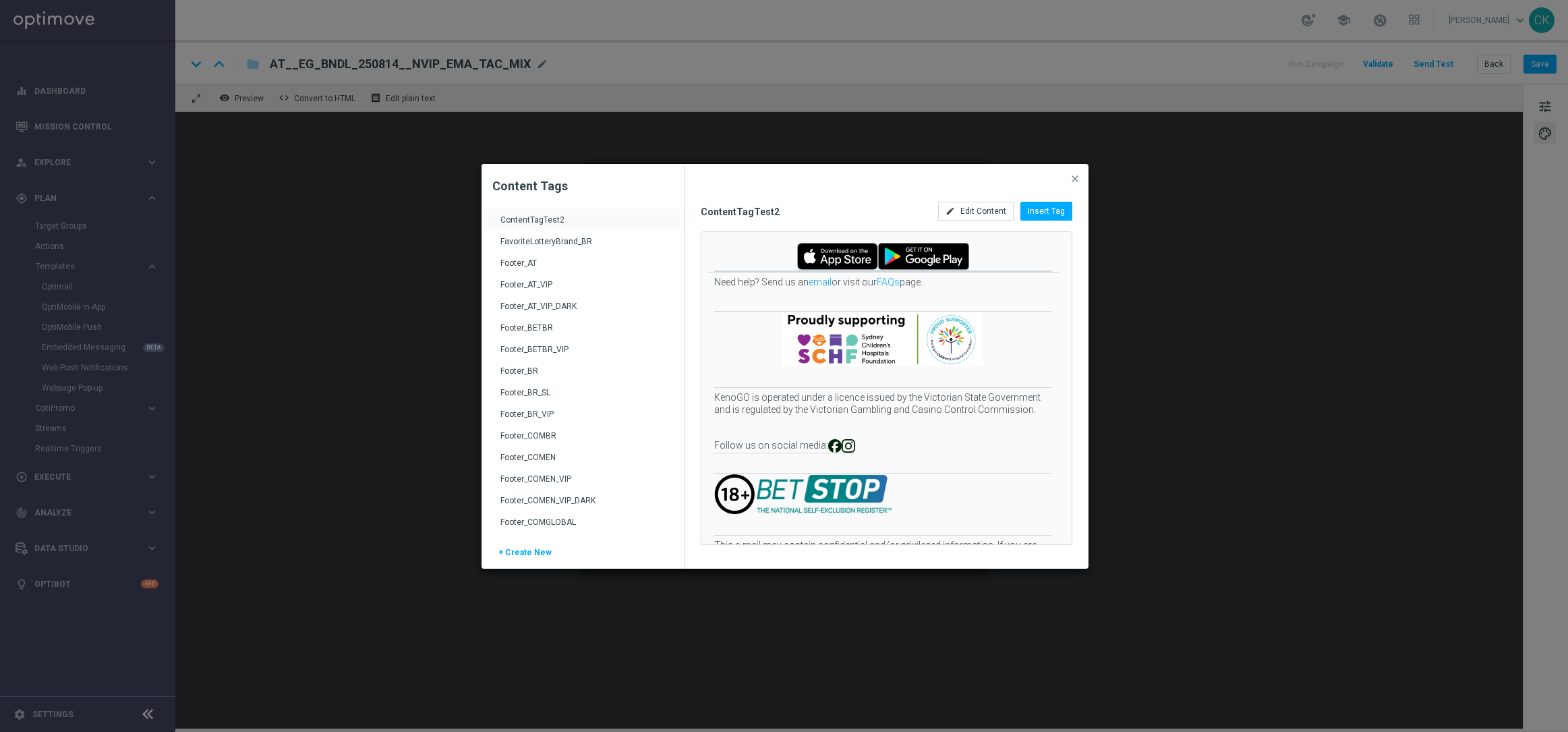
click at [526, 263] on div "Footer_AT" at bounding box center [584, 268] width 167 height 22
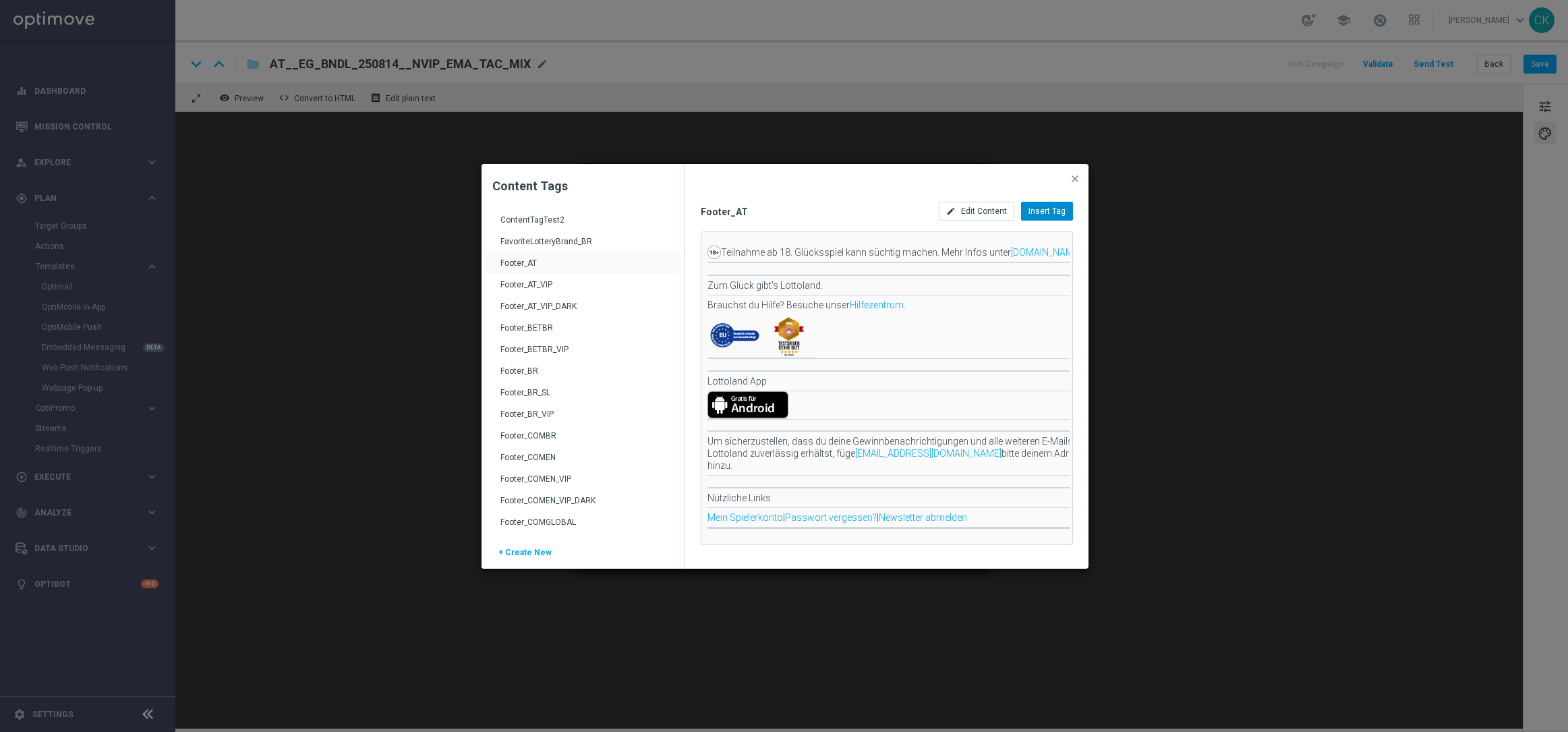
click at [1046, 213] on span "Insert Tag" at bounding box center [1047, 211] width 37 height 10
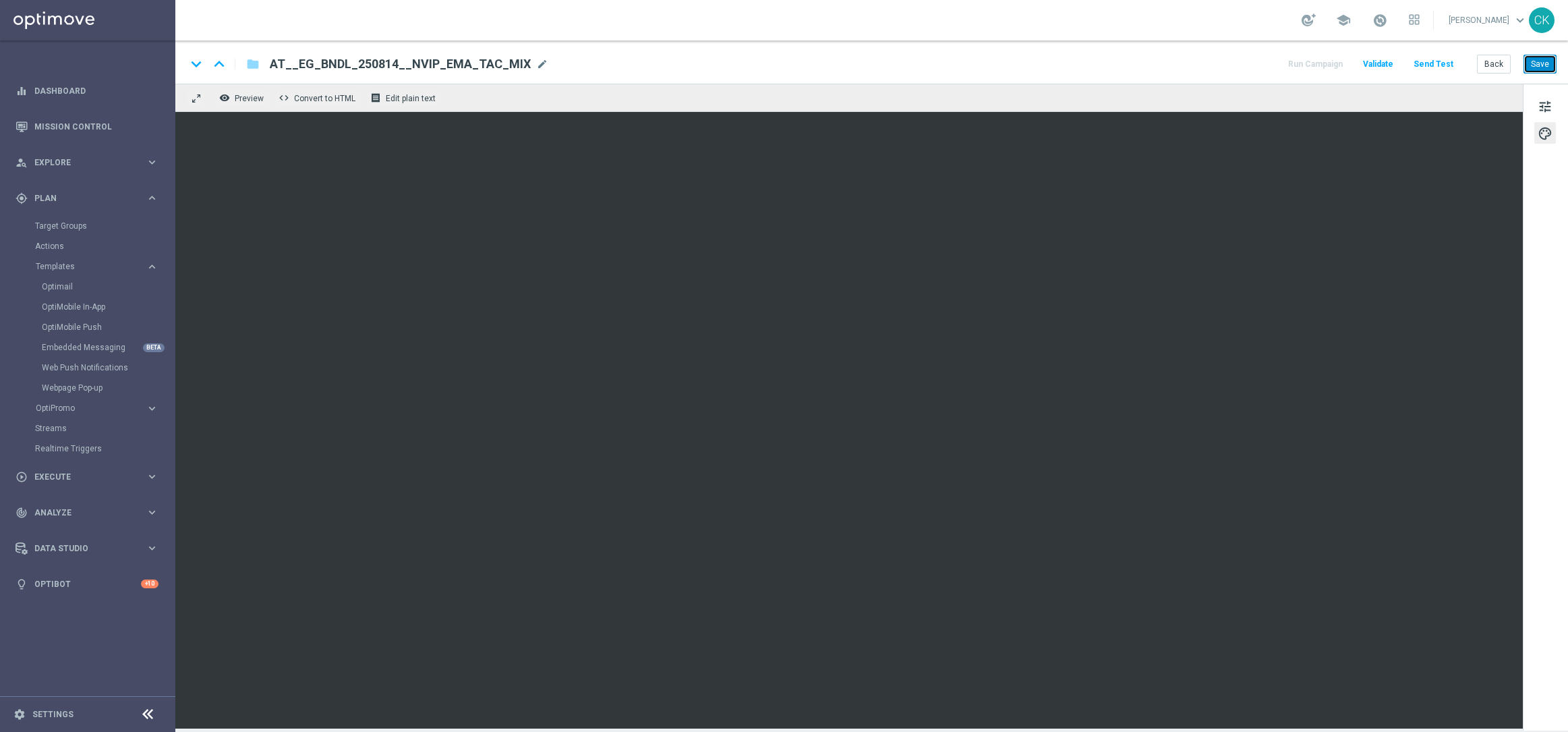
click at [1539, 61] on button "Save" at bounding box center [1540, 63] width 33 height 18
click at [1539, 62] on button "Save" at bounding box center [1540, 63] width 33 height 18
click at [1539, 66] on button "Save" at bounding box center [1540, 63] width 33 height 18
click at [1443, 60] on button "Send Test" at bounding box center [1434, 64] width 44 height 18
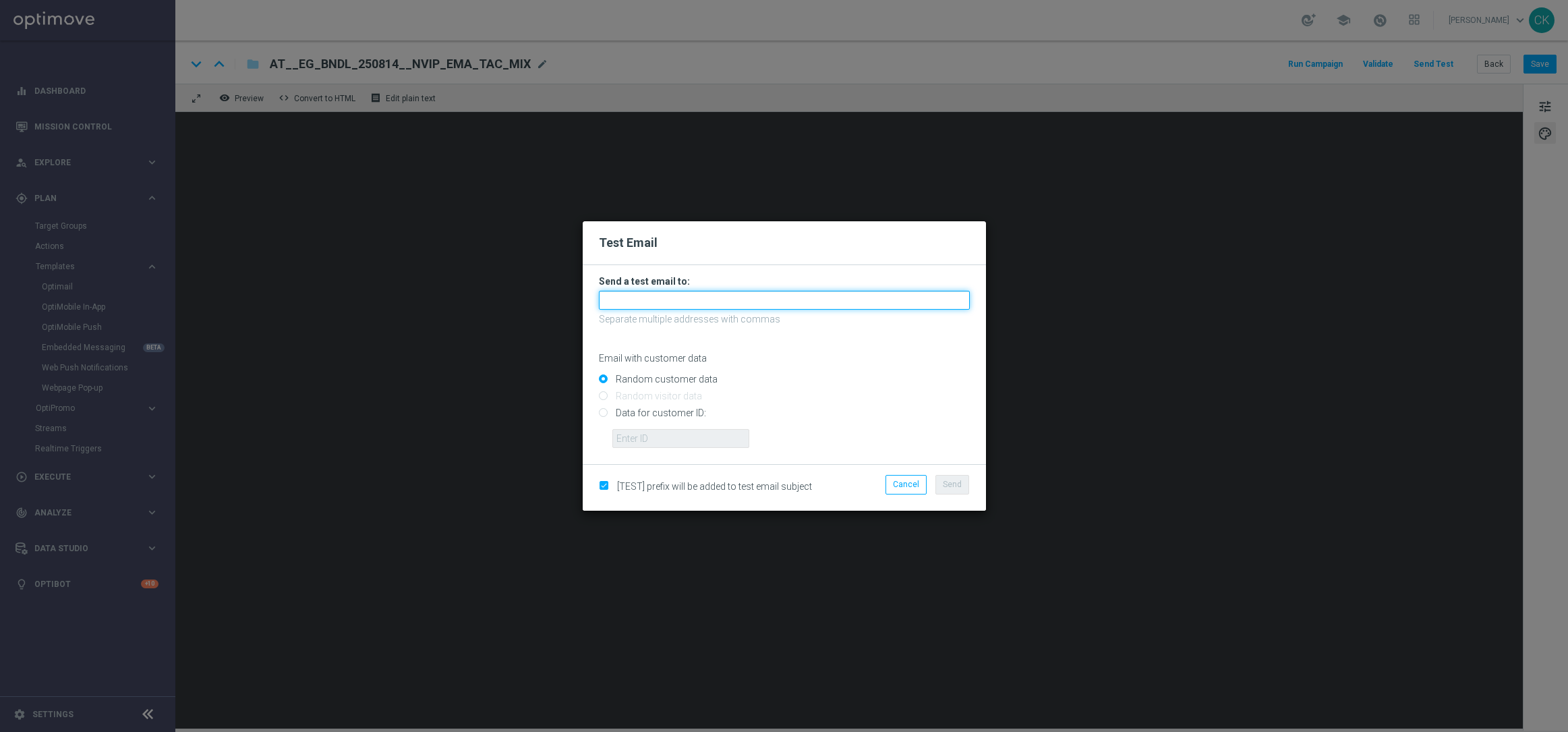
click at [642, 301] on input "text" at bounding box center [784, 300] width 371 height 18
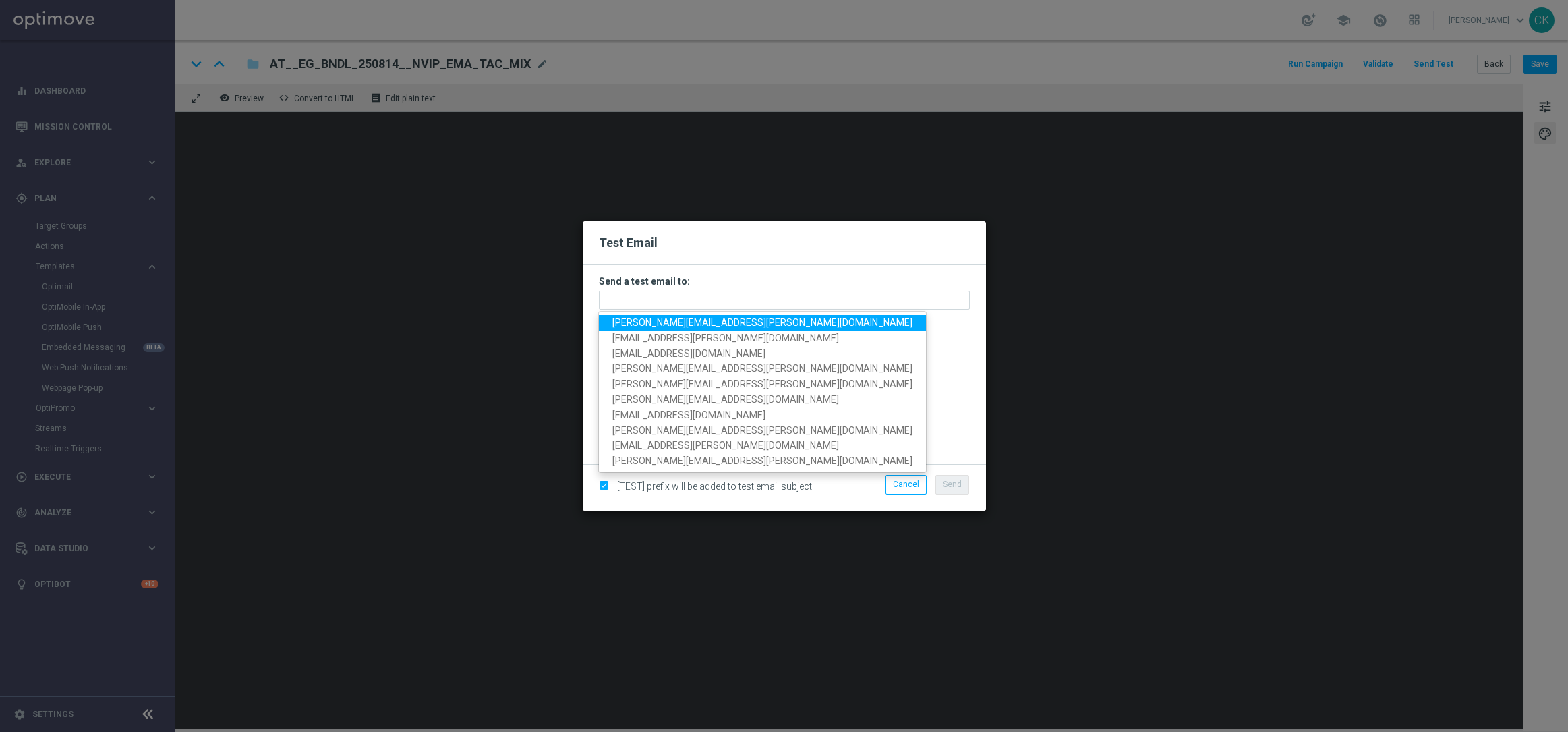
click at [703, 322] on span "[PERSON_NAME][EMAIL_ADDRESS][PERSON_NAME][DOMAIN_NAME]" at bounding box center [762, 323] width 300 height 11
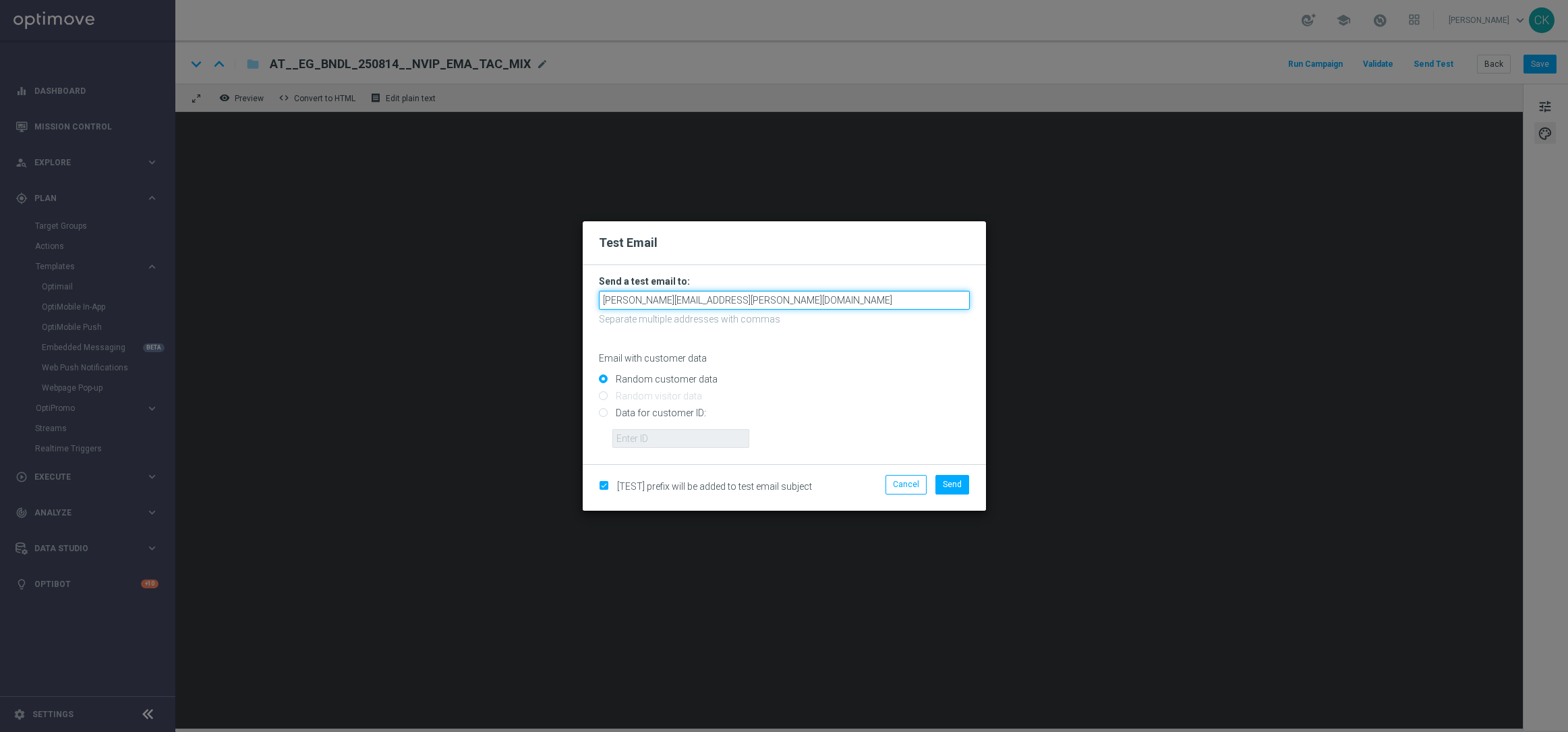
click at [790, 303] on input "[PERSON_NAME][EMAIL_ADDRESS][PERSON_NAME][DOMAIN_NAME]" at bounding box center [784, 300] width 371 height 18
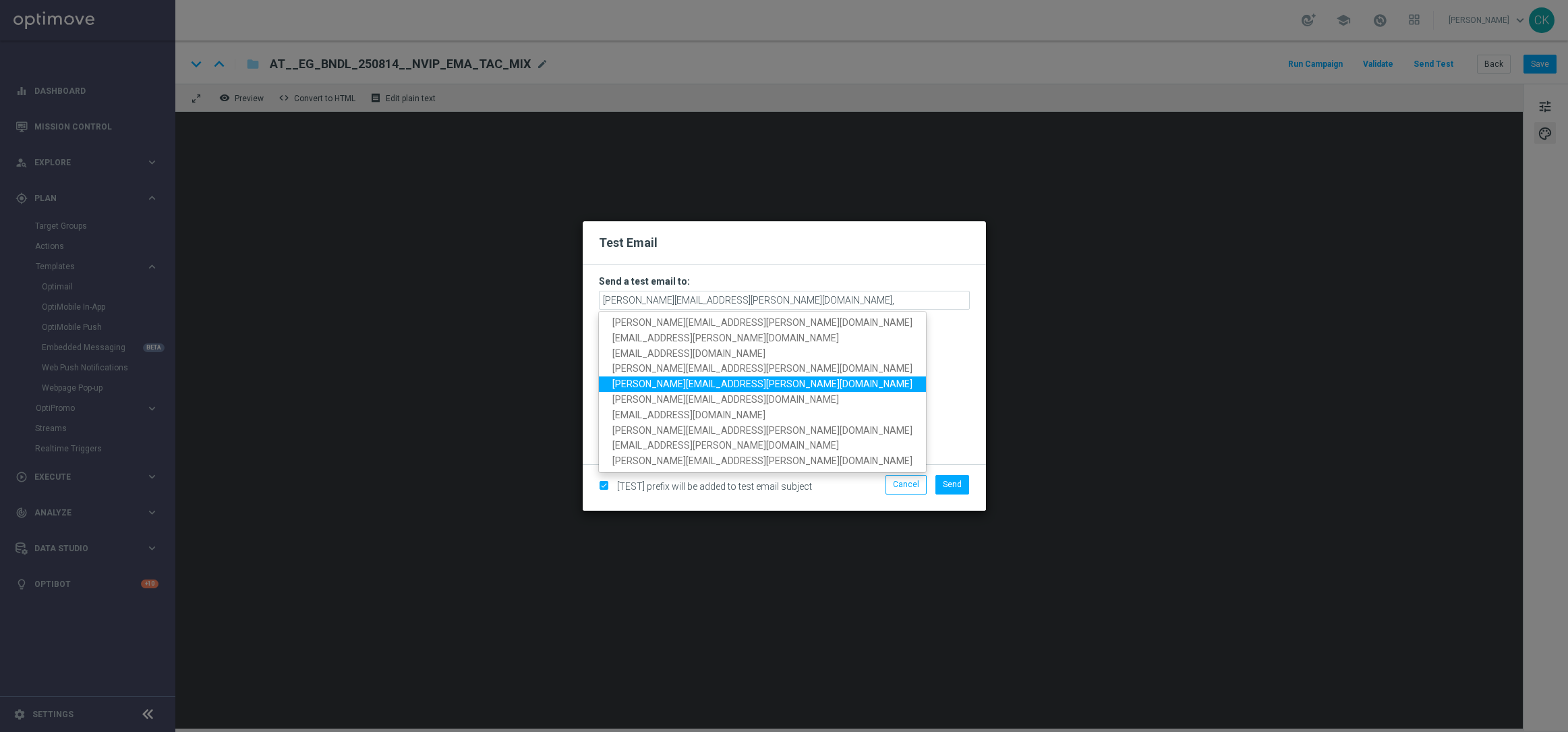
click at [712, 381] on span "[PERSON_NAME][EMAIL_ADDRESS][PERSON_NAME][DOMAIN_NAME]" at bounding box center [762, 384] width 300 height 11
type input "[PERSON_NAME][EMAIL_ADDRESS][PERSON_NAME][DOMAIN_NAME],[PERSON_NAME][DOMAIN_NAM…"
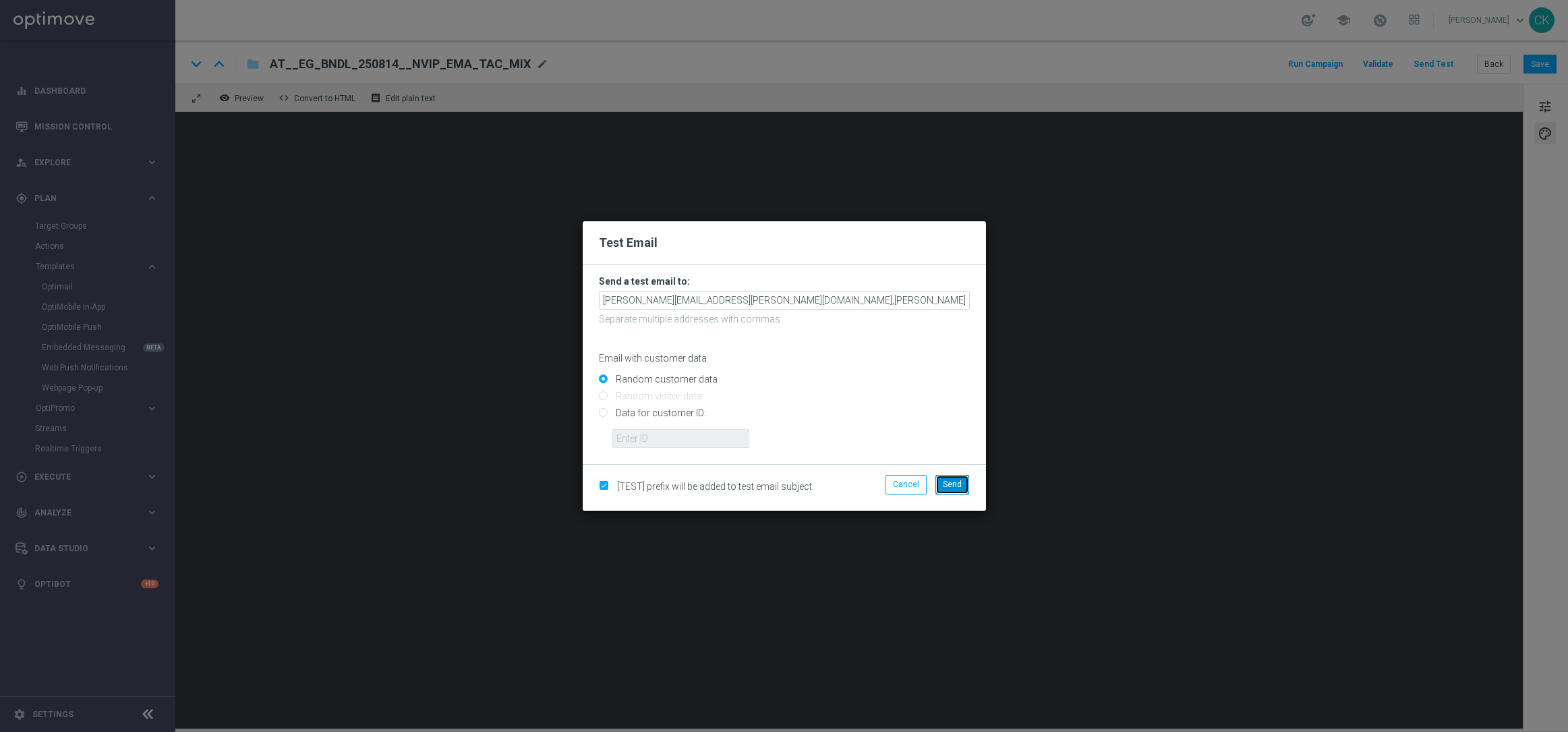
click at [947, 482] on span "Send" at bounding box center [951, 484] width 18 height 10
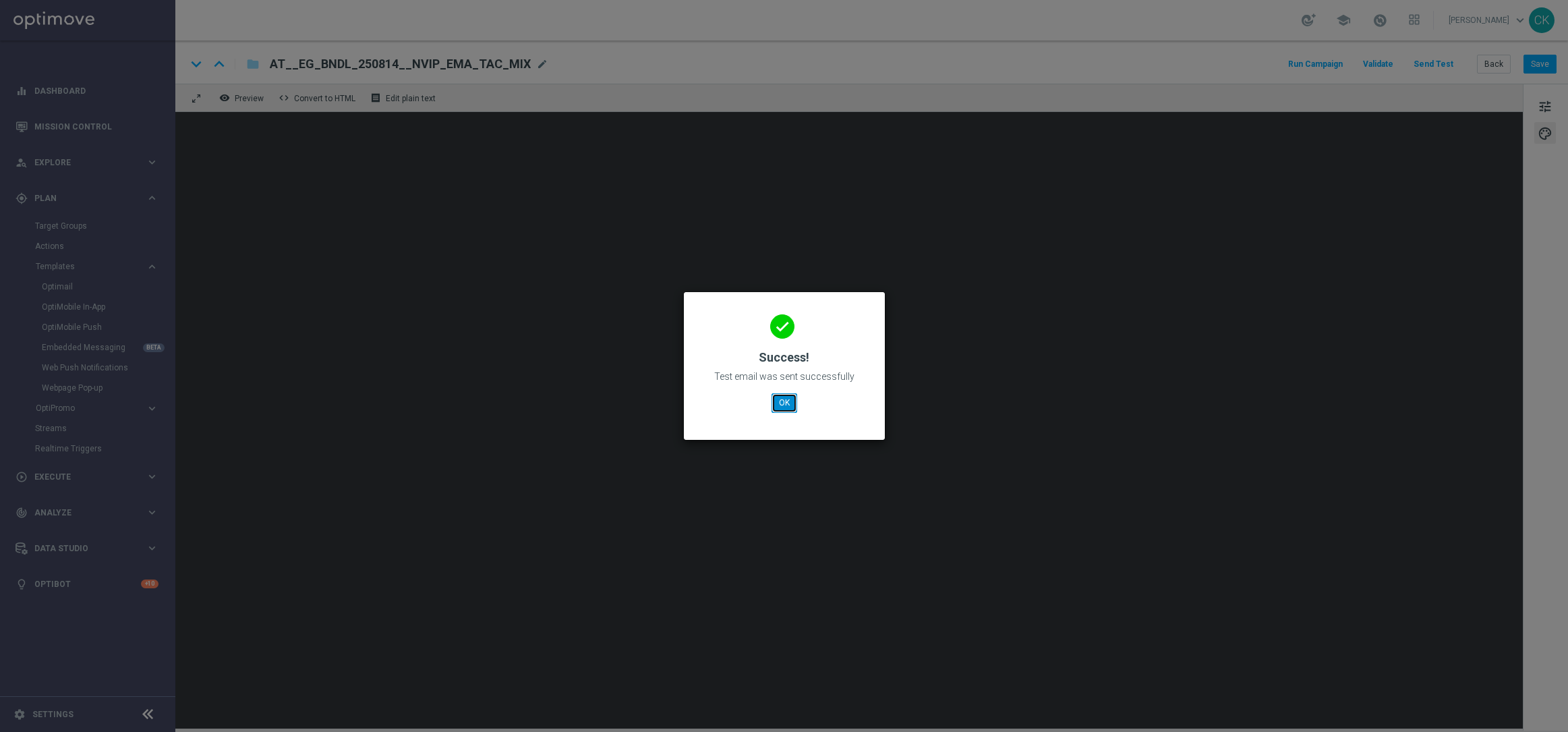
click at [784, 400] on button "OK" at bounding box center [784, 402] width 25 height 18
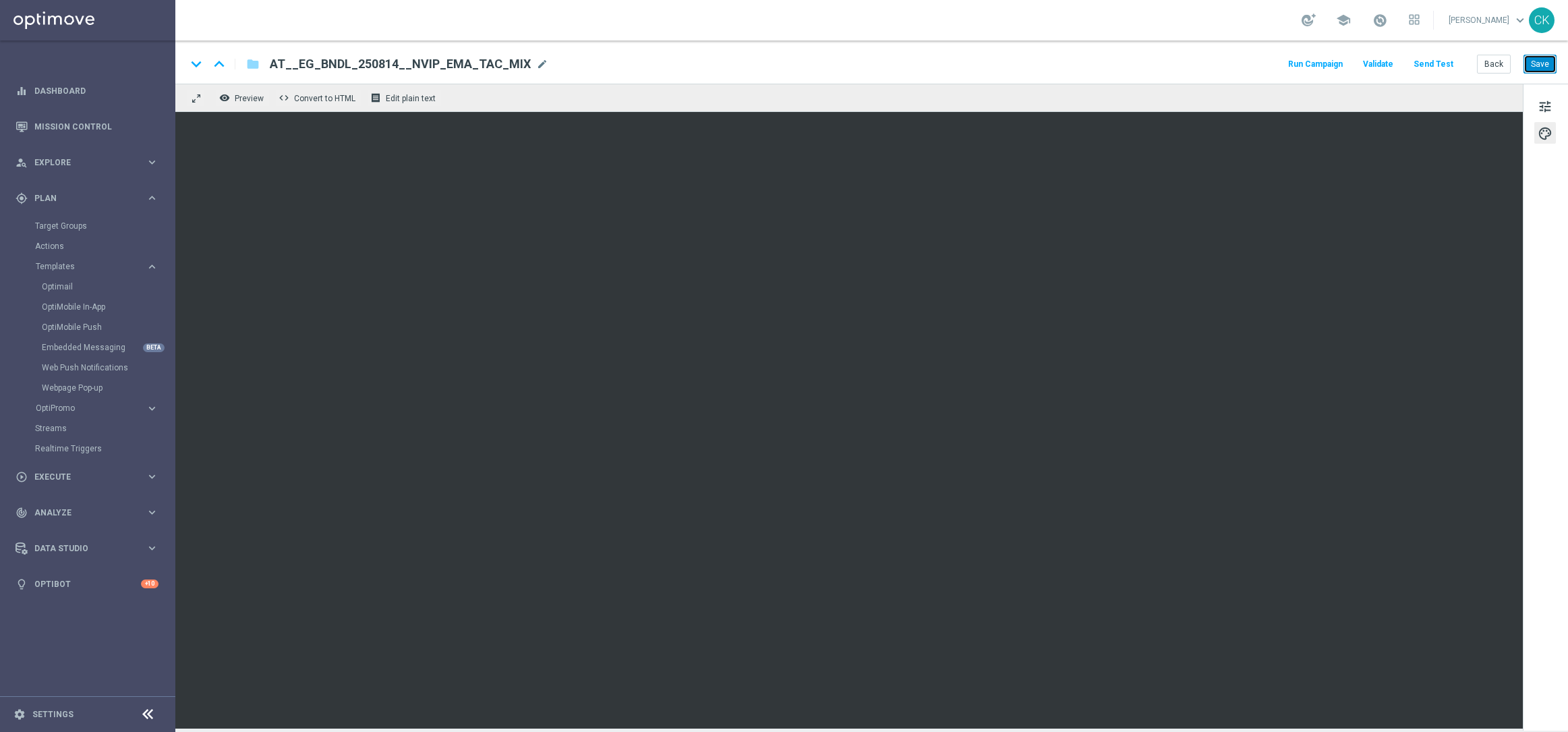
click at [1536, 65] on button "Save" at bounding box center [1540, 63] width 33 height 18
click at [1491, 62] on button "Back" at bounding box center [1493, 63] width 33 height 18
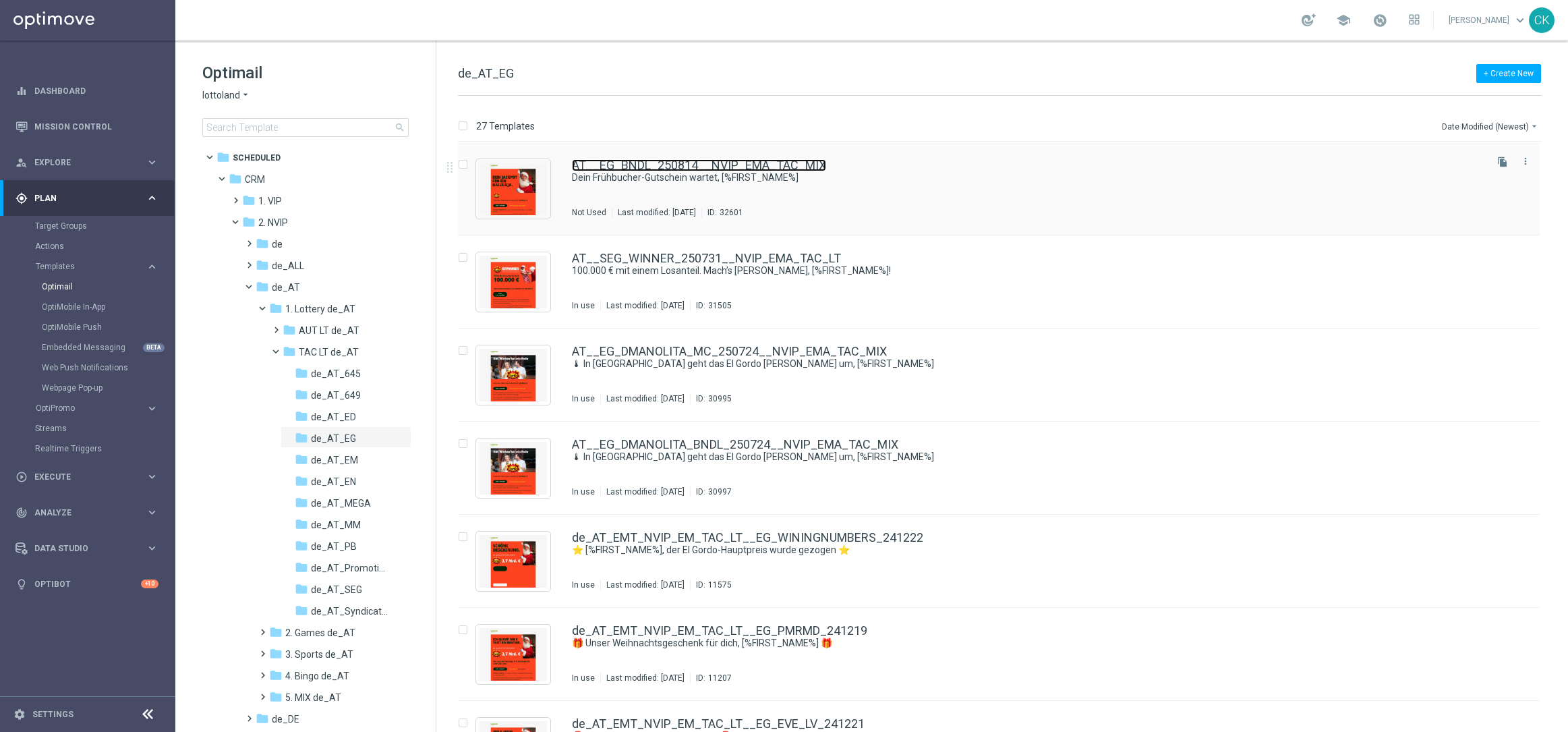
click at [652, 164] on link "AT__EG_BNDL_250814__NVIP_EMA_TAC_MIX" at bounding box center [698, 165] width 254 height 12
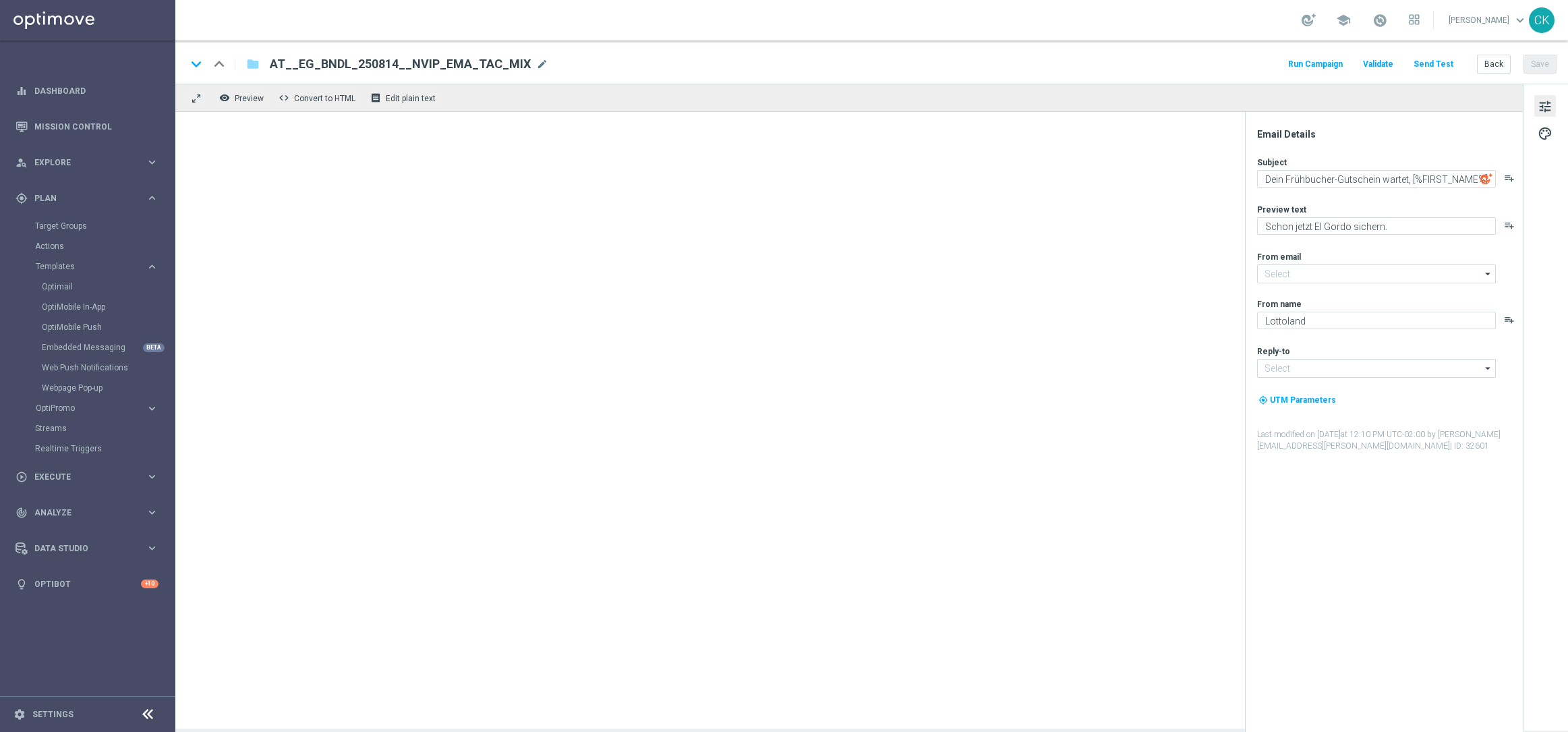
type input "[EMAIL_ADDRESS][DOMAIN_NAME]"
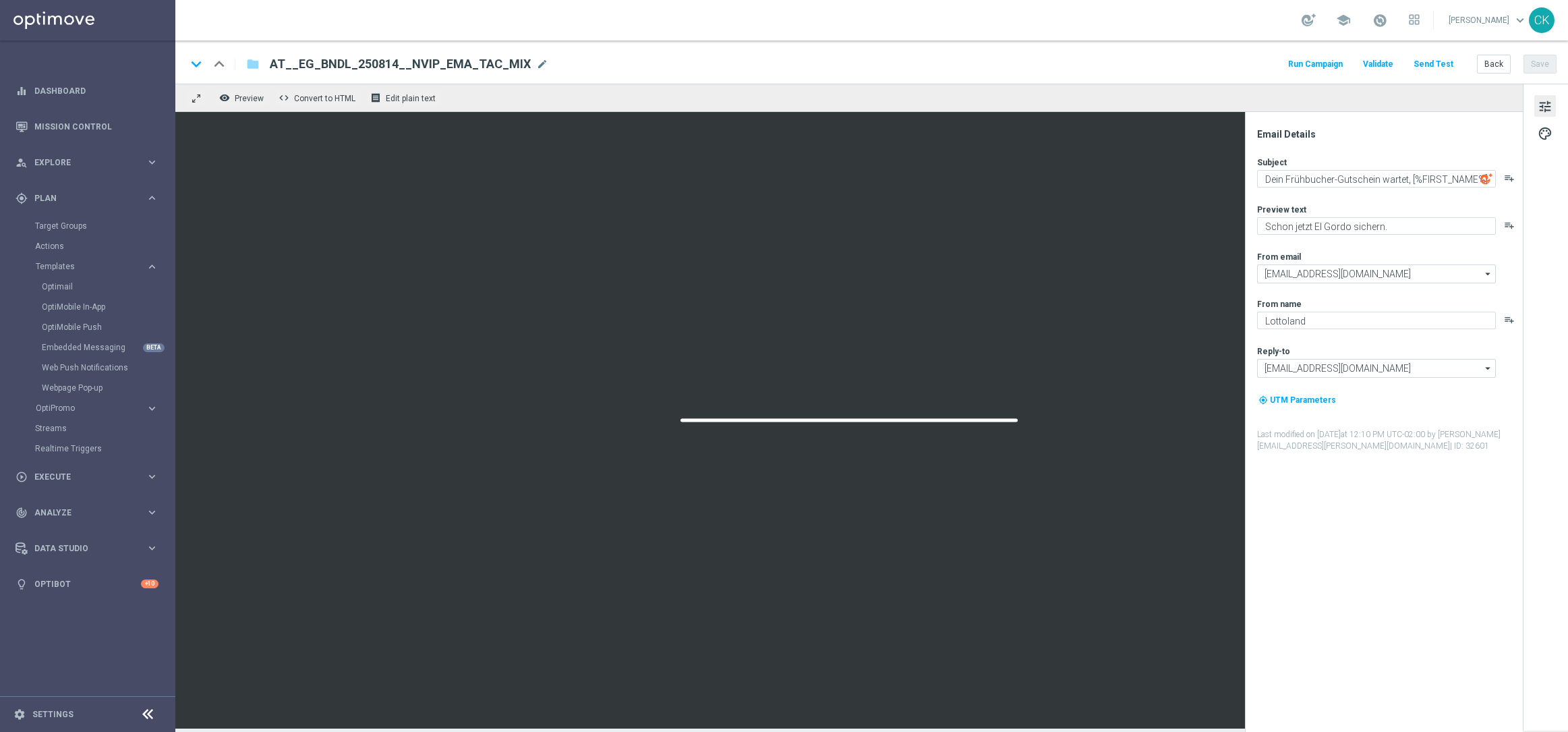
click at [1434, 60] on button "Send Test" at bounding box center [1434, 64] width 44 height 18
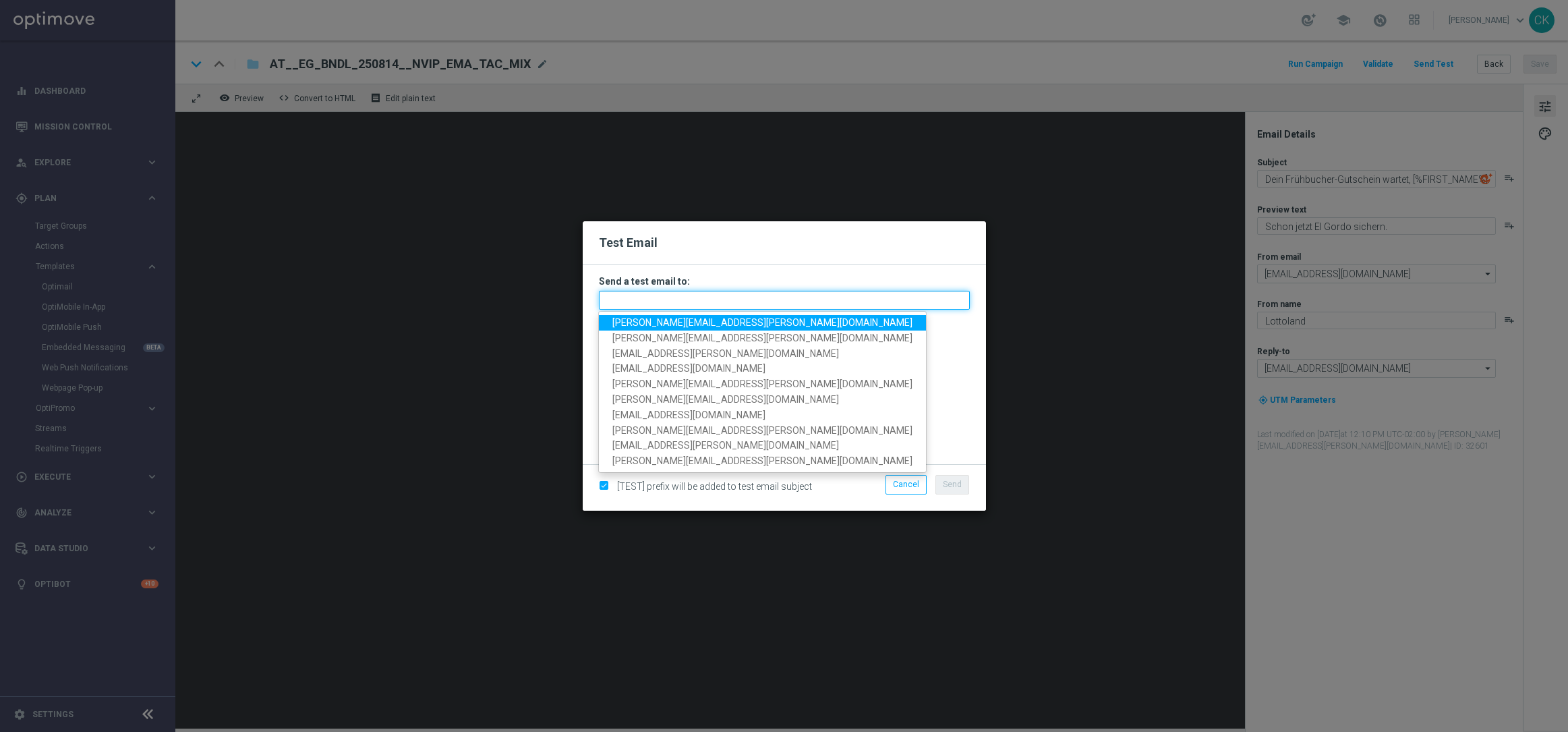
click at [827, 303] on input "text" at bounding box center [784, 300] width 371 height 18
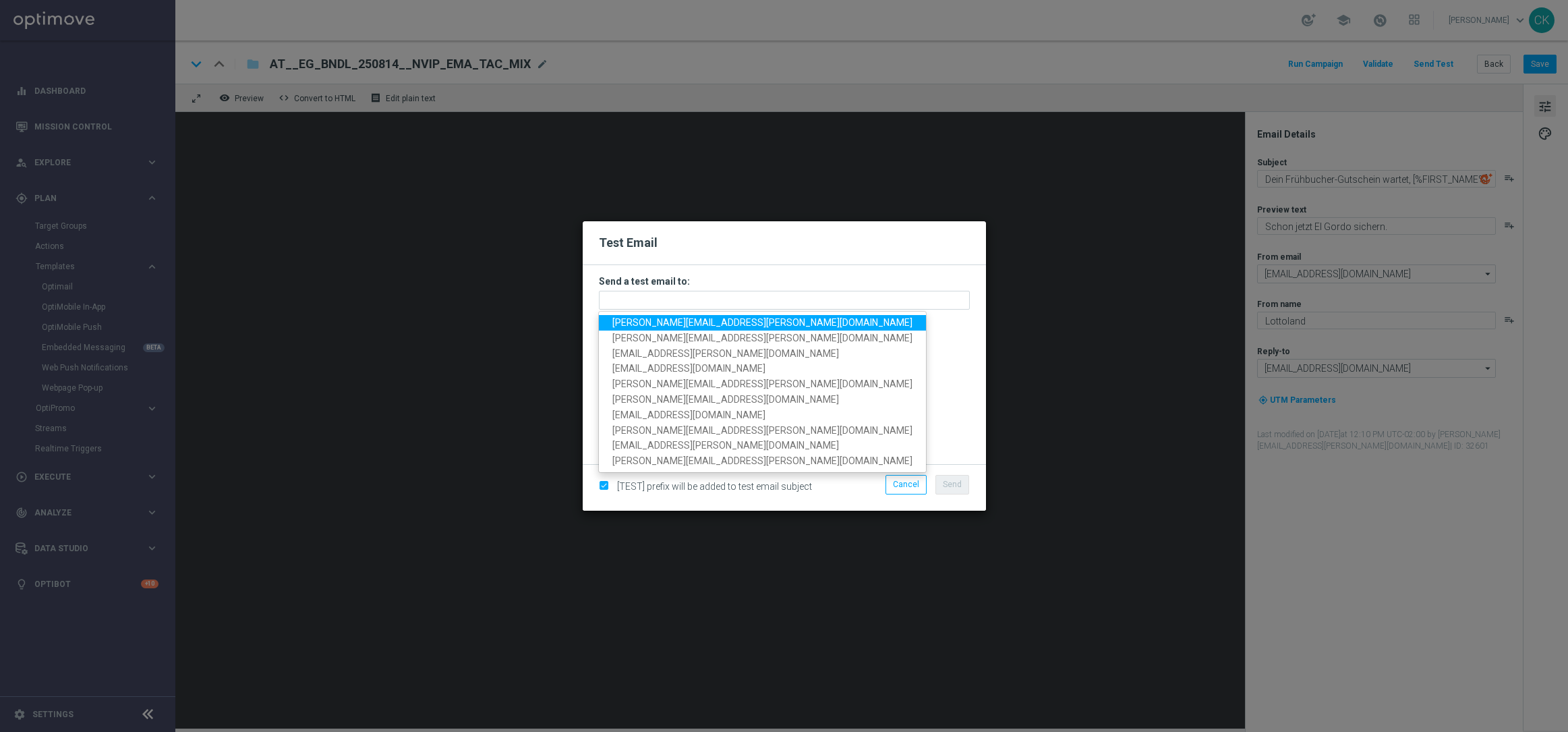
click at [743, 320] on span "[PERSON_NAME][EMAIL_ADDRESS][PERSON_NAME][DOMAIN_NAME]" at bounding box center [762, 323] width 300 height 11
type input "[PERSON_NAME][EMAIL_ADDRESS][PERSON_NAME][DOMAIN_NAME]"
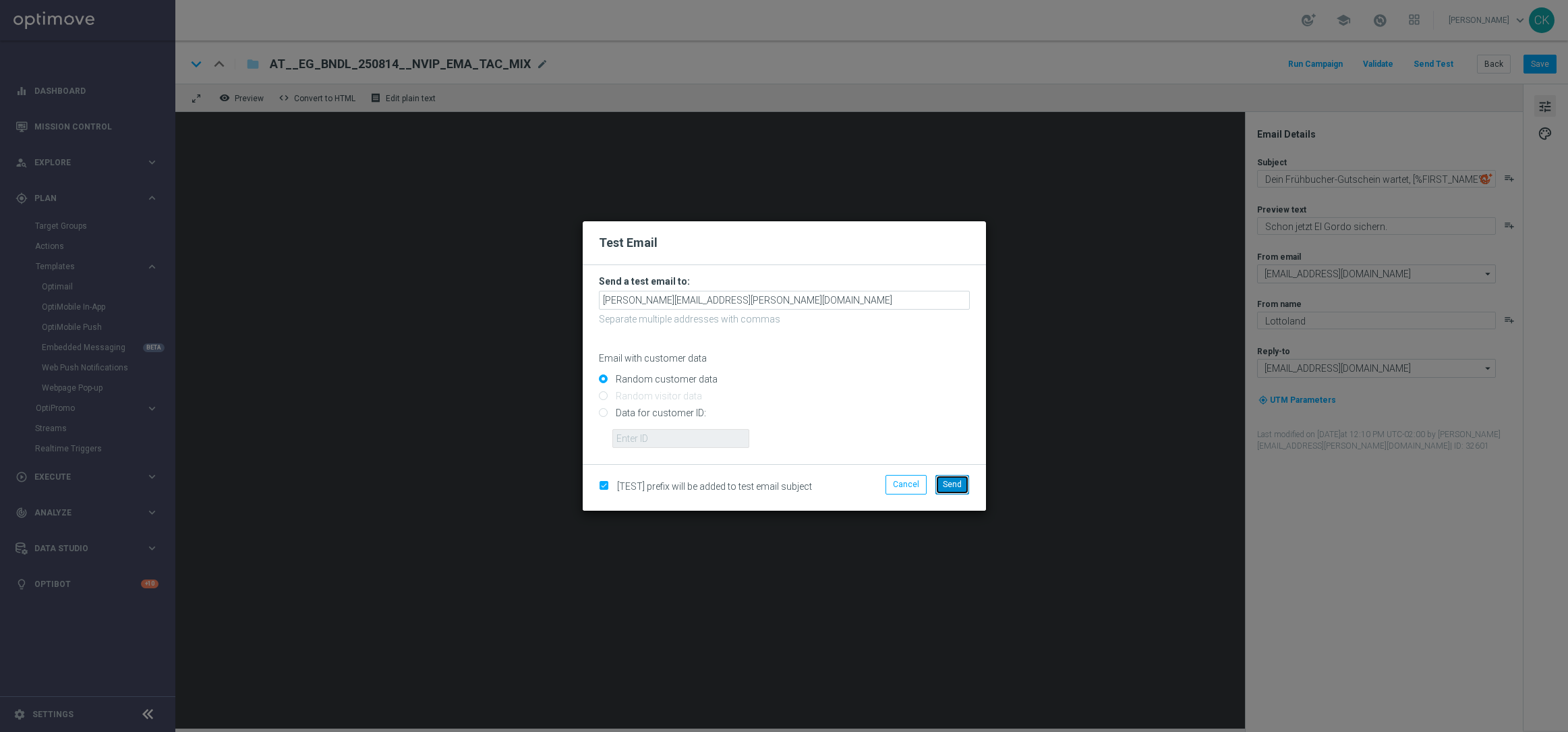
click at [954, 480] on span "Send" at bounding box center [951, 484] width 18 height 10
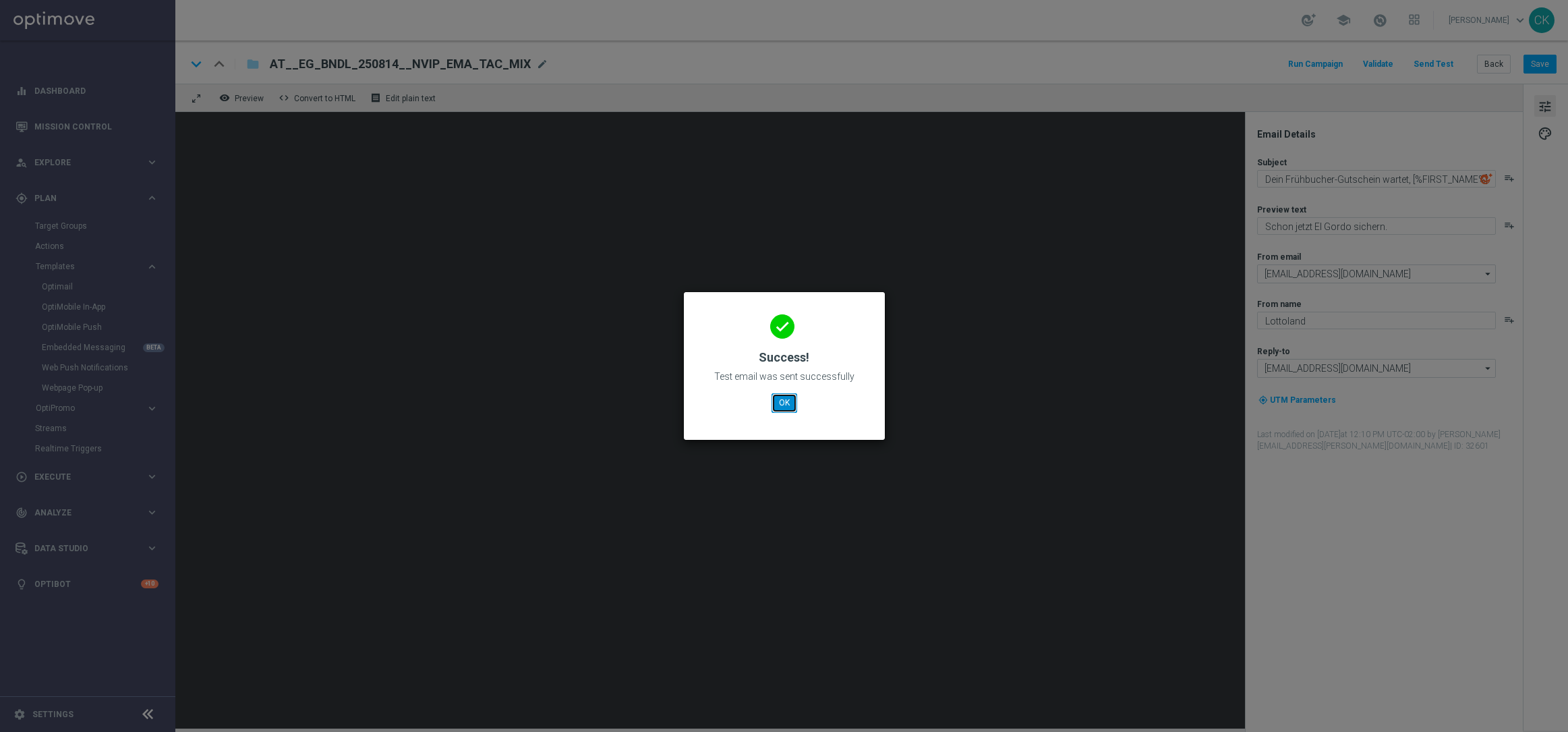
click at [784, 405] on button "OK" at bounding box center [784, 402] width 25 height 18
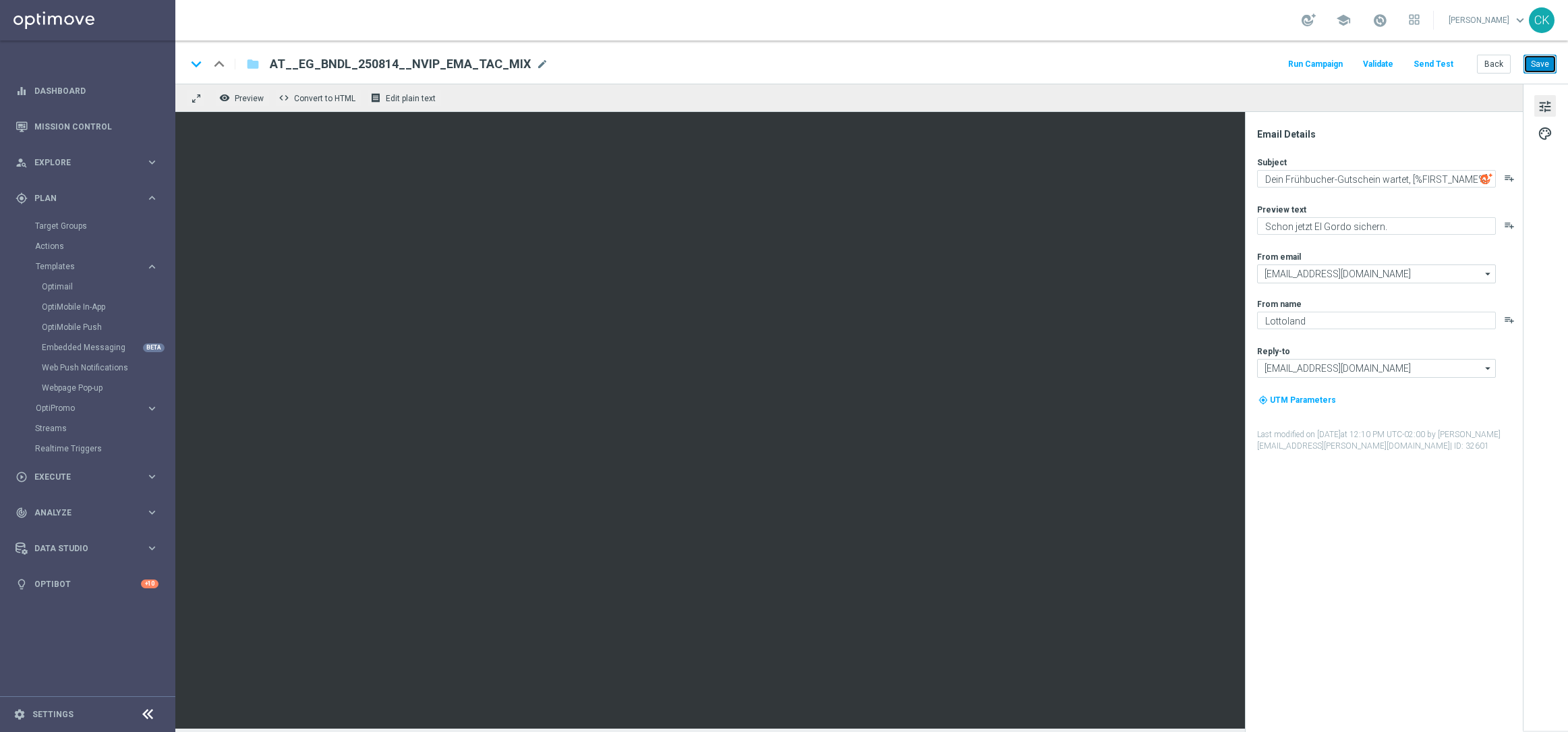
click at [1540, 68] on button "Save" at bounding box center [1540, 63] width 33 height 18
click at [1491, 64] on button "Back" at bounding box center [1493, 63] width 33 height 18
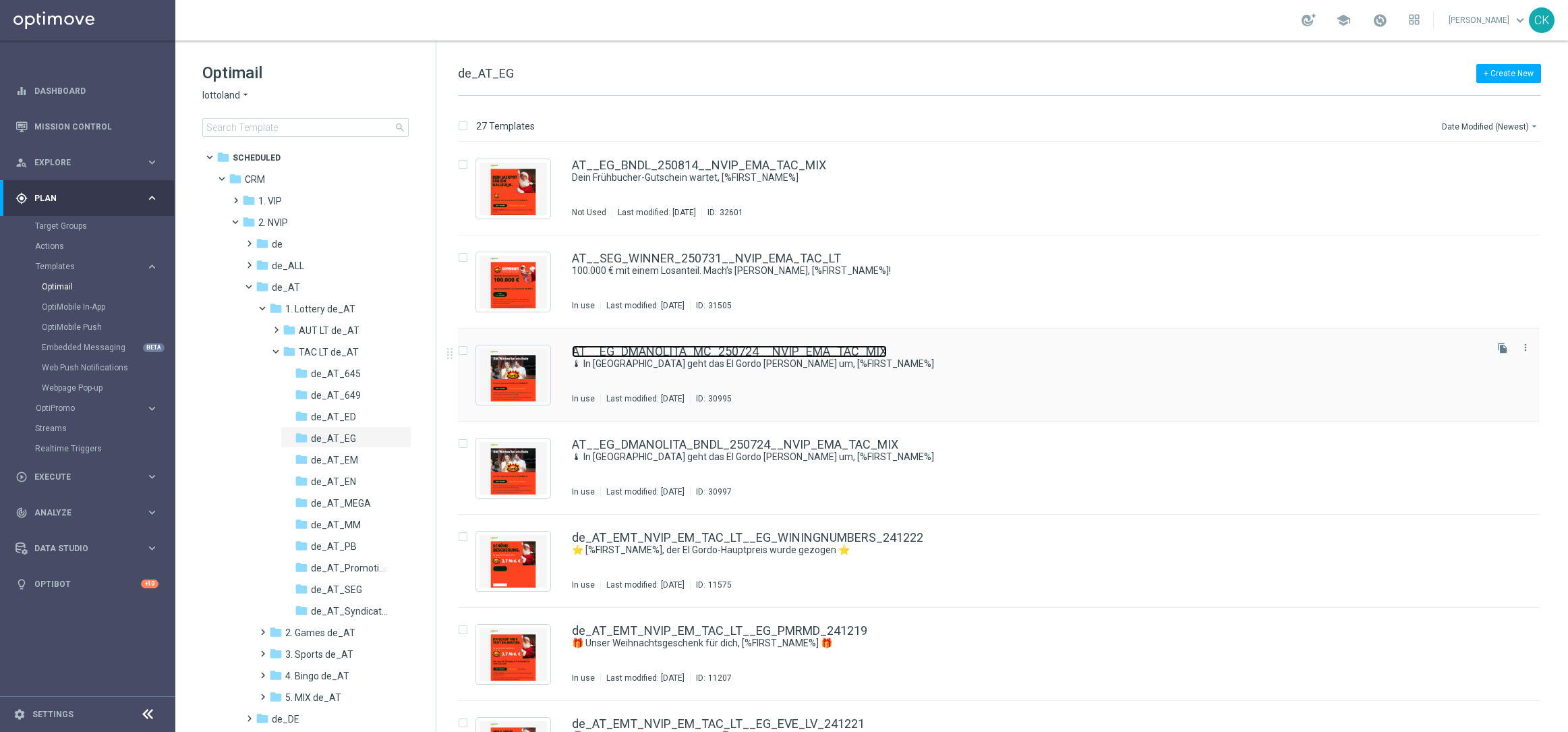
click at [652, 352] on link "AT__EG_DMANOLITA_MC_250724__NVIP_EMA_TAC_MIX" at bounding box center [729, 352] width 314 height 12
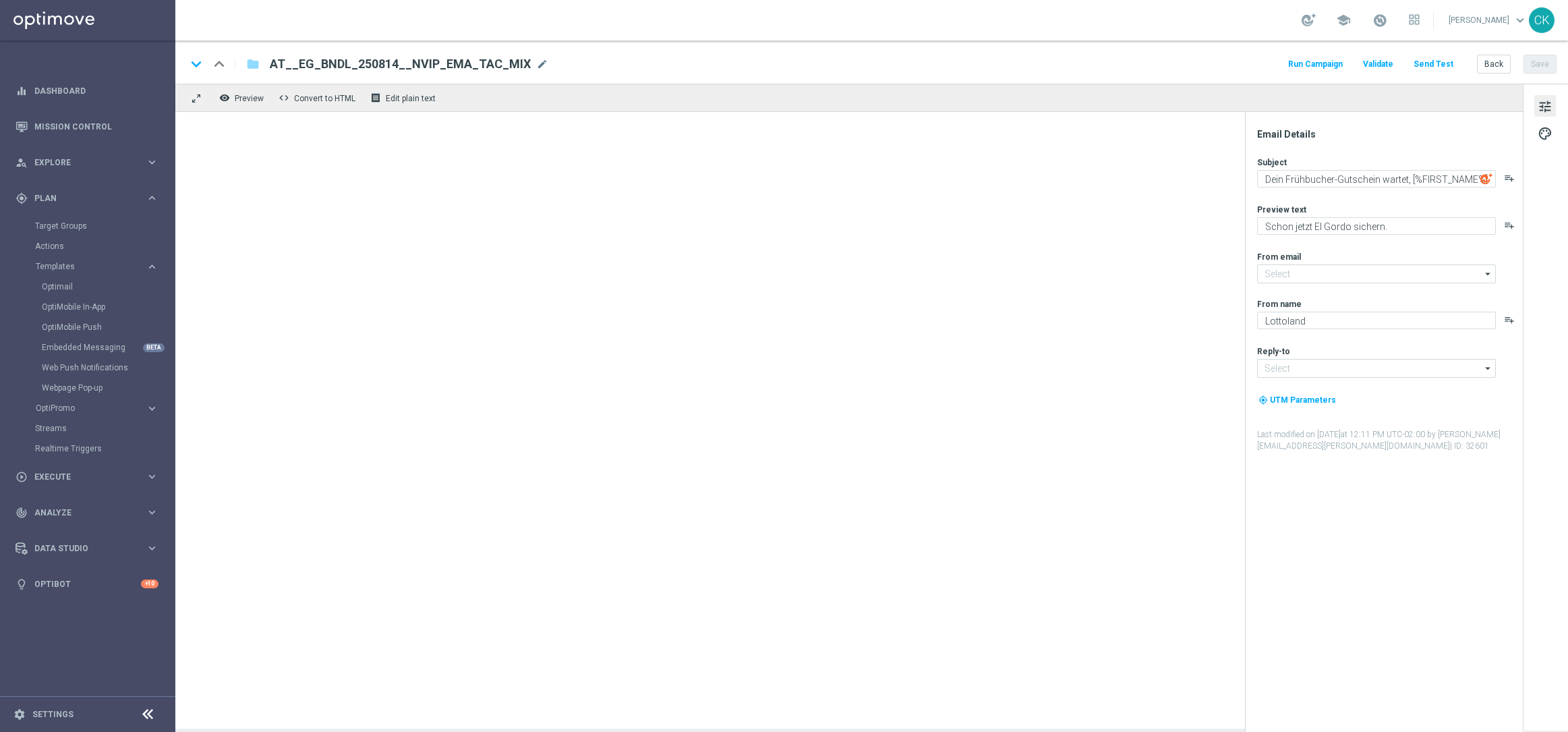
type input "[EMAIL_ADDRESS][DOMAIN_NAME]"
type textarea "🌡 In [GEOGRAPHIC_DATA] geht das El Gordo [PERSON_NAME] um, [%FIRST_NAME%]"
type textarea "Hol dir jetzt deinen Frühbucher-Gutschein für El Gordo!"
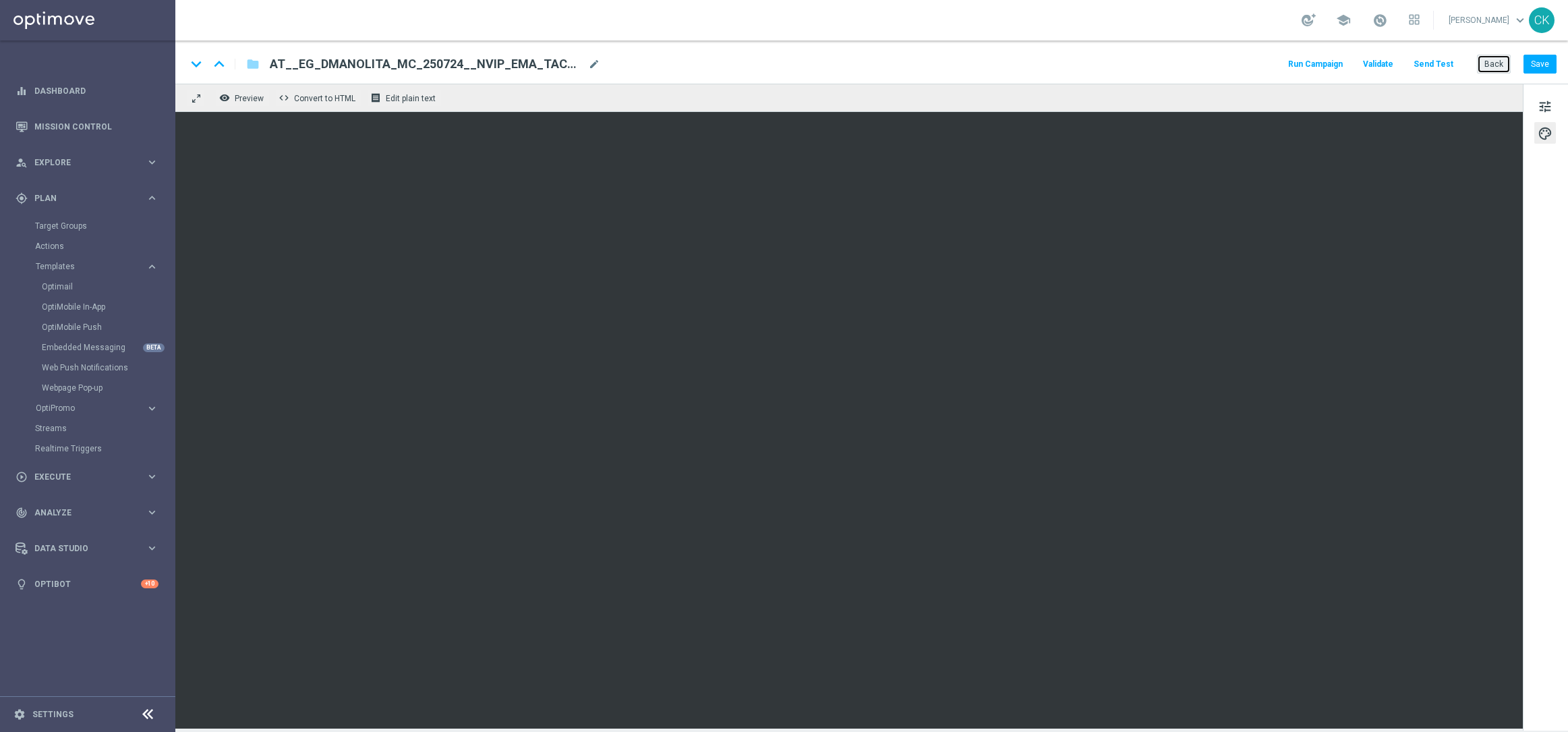
click at [1494, 62] on button "Back" at bounding box center [1493, 63] width 33 height 18
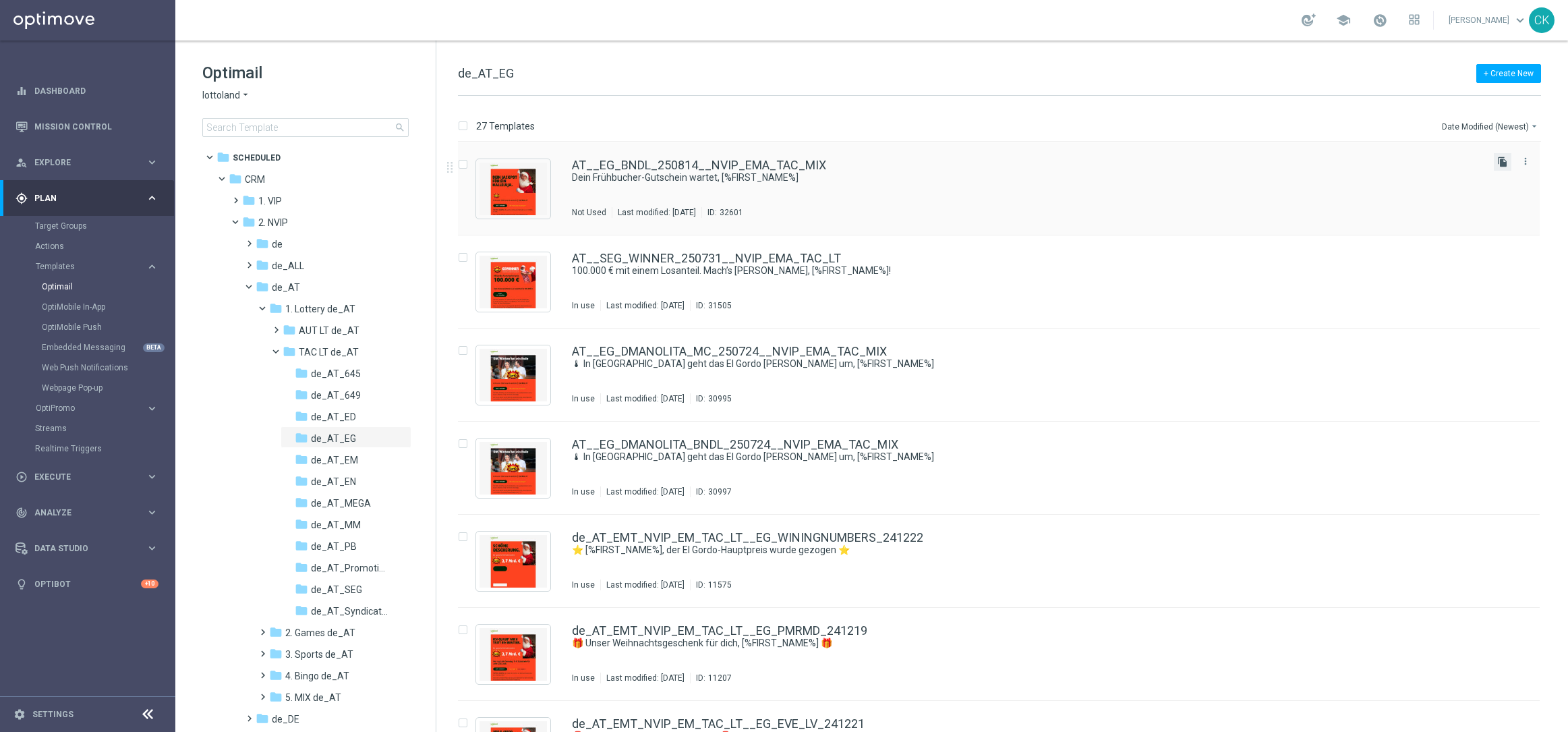
click at [1499, 159] on icon "file_copy" at bounding box center [1502, 162] width 11 height 11
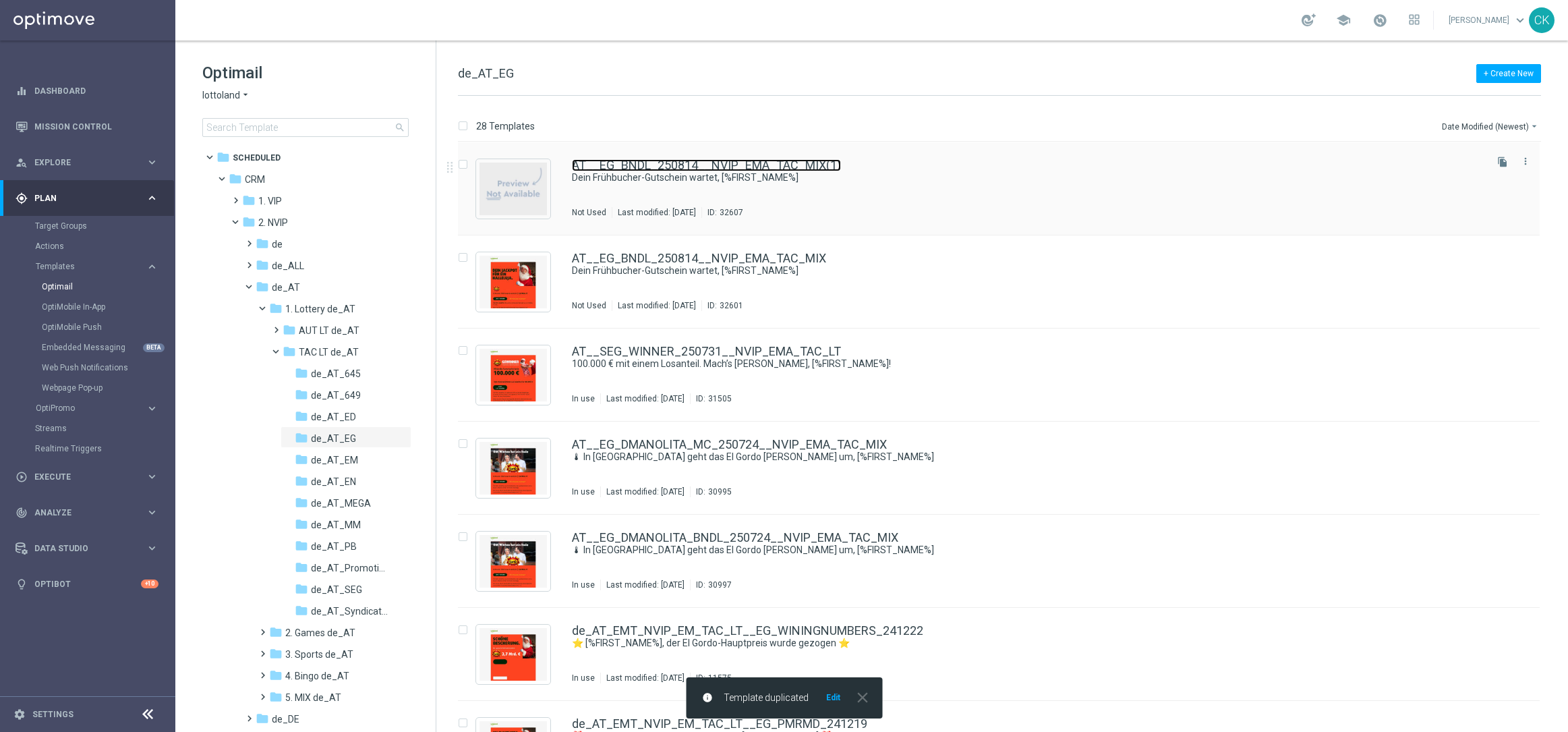
click at [716, 161] on link "AT__EG_BNDL_250814__NVIP_EMA_TAC_MIX(1)" at bounding box center [706, 165] width 269 height 12
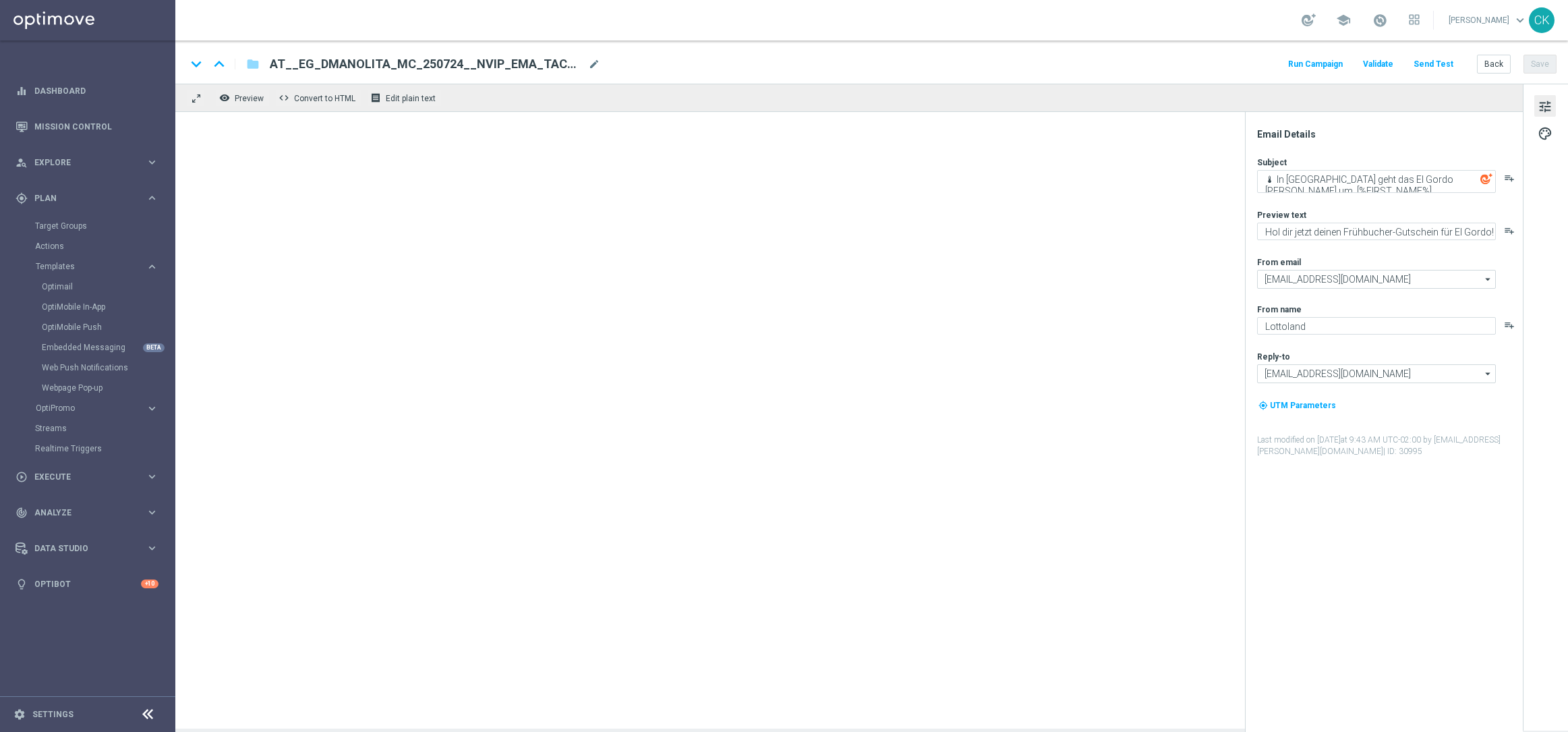
type textarea "Dein Frühbucher-Gutschein wartet, [%FIRST_NAME%]"
type textarea "Schon jetzt El Gordo sichern."
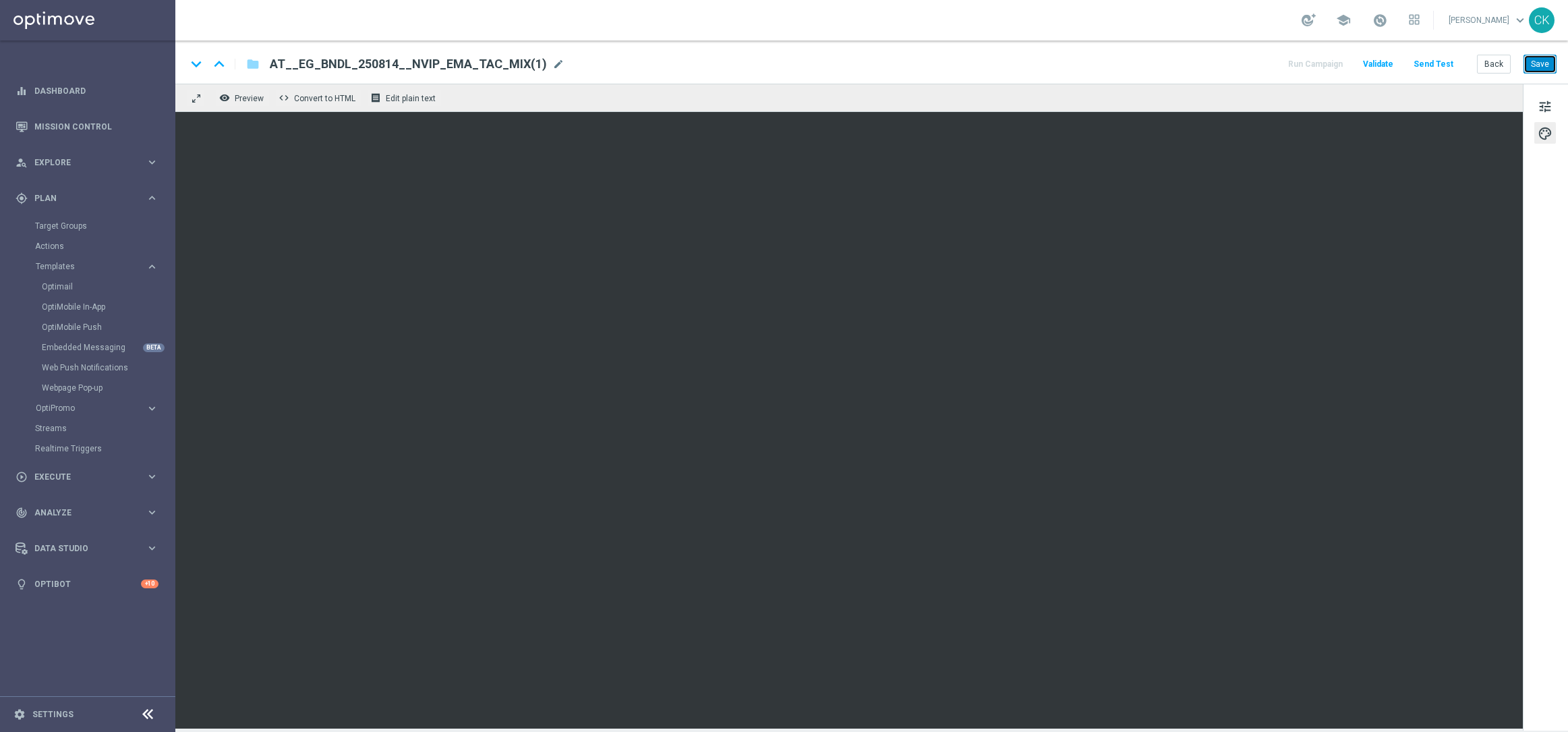
click at [1545, 57] on button "Save" at bounding box center [1540, 63] width 33 height 18
click at [1543, 103] on span "tune" at bounding box center [1544, 106] width 15 height 18
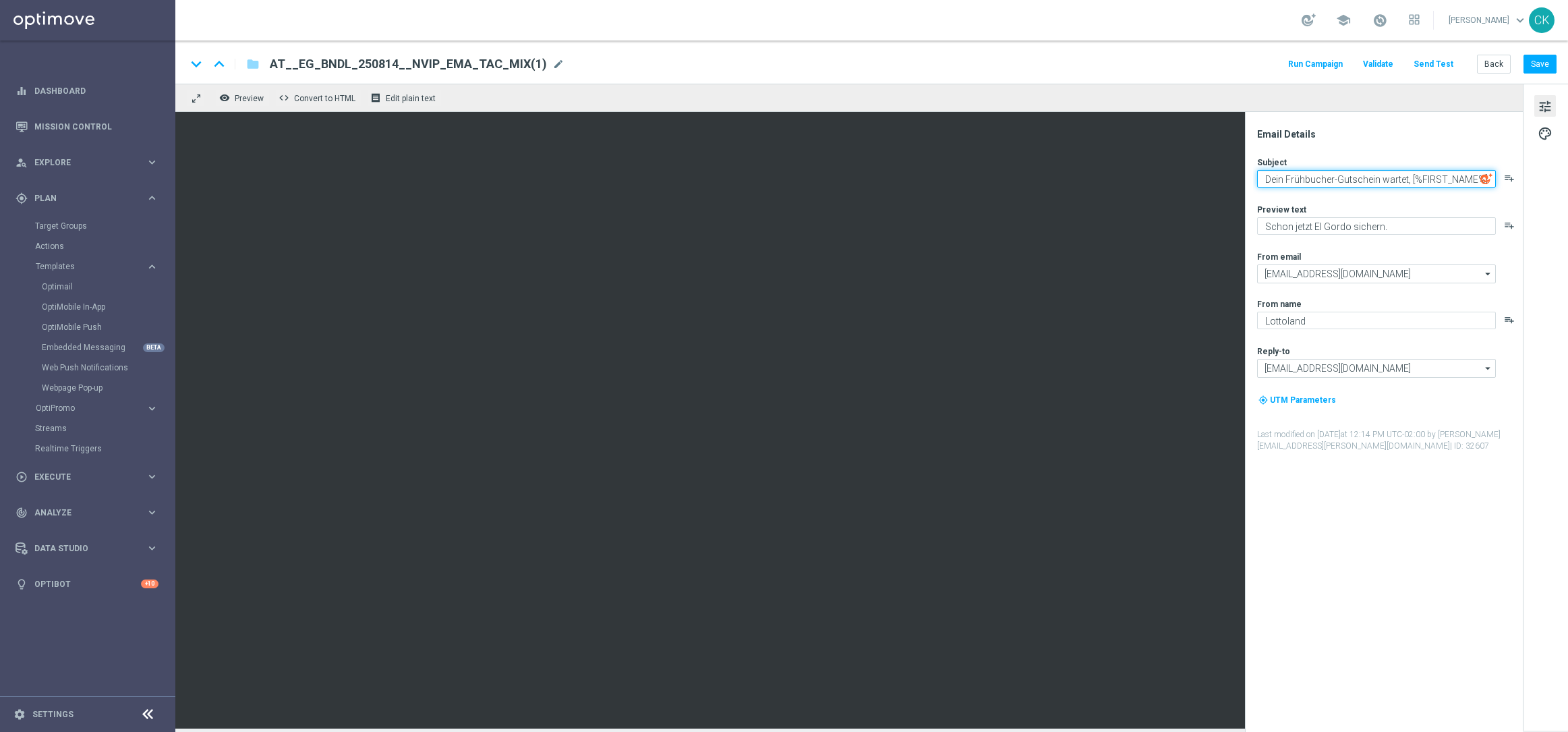
click at [1361, 178] on textarea "Dein Frühbucher-Gutschein wartet, [%FIRST_NAME%]" at bounding box center [1377, 178] width 239 height 18
click at [553, 61] on span "mode_edit" at bounding box center [559, 64] width 12 height 12
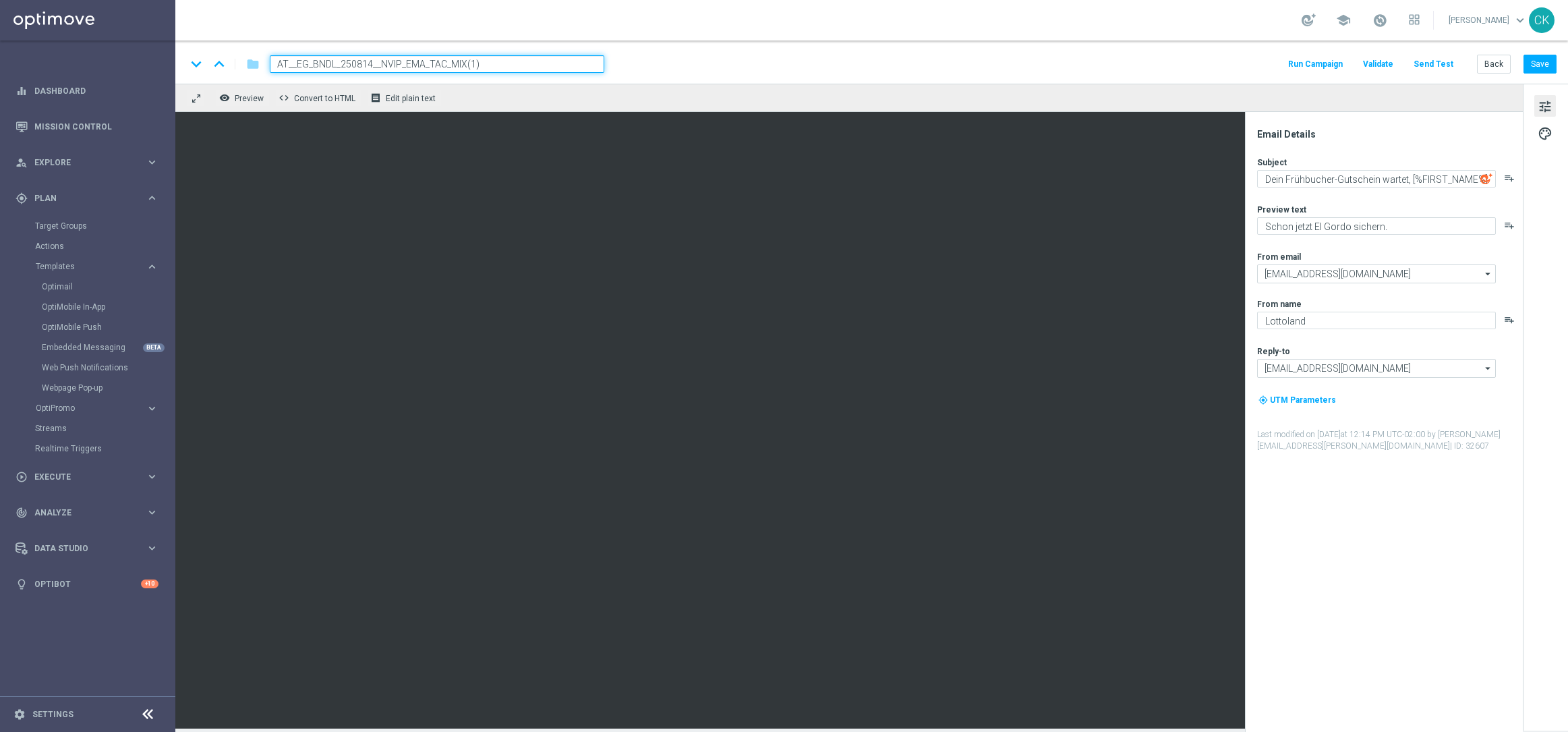
click at [527, 61] on input "AT__EG_BNDL_250814__NVIP_EMA_TAC_MIX(1)" at bounding box center [437, 64] width 335 height 18
paste input "MC_250814__NVIP_EMA_TAC_MIX"
type input "AT__EG_MC_250814__NVIP_EMA_TAC_MIX"
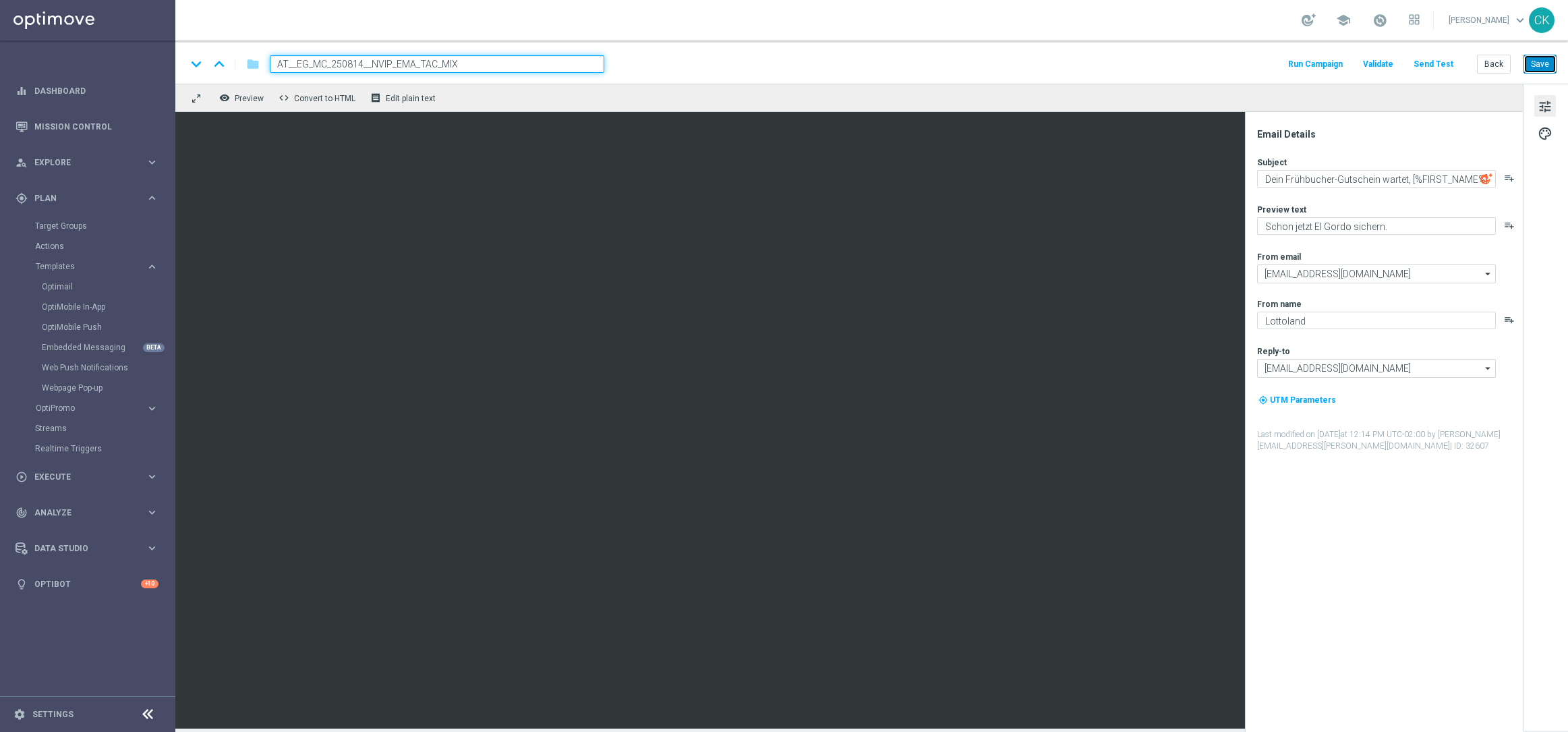
click at [1539, 69] on button "Save" at bounding box center [1540, 63] width 33 height 18
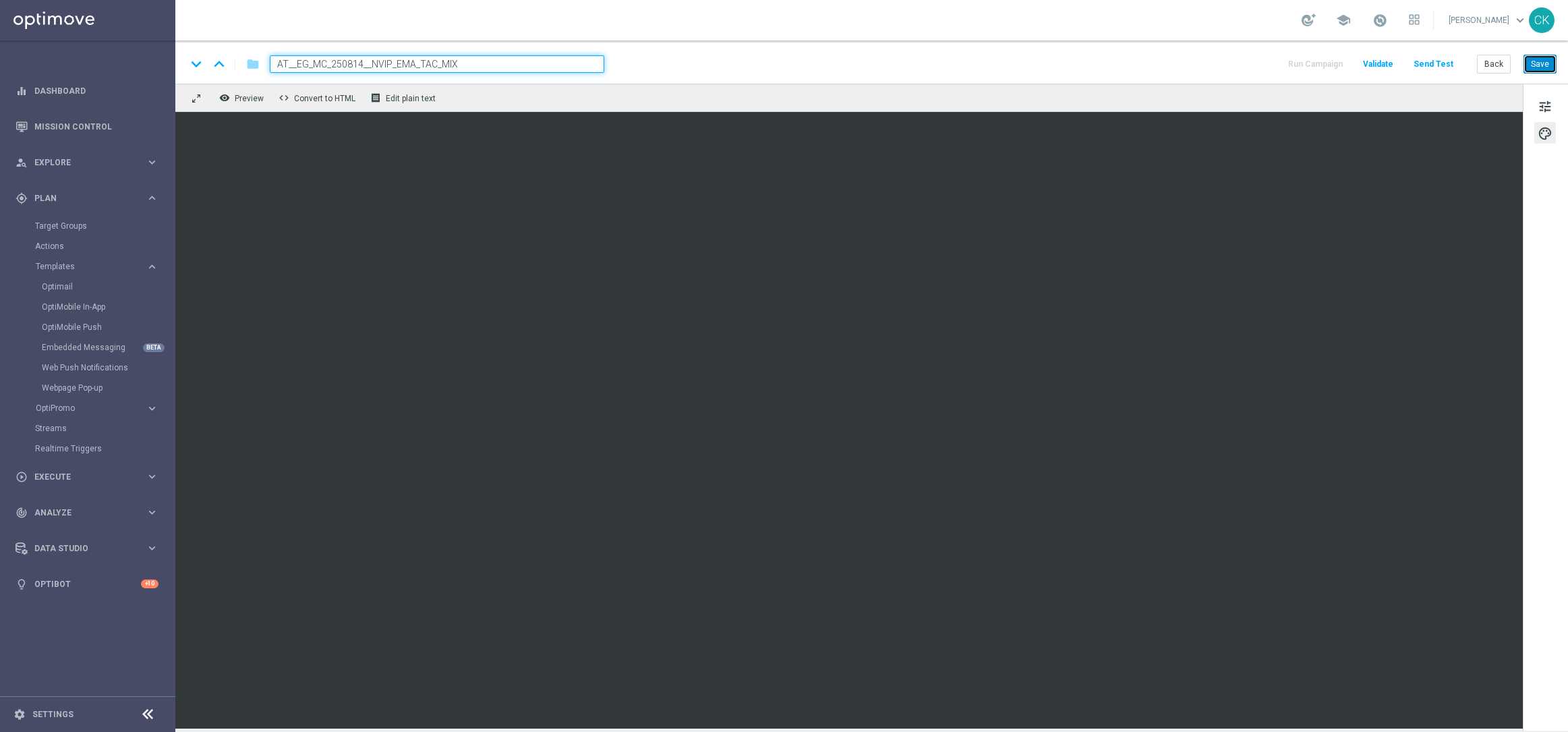
click at [1540, 64] on button "Save" at bounding box center [1540, 63] width 33 height 18
click at [1541, 69] on button "Save" at bounding box center [1540, 63] width 33 height 18
click at [1436, 61] on button "Send Test" at bounding box center [1434, 64] width 44 height 18
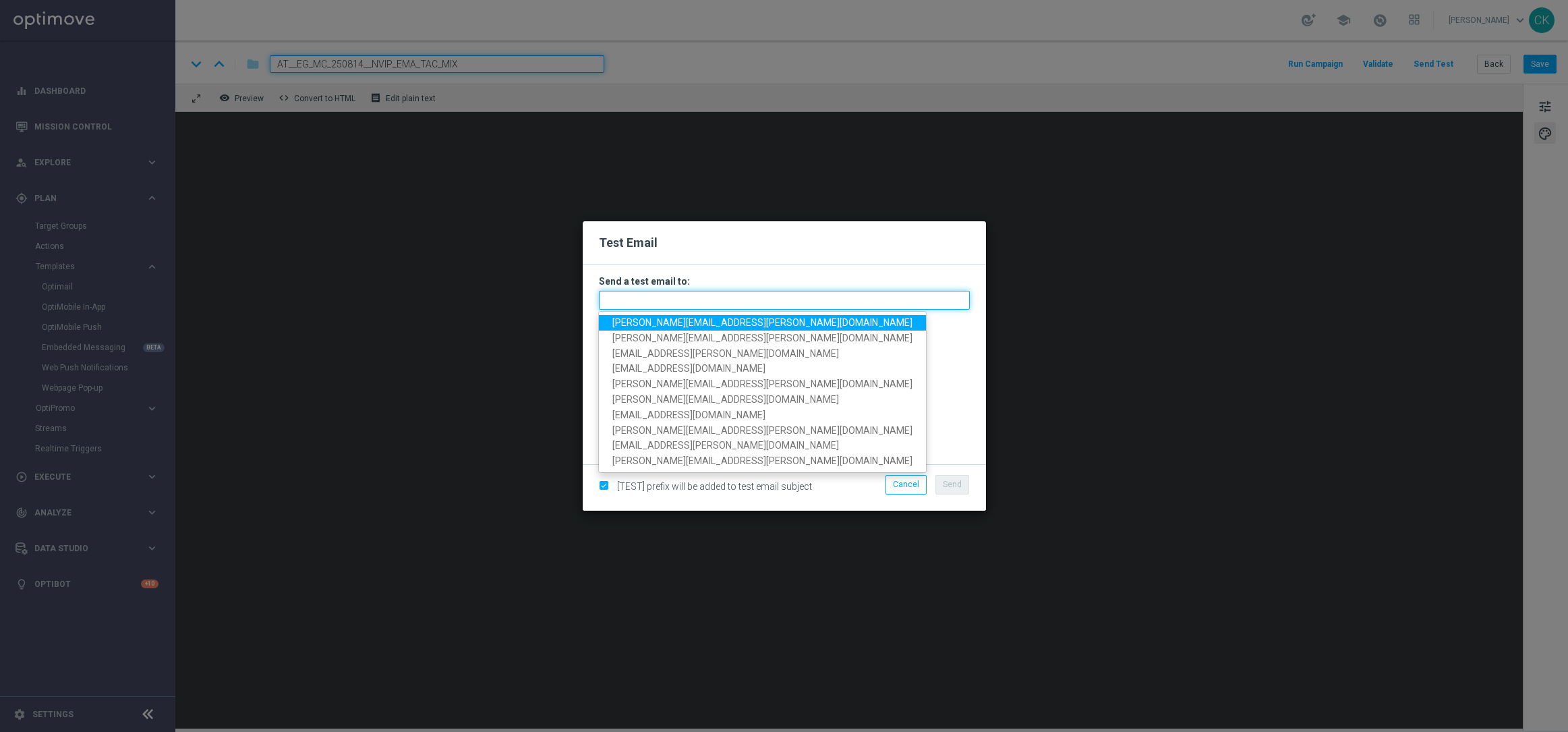
click at [617, 303] on input "text" at bounding box center [784, 300] width 371 height 18
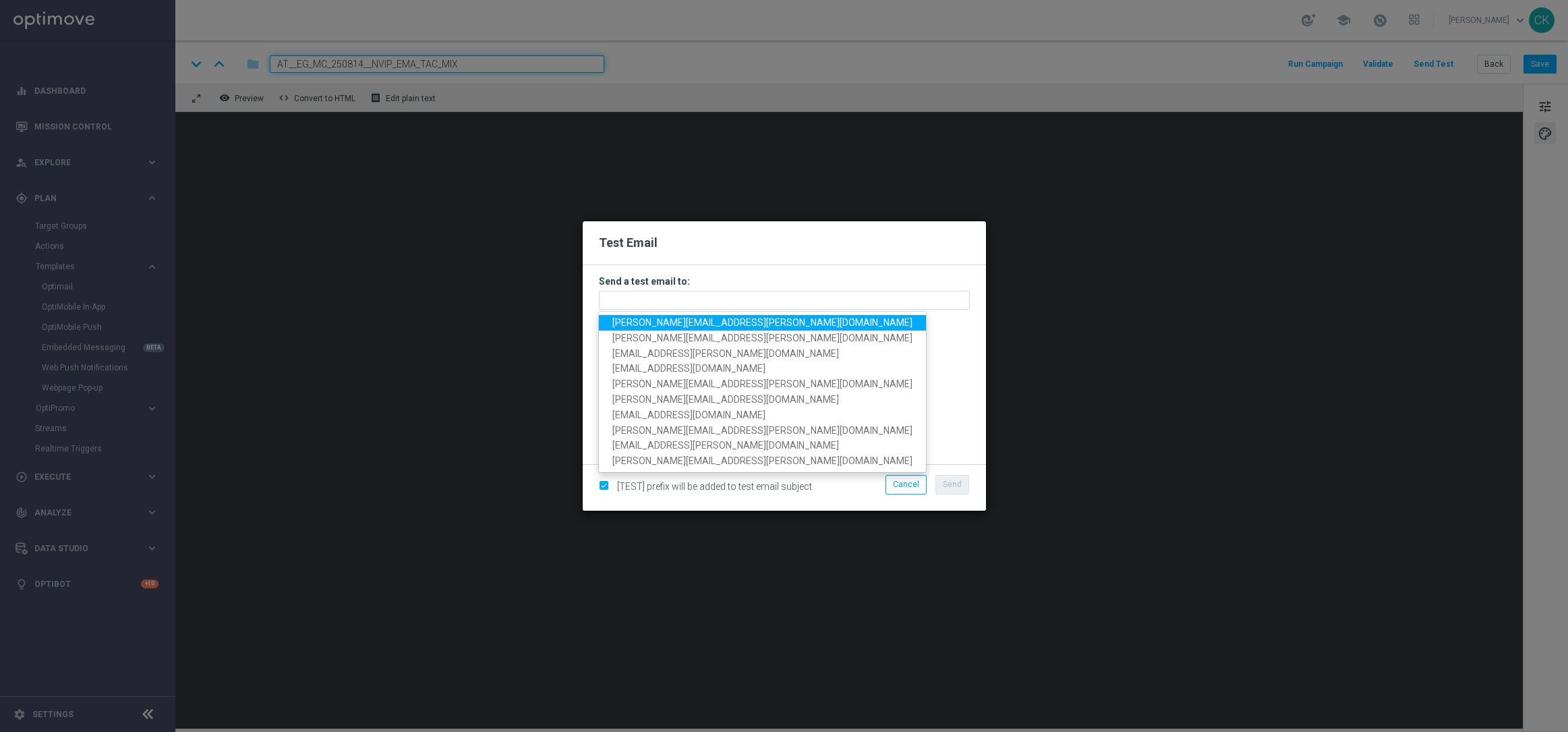
click at [678, 318] on span "[PERSON_NAME][EMAIL_ADDRESS][PERSON_NAME][DOMAIN_NAME]" at bounding box center [762, 323] width 300 height 11
type input "[PERSON_NAME][EMAIL_ADDRESS][PERSON_NAME][DOMAIN_NAME]"
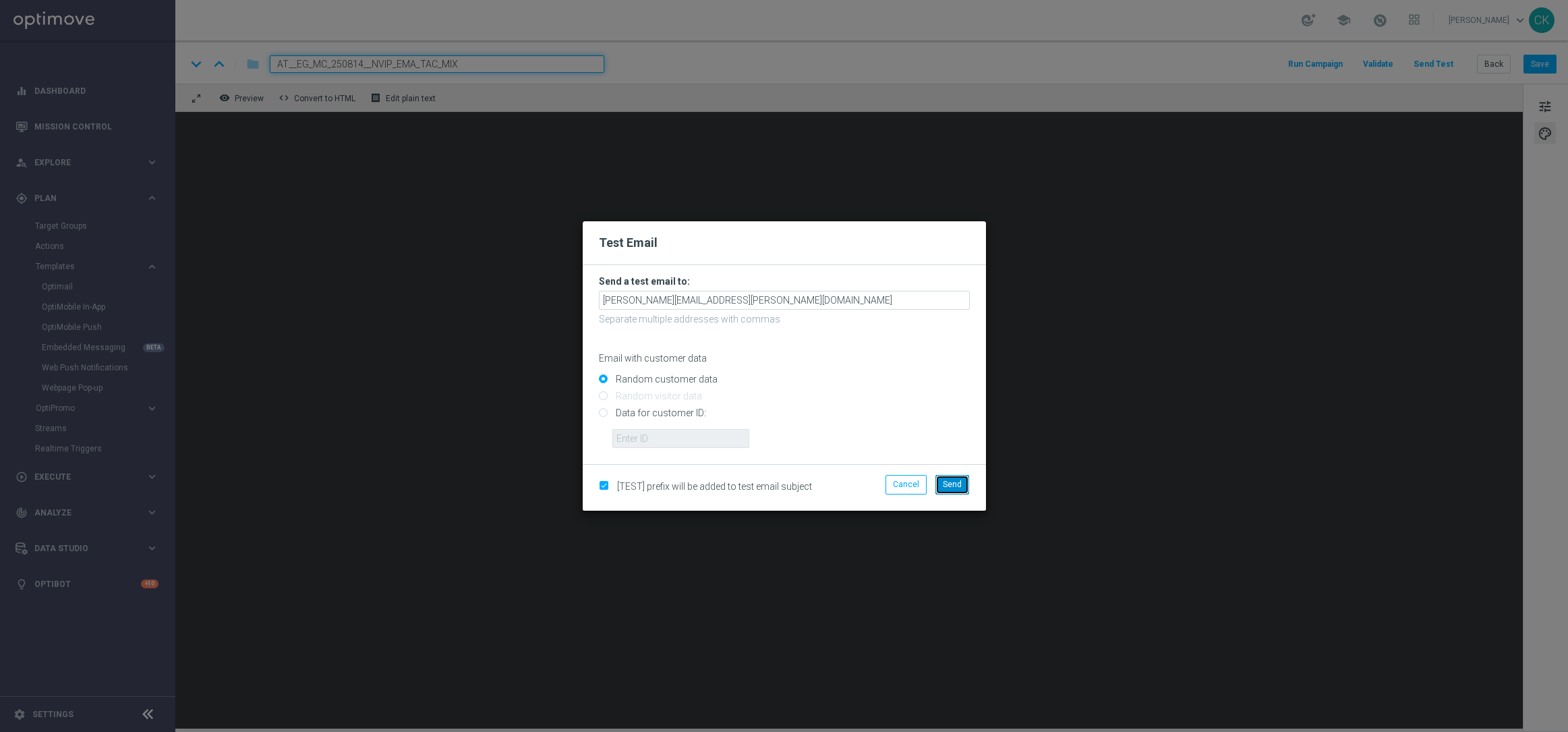
click at [949, 483] on span "Send" at bounding box center [951, 484] width 18 height 10
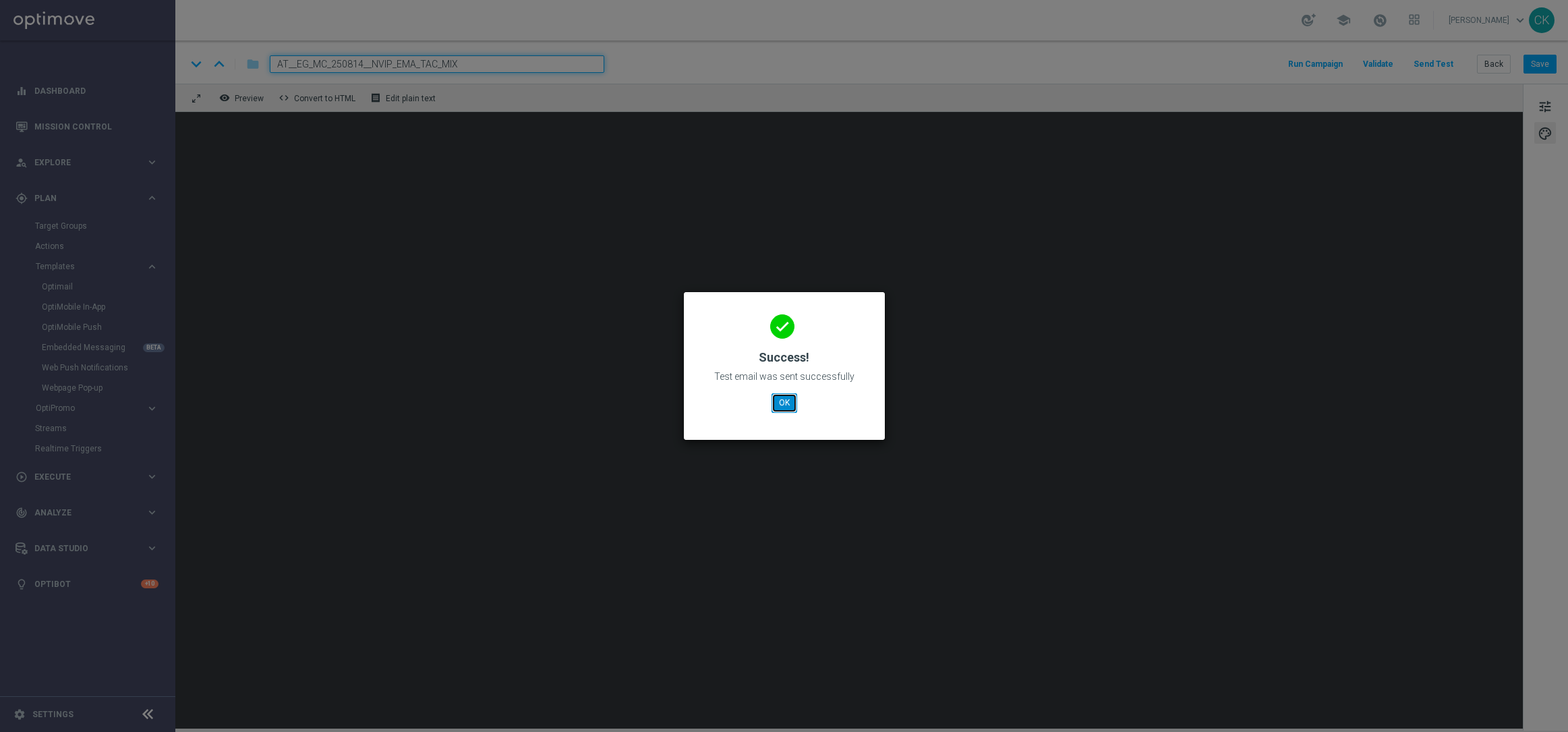
click at [782, 402] on button "OK" at bounding box center [784, 402] width 25 height 18
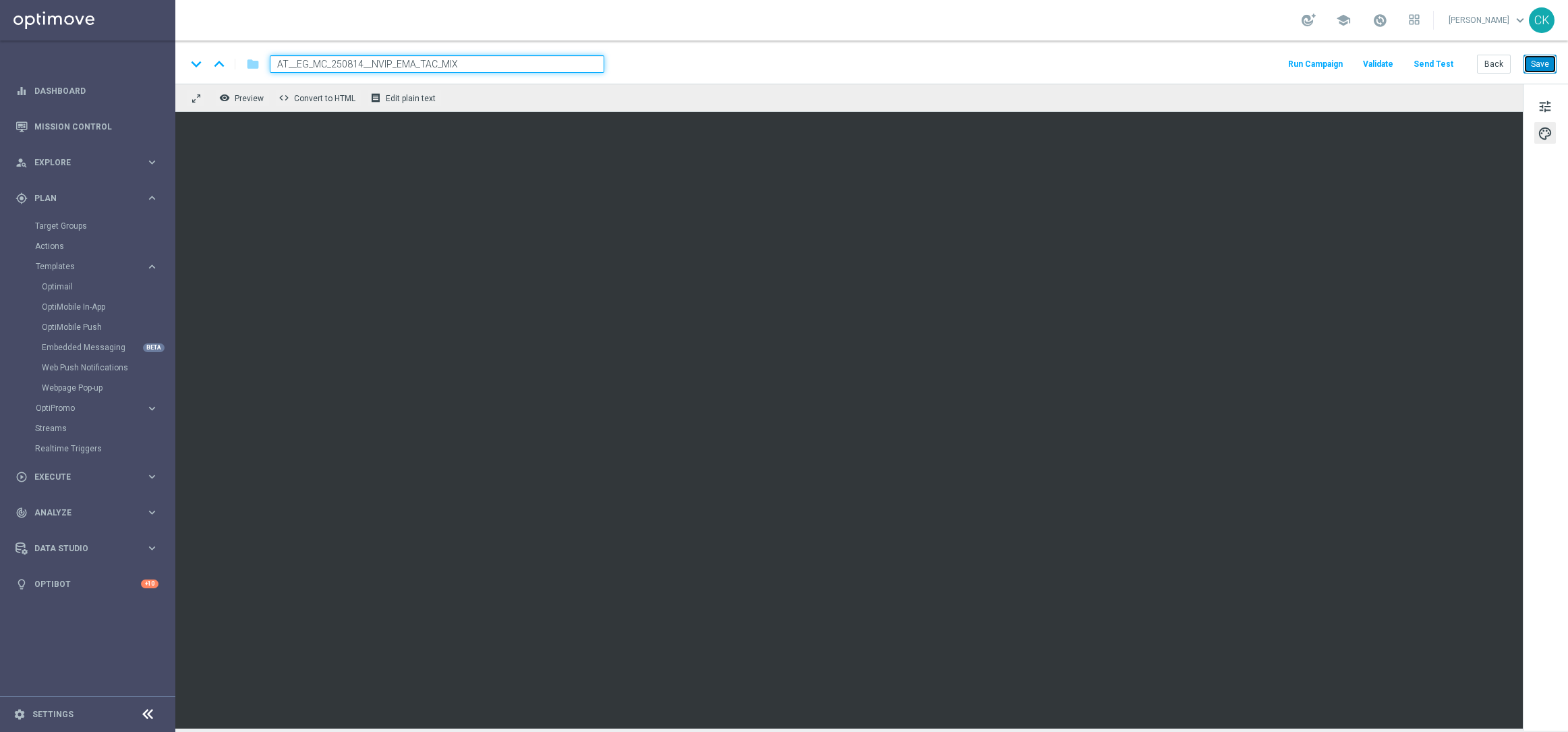
click at [1536, 61] on button "Save" at bounding box center [1540, 63] width 33 height 18
click at [1492, 61] on button "Back" at bounding box center [1493, 63] width 33 height 18
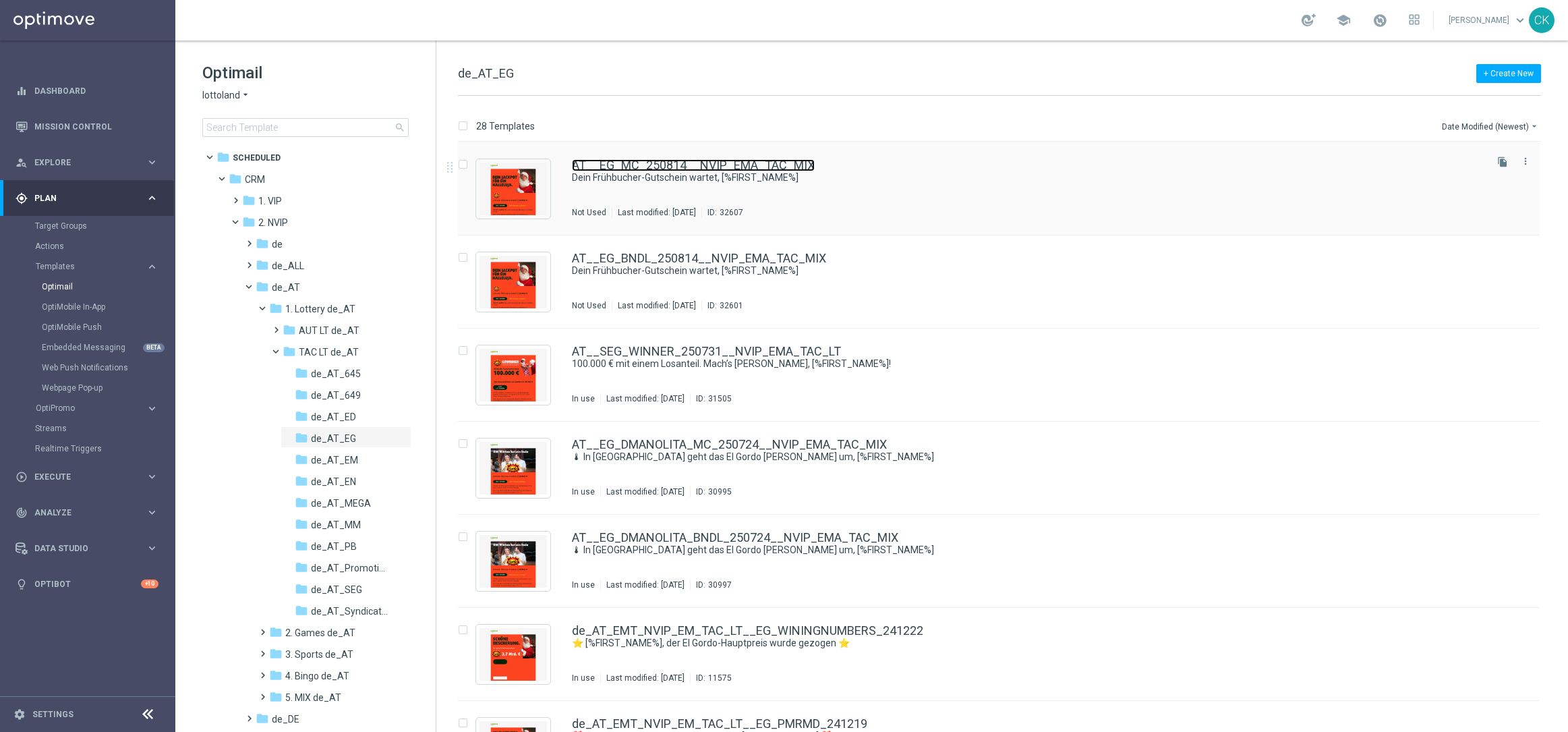
click at [676, 165] on link "AT__EG_MC_250814__NVIP_EMA_TAC_MIX" at bounding box center [693, 165] width 242 height 12
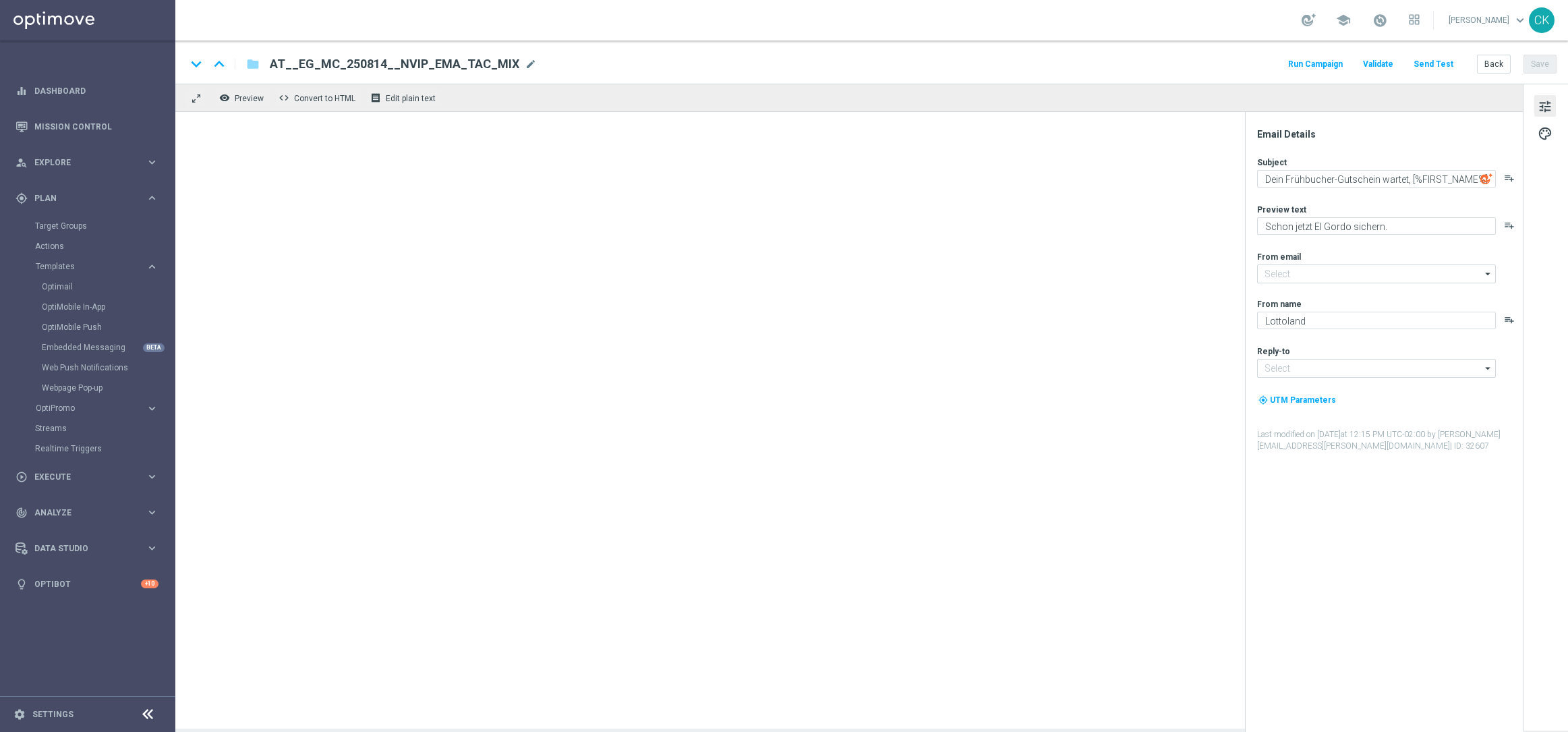
type input "[EMAIL_ADDRESS][DOMAIN_NAME]"
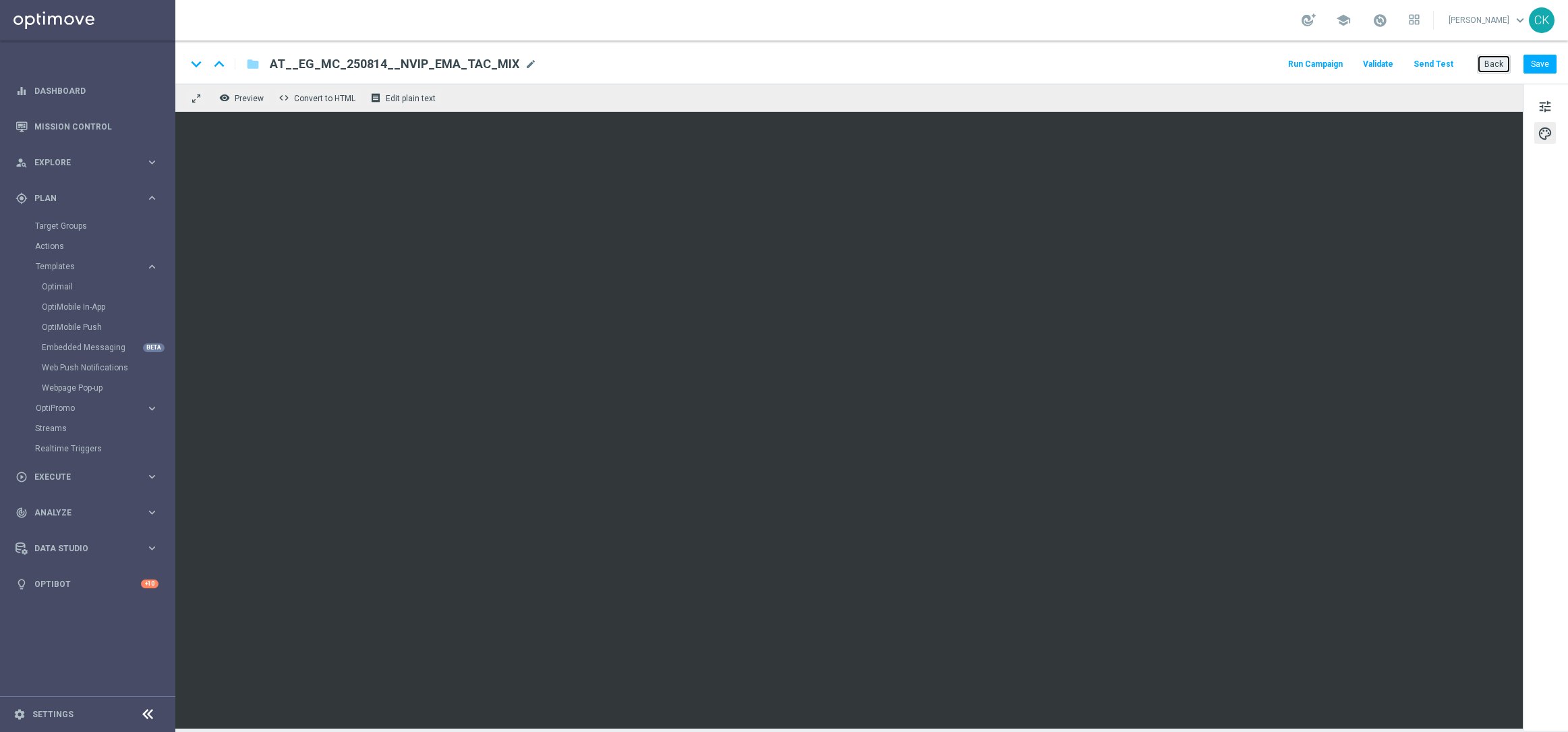
click at [1492, 69] on button "Back" at bounding box center [1493, 63] width 33 height 18
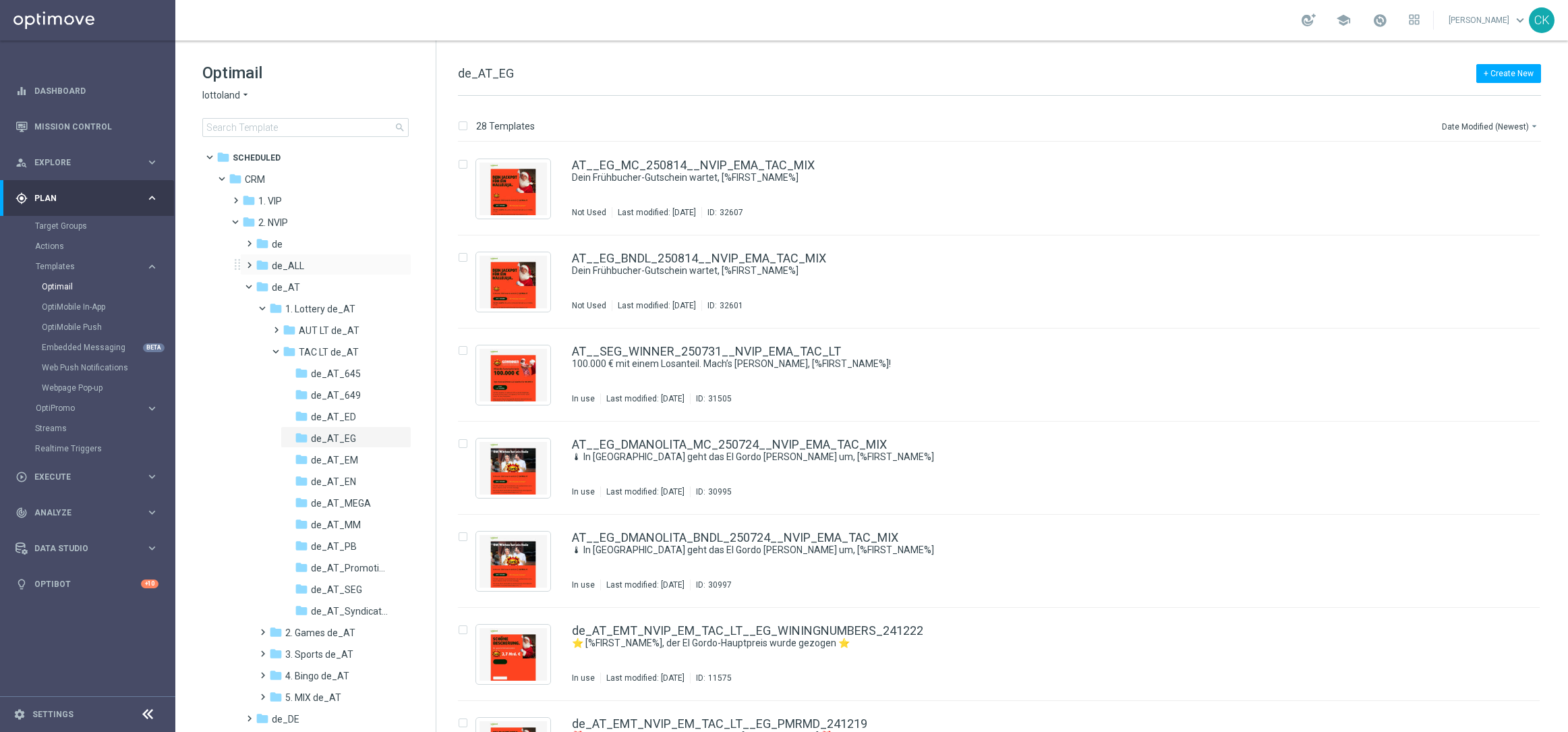
click at [245, 259] on span at bounding box center [246, 259] width 6 height 5
click at [263, 280] on span at bounding box center [259, 280] width 6 height 5
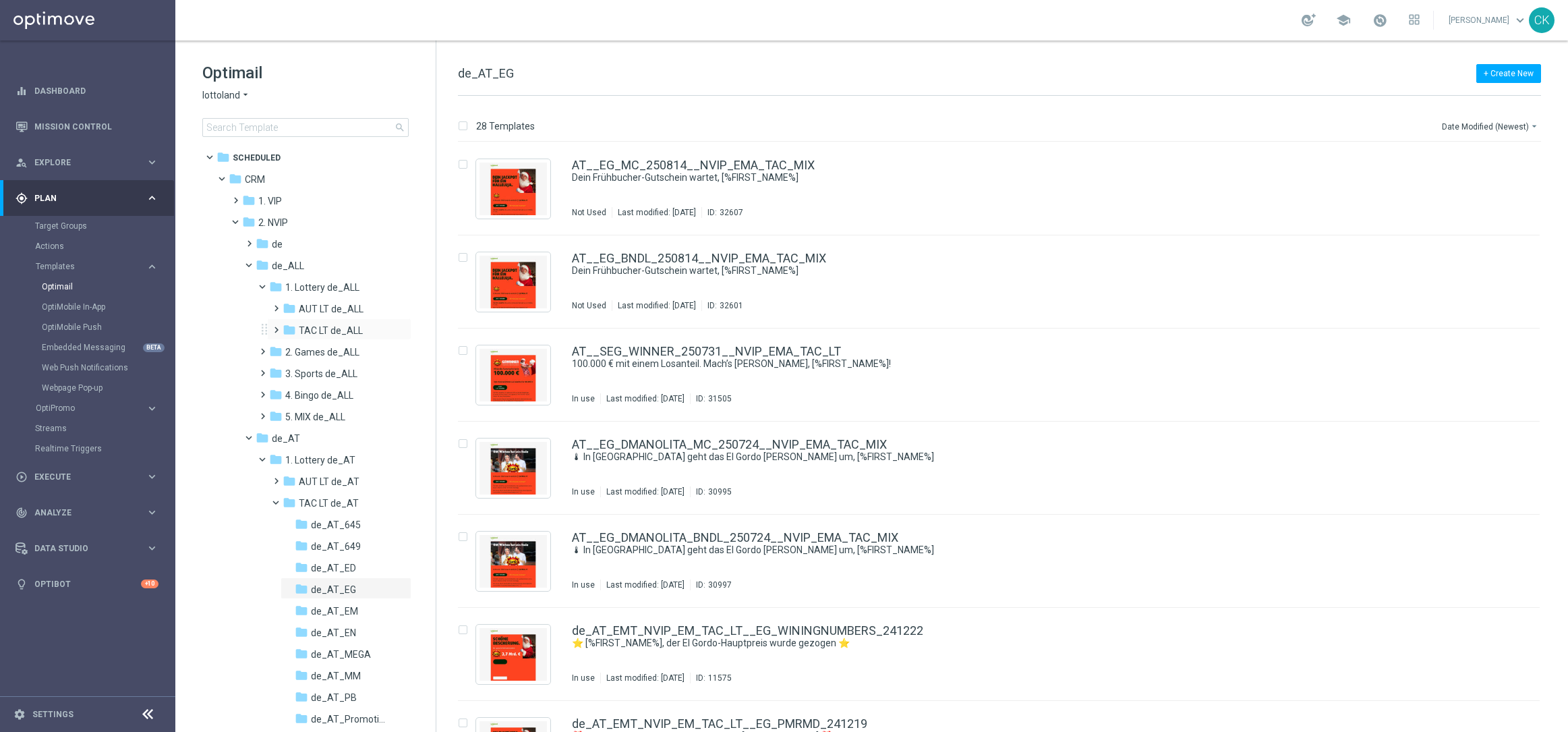
click at [276, 327] on span at bounding box center [273, 323] width 6 height 5
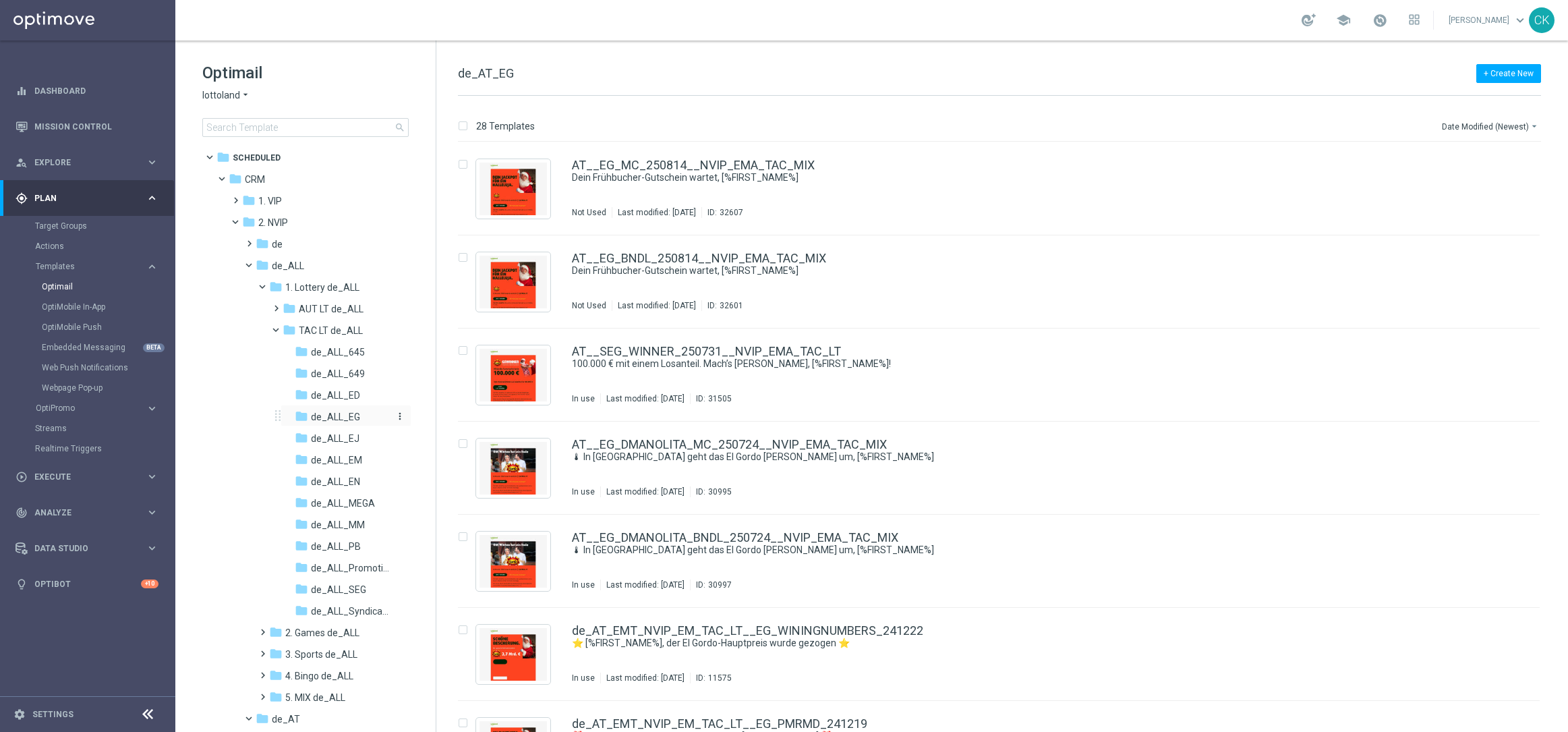
click at [327, 411] on span "de_ALL_EG" at bounding box center [336, 417] width 49 height 12
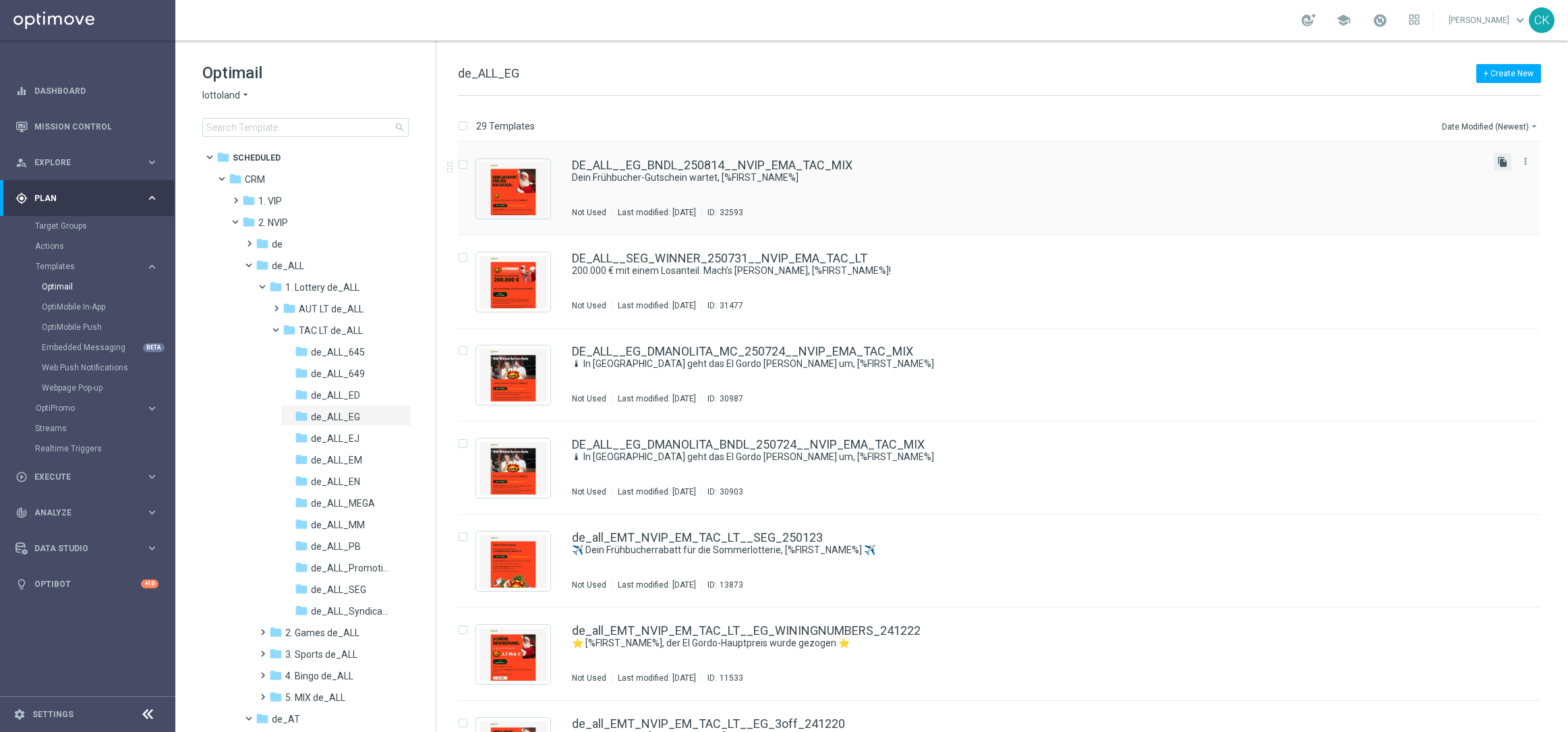
click at [1501, 166] on icon "file_copy" at bounding box center [1502, 162] width 11 height 11
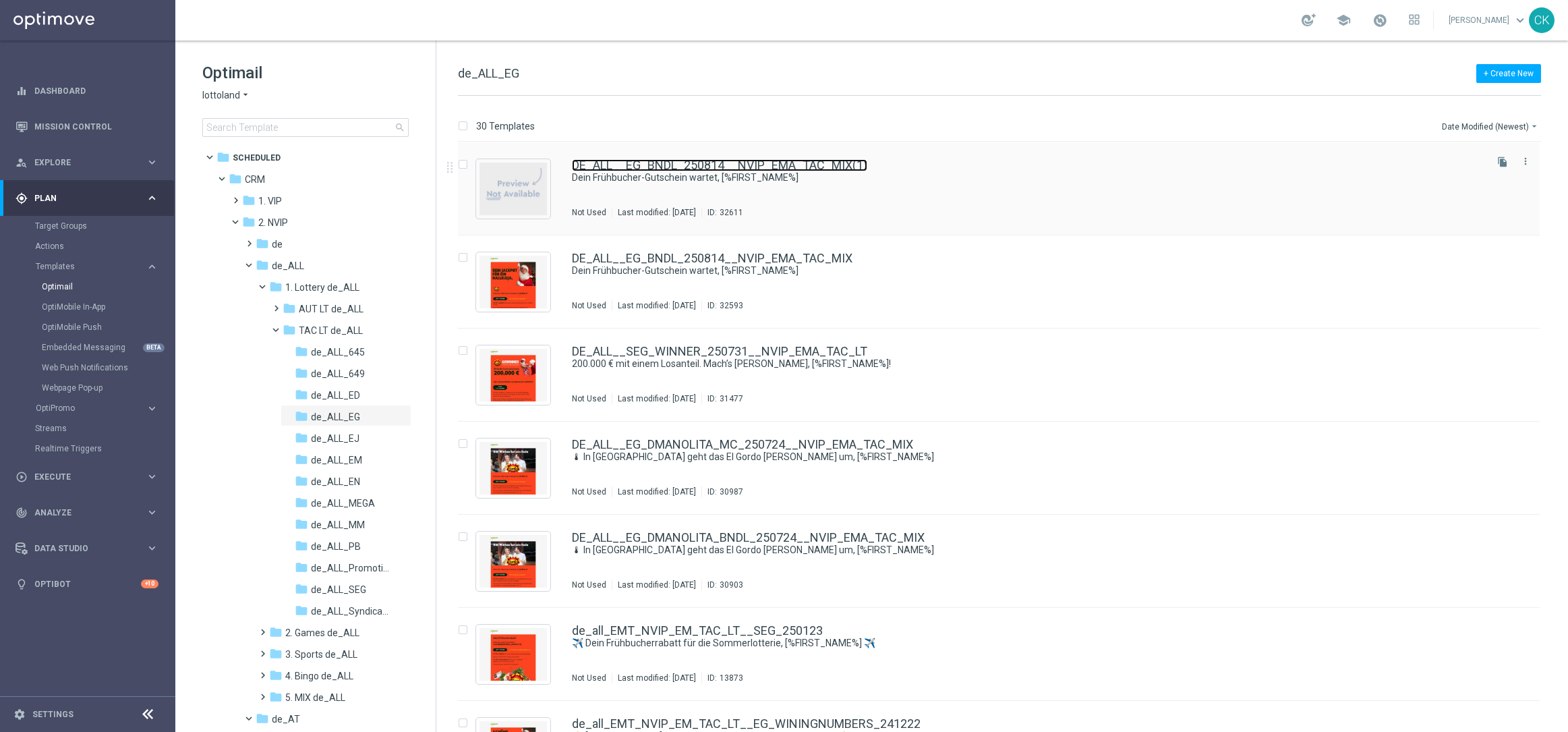
click at [707, 167] on link "DE_ALL__EG_BNDL_250814__NVIP_EMA_TAC_MIX(1)" at bounding box center [719, 165] width 295 height 12
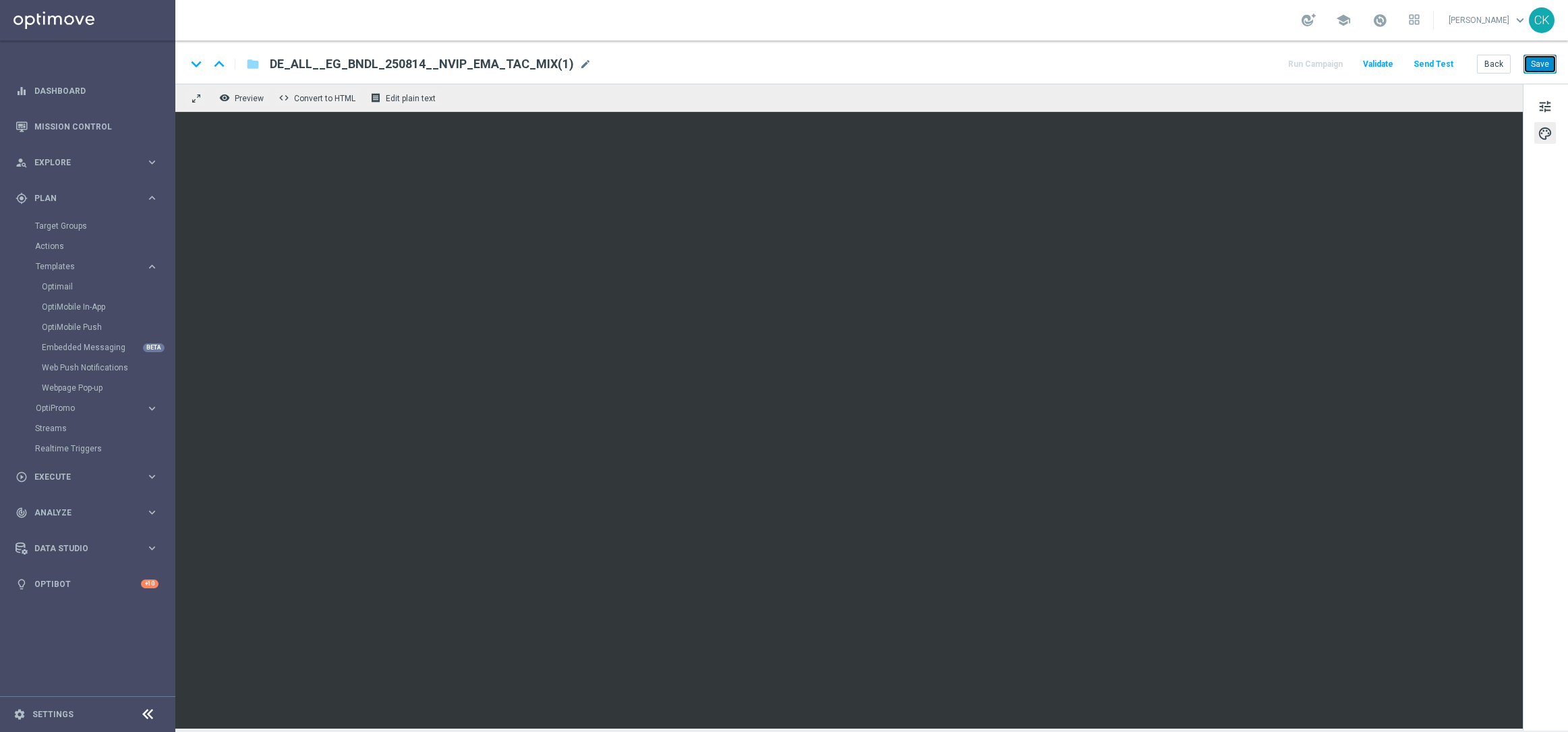
click at [1541, 66] on button "Save" at bounding box center [1540, 63] width 33 height 18
click at [579, 60] on span "mode_edit" at bounding box center [585, 64] width 12 height 12
click at [530, 61] on input "DE_ALL__EG_BNDL_250814__NVIP_EMA_TAC_MIX(1)" at bounding box center [437, 64] width 335 height 18
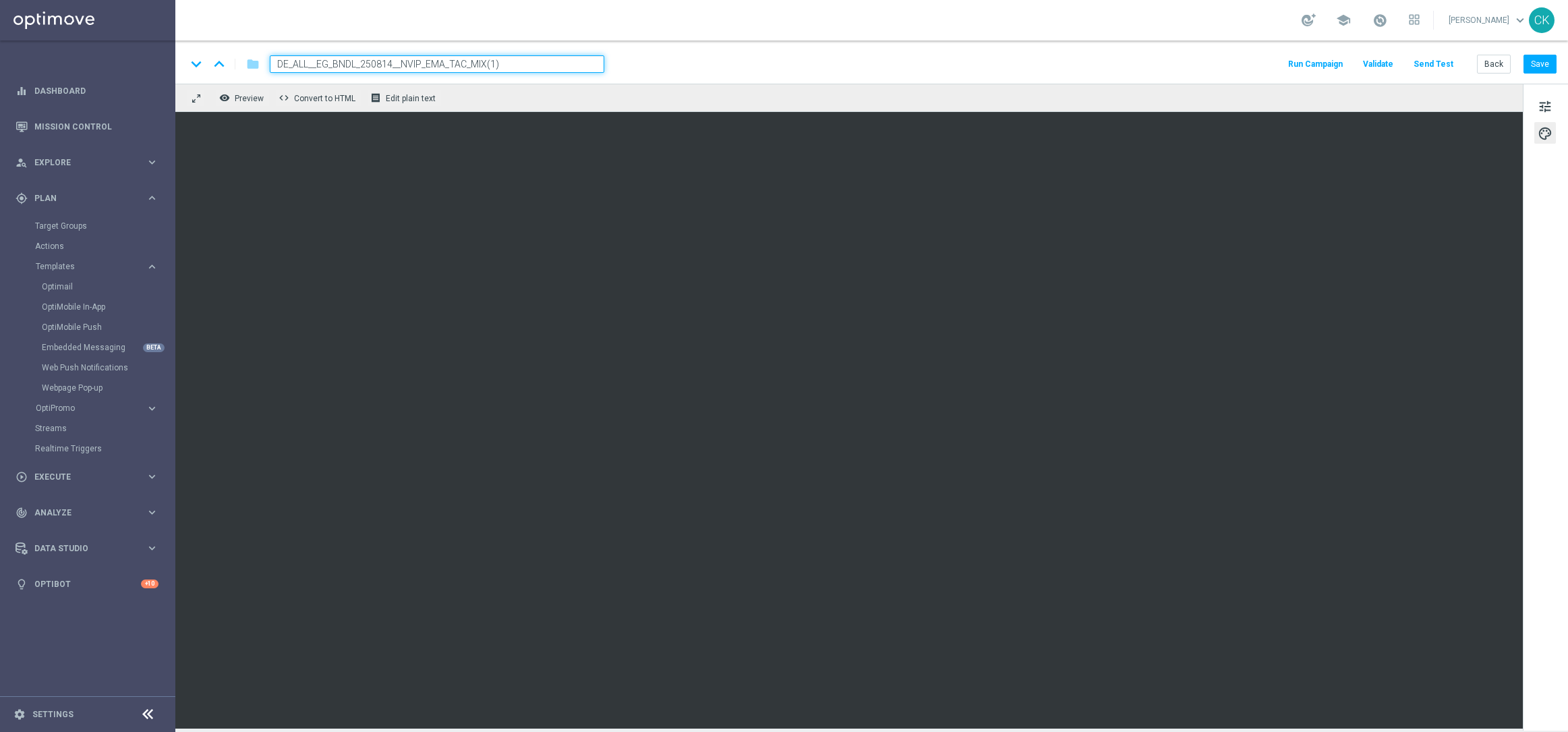
paste input "MC_250814__NVIP_EMA_TAC_MIX"
type input "DE_ALL__EG_MC_250814__NVIP_EMA_TAC_MIX"
click at [1536, 63] on button "Save" at bounding box center [1540, 63] width 33 height 18
click at [1539, 64] on button "Save" at bounding box center [1540, 63] width 33 height 18
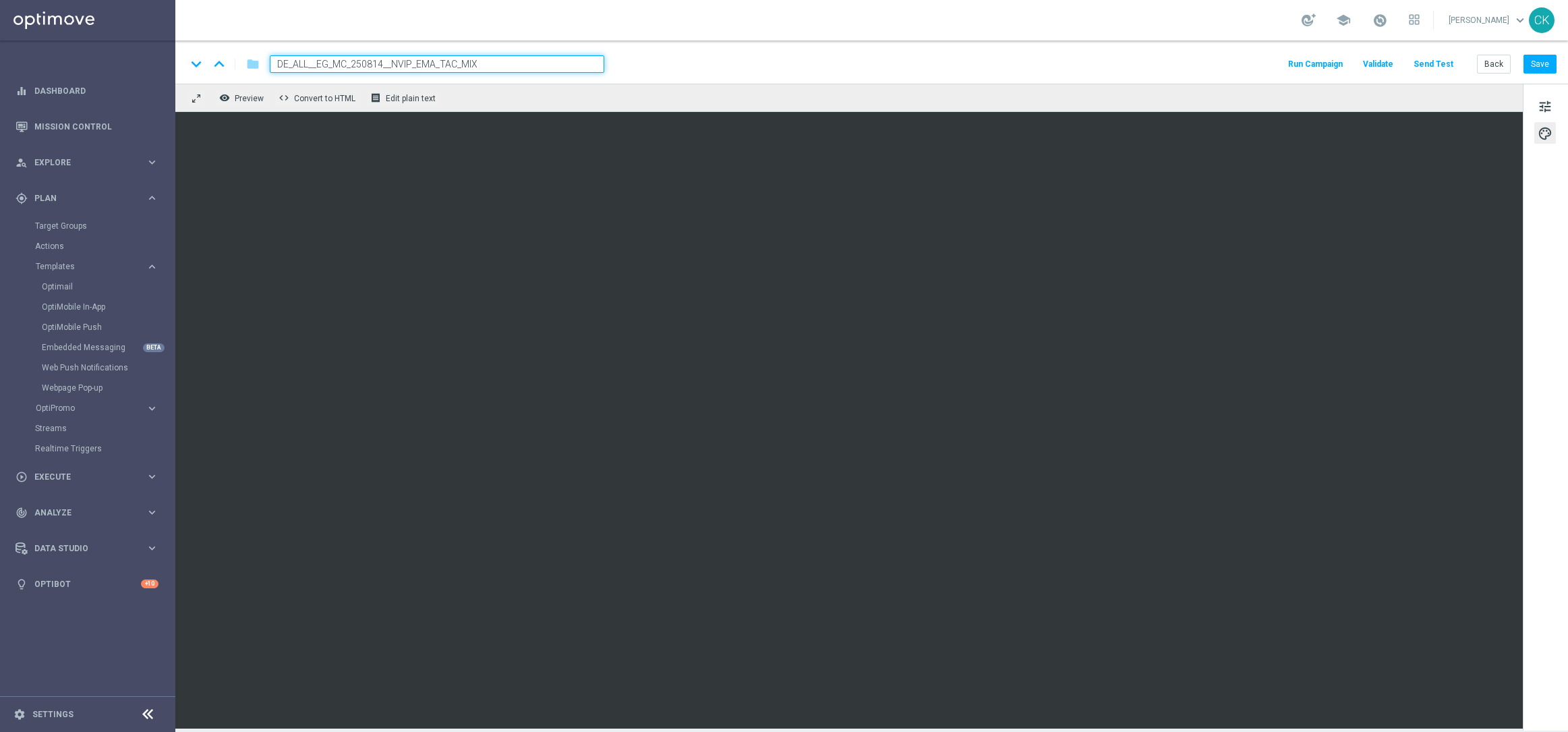
click at [1440, 67] on button "Send Test" at bounding box center [1434, 64] width 44 height 18
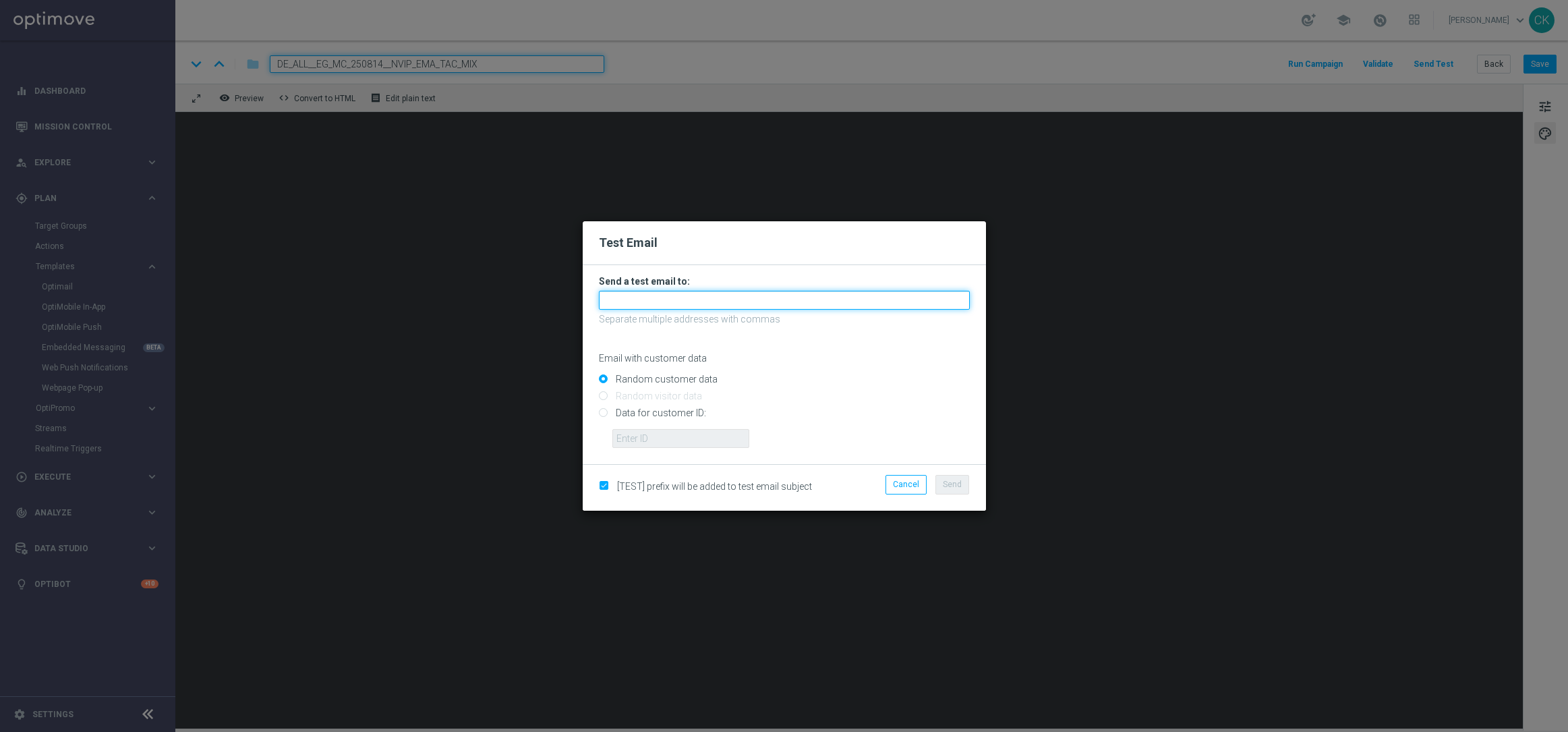
click at [762, 301] on input "text" at bounding box center [784, 300] width 371 height 18
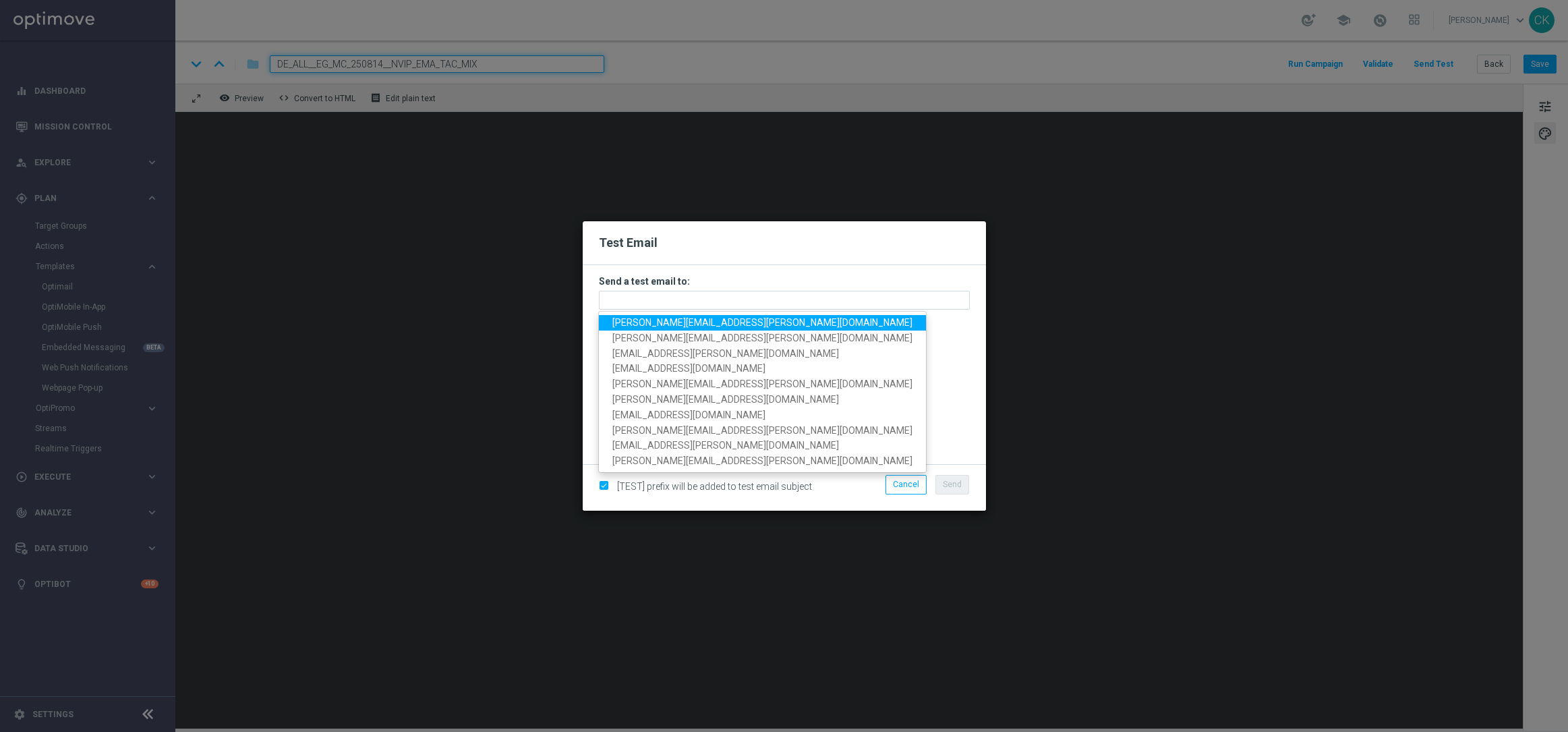
click at [734, 321] on span "[PERSON_NAME][EMAIL_ADDRESS][PERSON_NAME][DOMAIN_NAME]" at bounding box center [762, 323] width 300 height 11
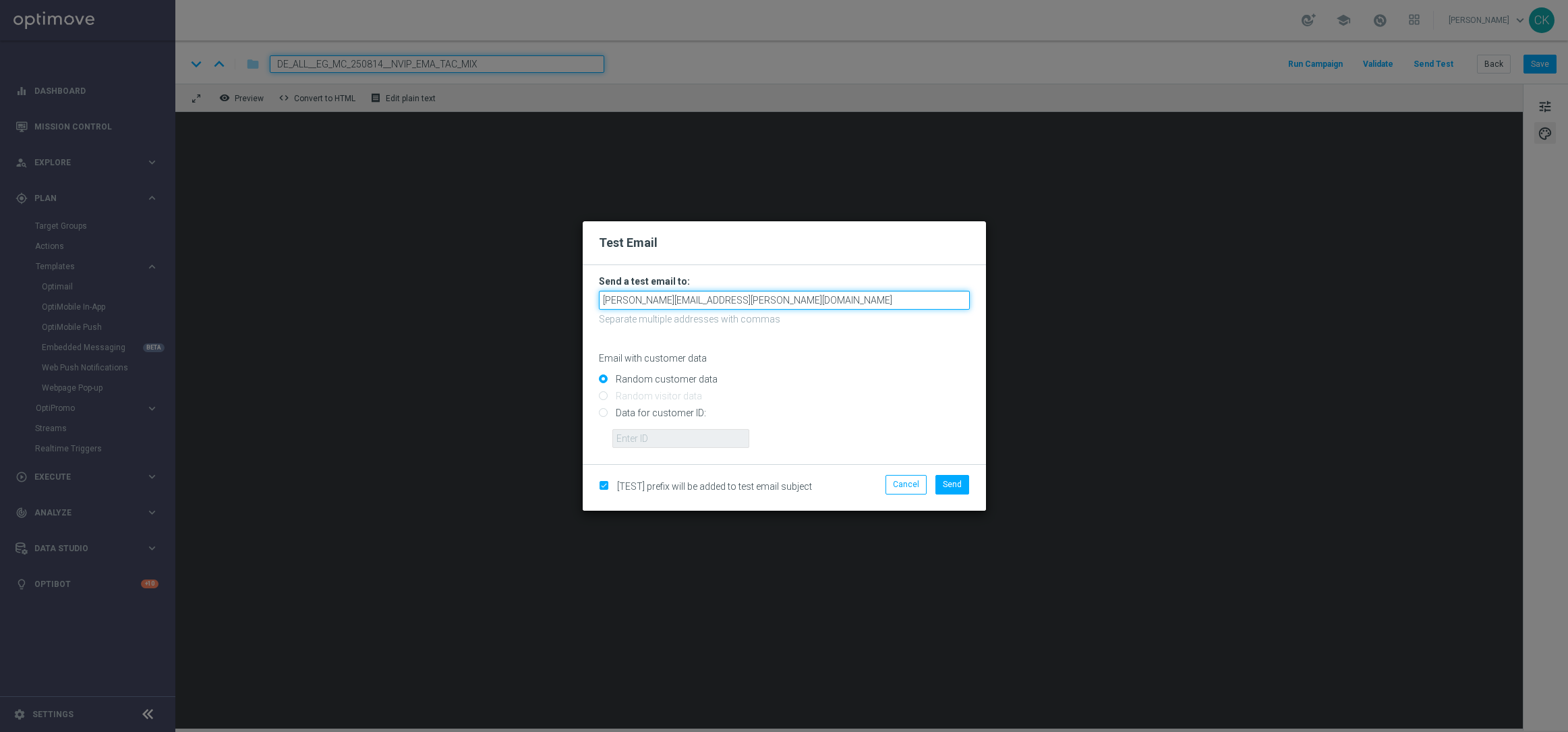
click at [808, 294] on input "[PERSON_NAME][EMAIL_ADDRESS][PERSON_NAME][DOMAIN_NAME]" at bounding box center [784, 300] width 371 height 18
click at [785, 303] on input "[PERSON_NAME][EMAIL_ADDRESS][PERSON_NAME][DOMAIN_NAME]" at bounding box center [784, 300] width 371 height 18
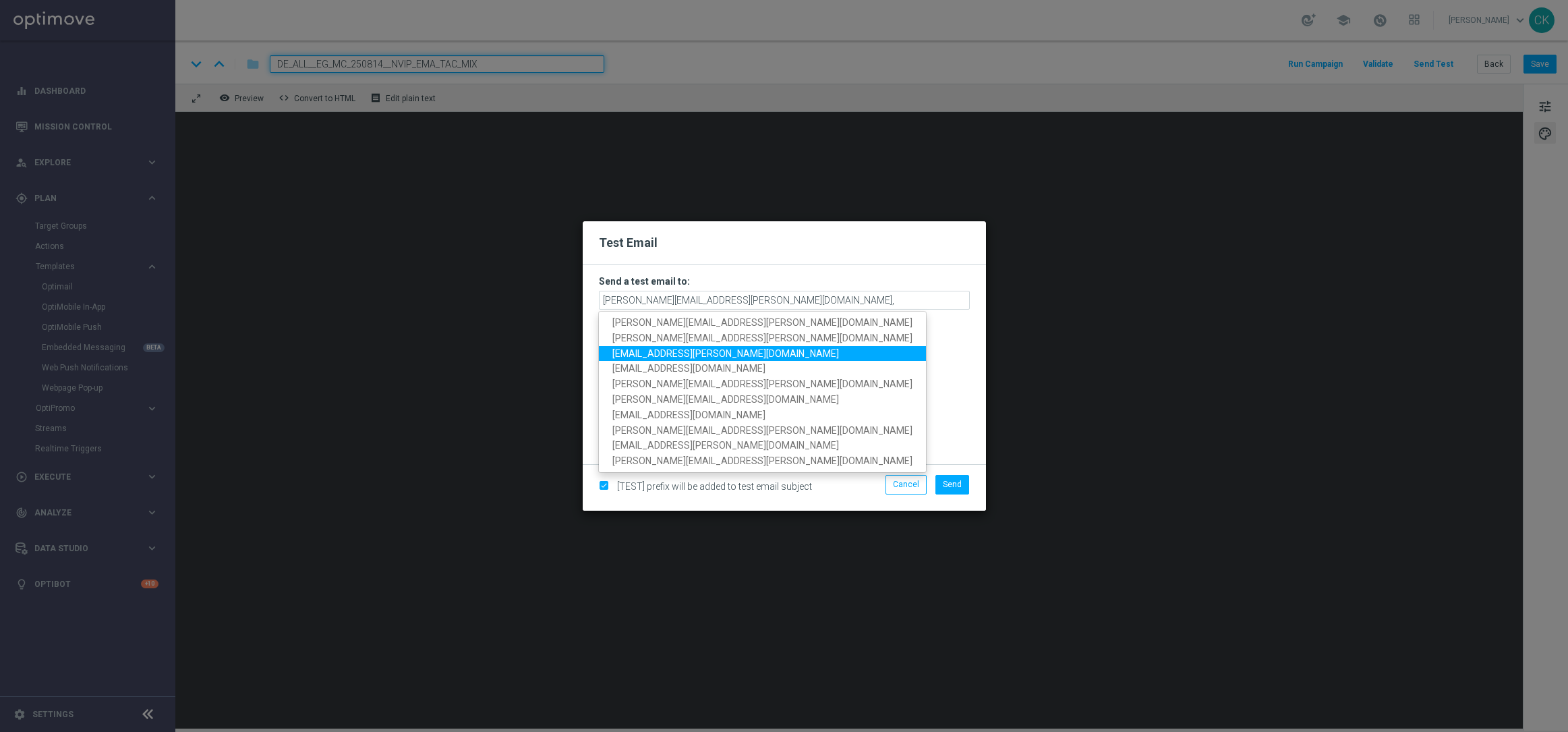
click at [697, 353] on span "[EMAIL_ADDRESS][PERSON_NAME][DOMAIN_NAME]" at bounding box center [726, 353] width 227 height 11
type input "[PERSON_NAME][EMAIL_ADDRESS][PERSON_NAME][DOMAIN_NAME],[DOMAIN_NAME][EMAIL_ADDR…"
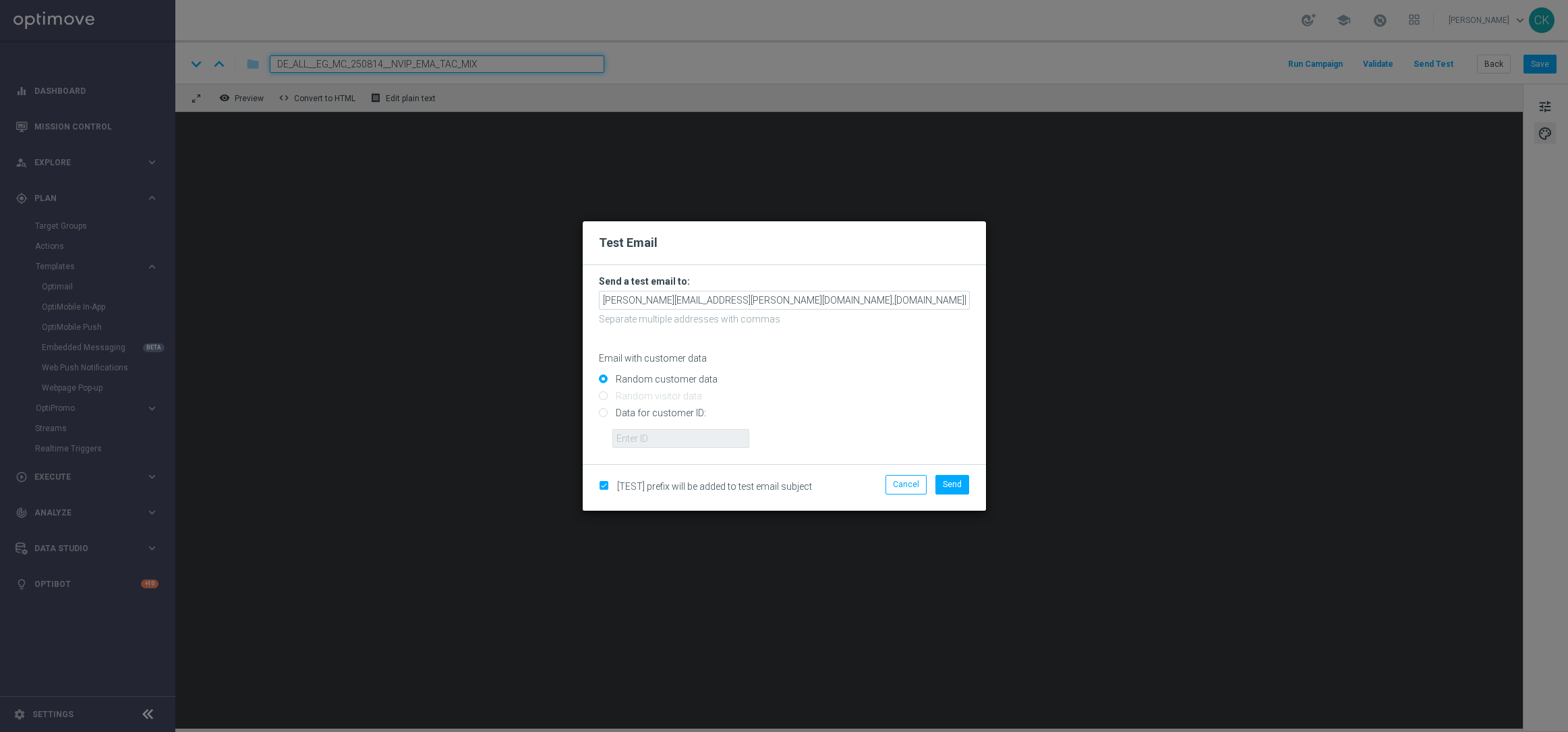
click at [962, 496] on div "Cancel Send" at bounding box center [914, 487] width 130 height 25
click at [956, 489] on button "Send" at bounding box center [952, 483] width 33 height 18
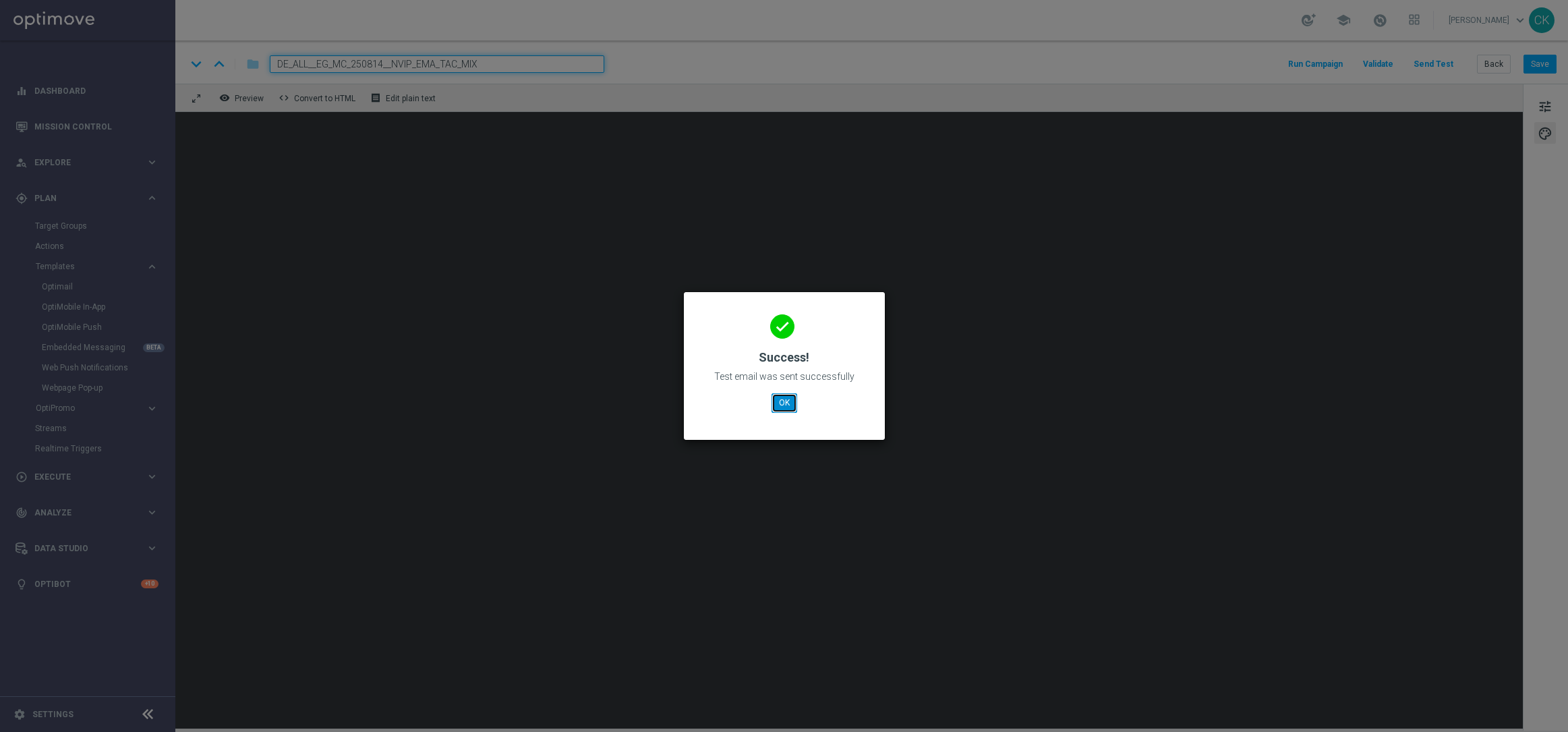
click at [773, 399] on button "OK" at bounding box center [784, 402] width 25 height 18
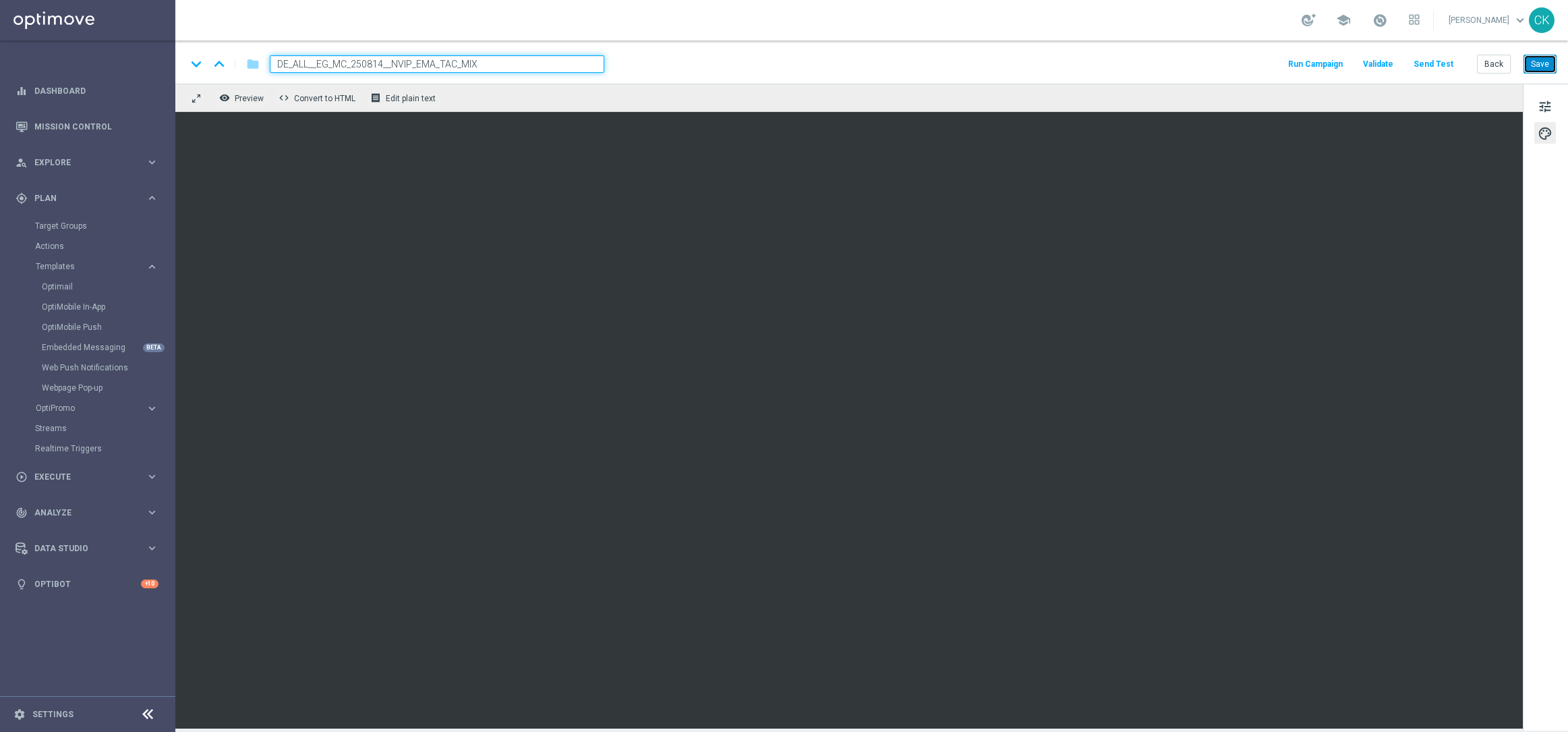
click at [1549, 61] on button "Save" at bounding box center [1540, 63] width 33 height 18
click at [1490, 62] on button "Back" at bounding box center [1493, 63] width 33 height 18
